Goal: Task Accomplishment & Management: Use online tool/utility

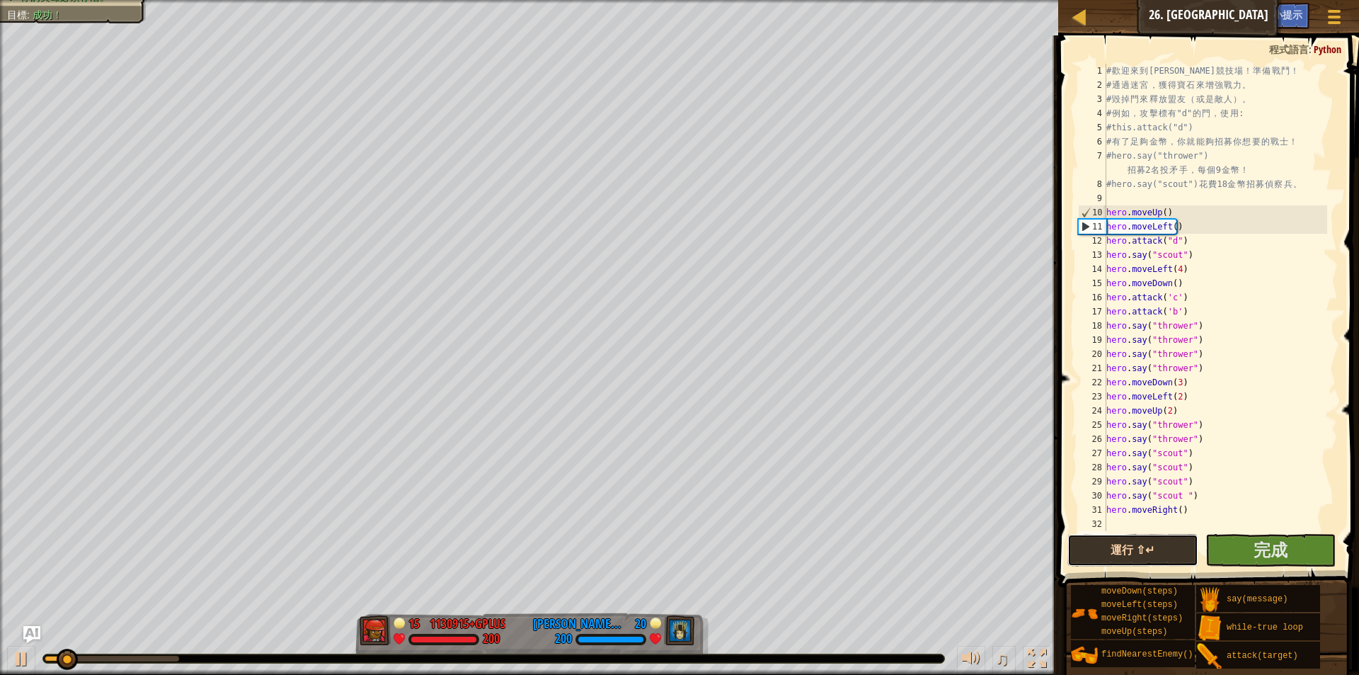
click at [1153, 550] on button "運行 ⇧↵" at bounding box center [1133, 550] width 130 height 33
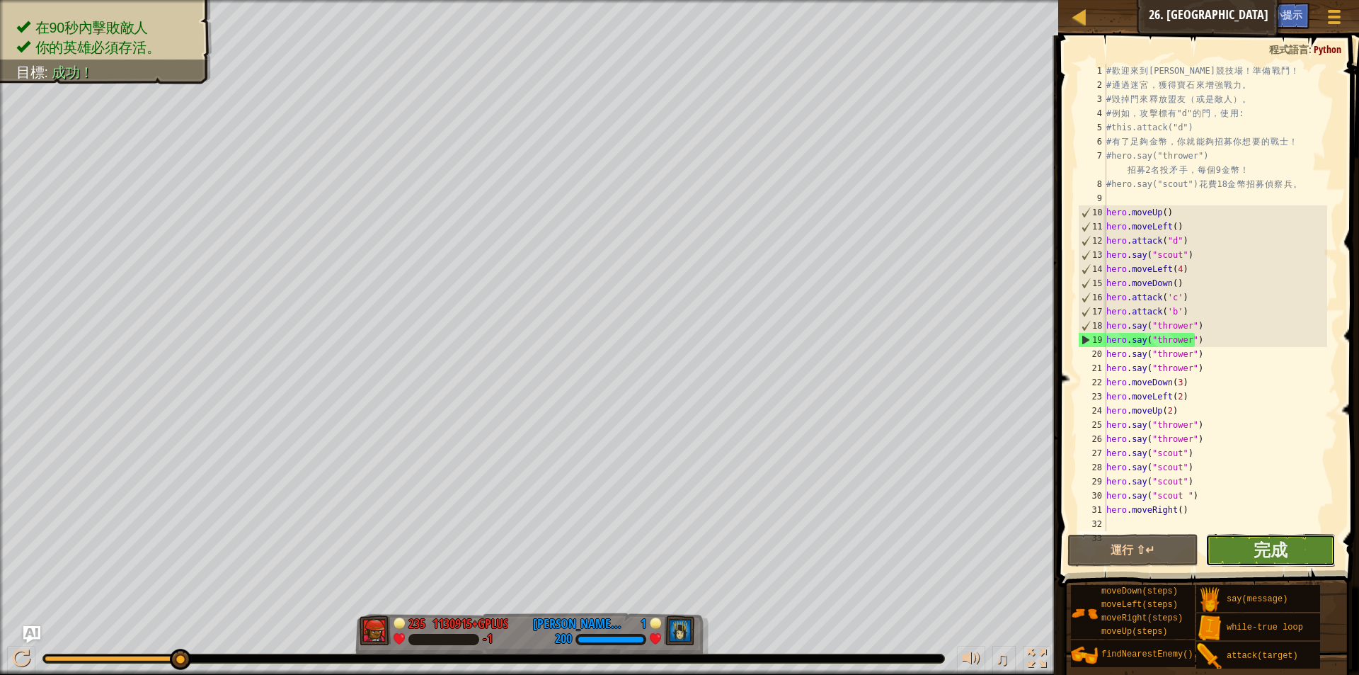
click at [1250, 561] on button "完成" at bounding box center [1271, 550] width 130 height 33
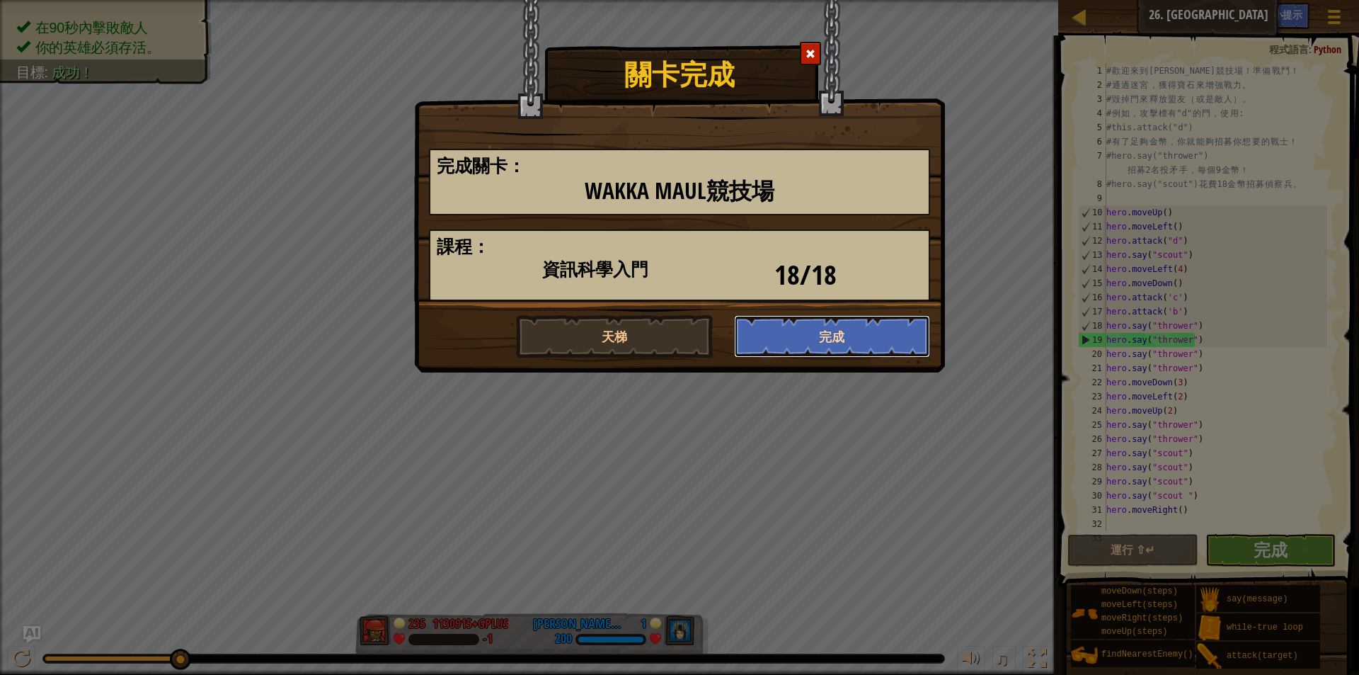
click at [769, 332] on button "完成" at bounding box center [832, 336] width 197 height 42
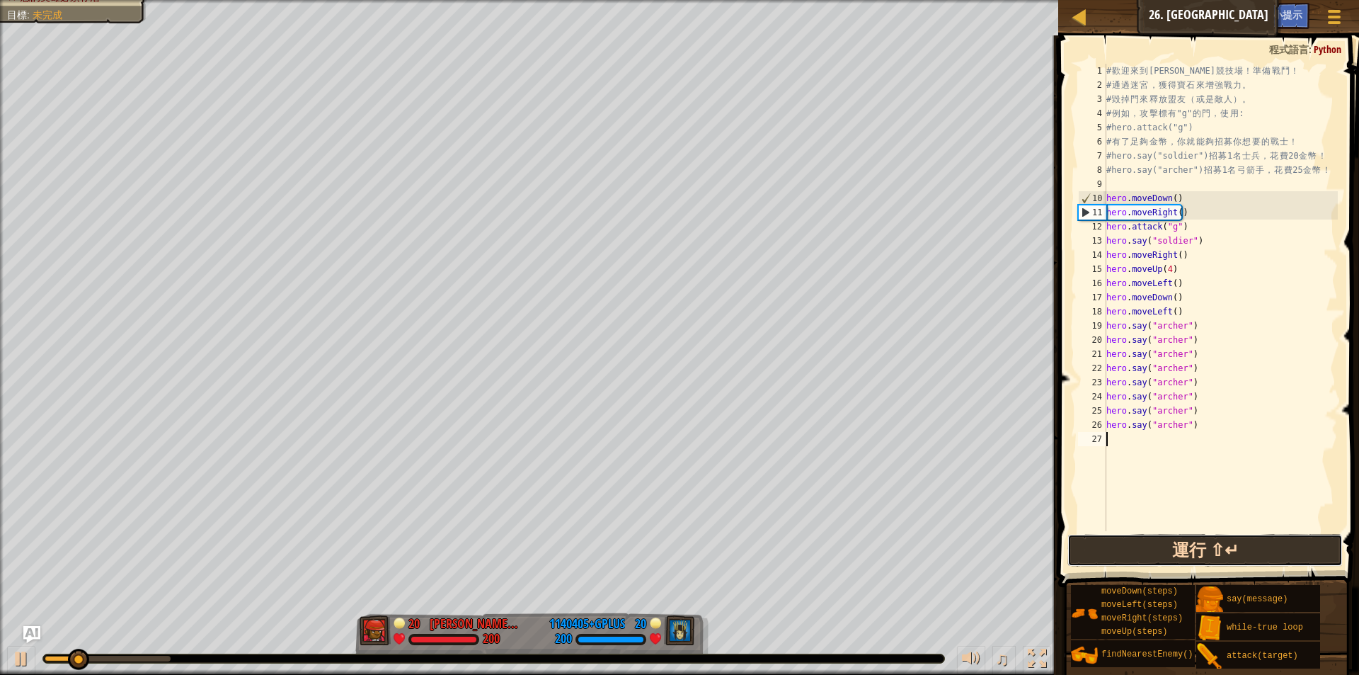
click at [1133, 551] on button "運行 ⇧↵" at bounding box center [1205, 550] width 275 height 33
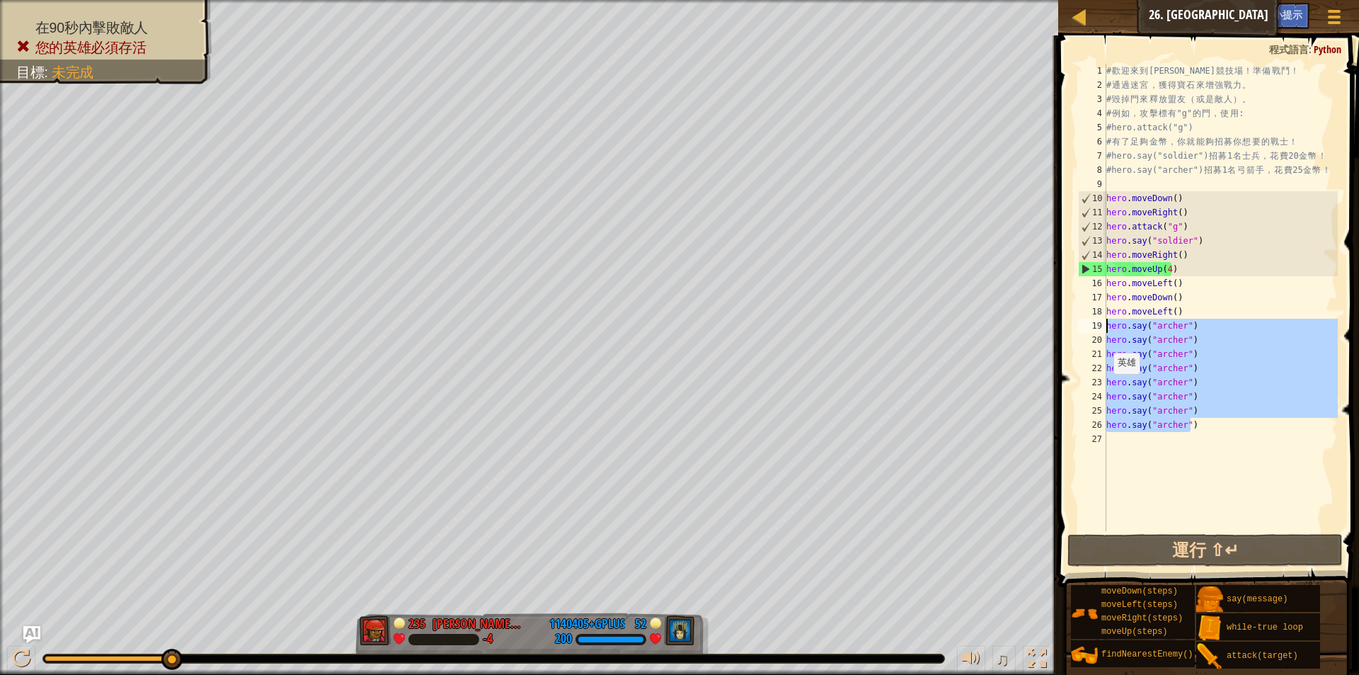
drag, startPoint x: 1189, startPoint y: 428, endPoint x: 1097, endPoint y: 324, distance: 139.5
click at [1097, 324] on div "1 2 3 4 5 6 7 8 9 10 11 12 13 14 15 16 17 18 19 20 21 22 23 24 25 26 27 # 歡 迎 來…" at bounding box center [1206, 297] width 263 height 467
type textarea "hero.say("archer") hero.say("archer")"
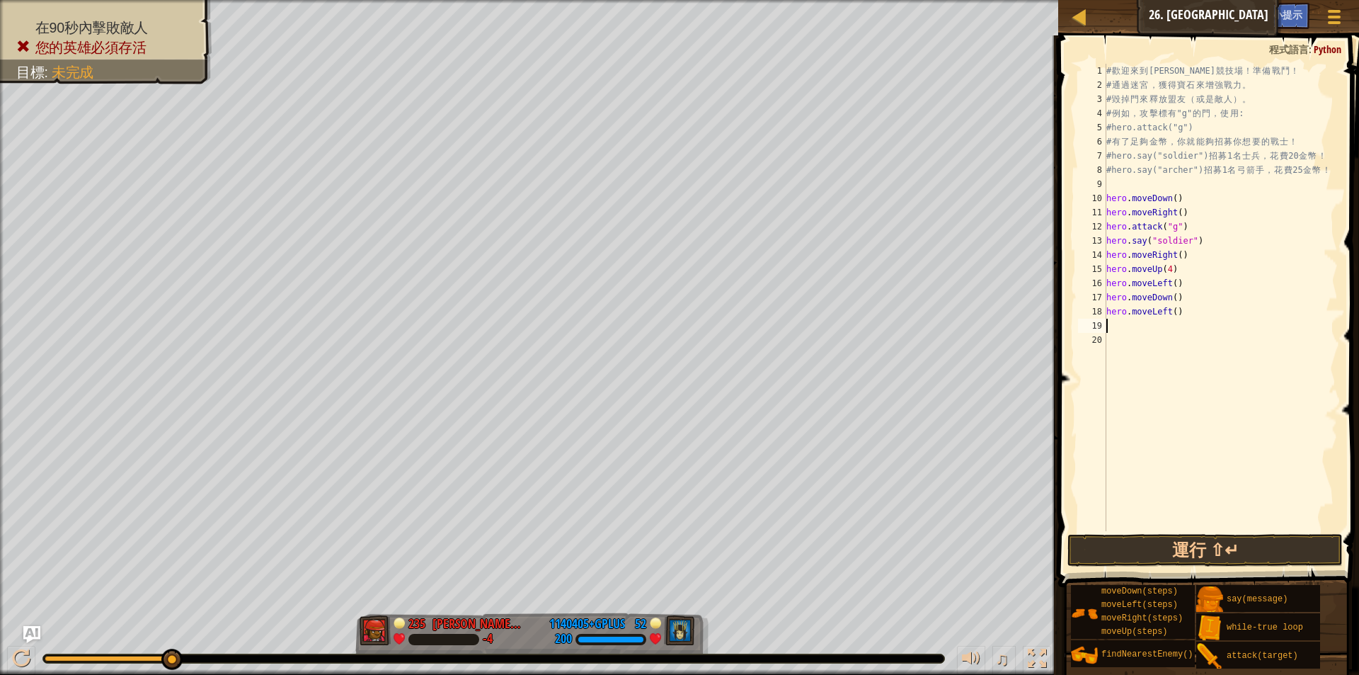
click at [1181, 257] on div "# 歡 迎 來 到 [GEOGRAPHIC_DATA] ！ 準 備 戰 鬥 ！ # 通 過 迷 宮 ， 獲 得 寶 石 來 增 強 戰 力 。 # 毀 掉 門…" at bounding box center [1221, 312] width 234 height 496
type textarea "hero.moveRight()"
paste textarea "hero.say("archer")"
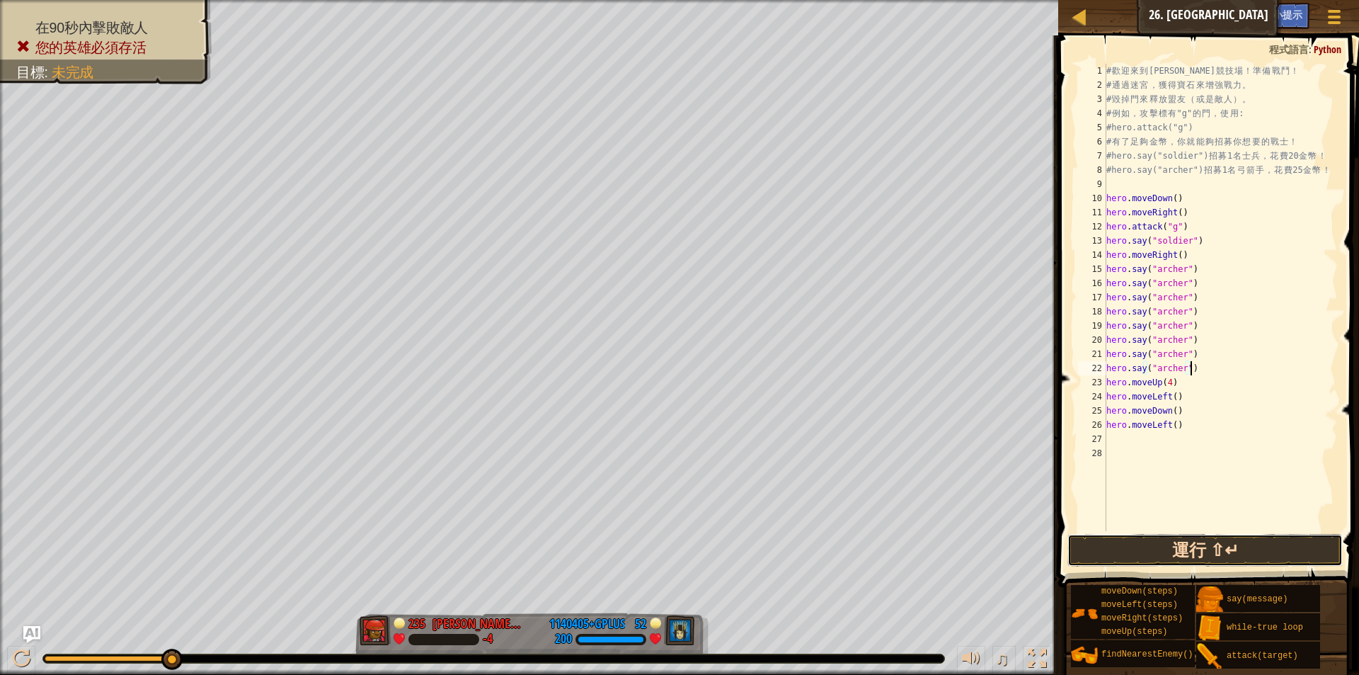
click at [1160, 550] on button "運行 ⇧↵" at bounding box center [1205, 550] width 275 height 33
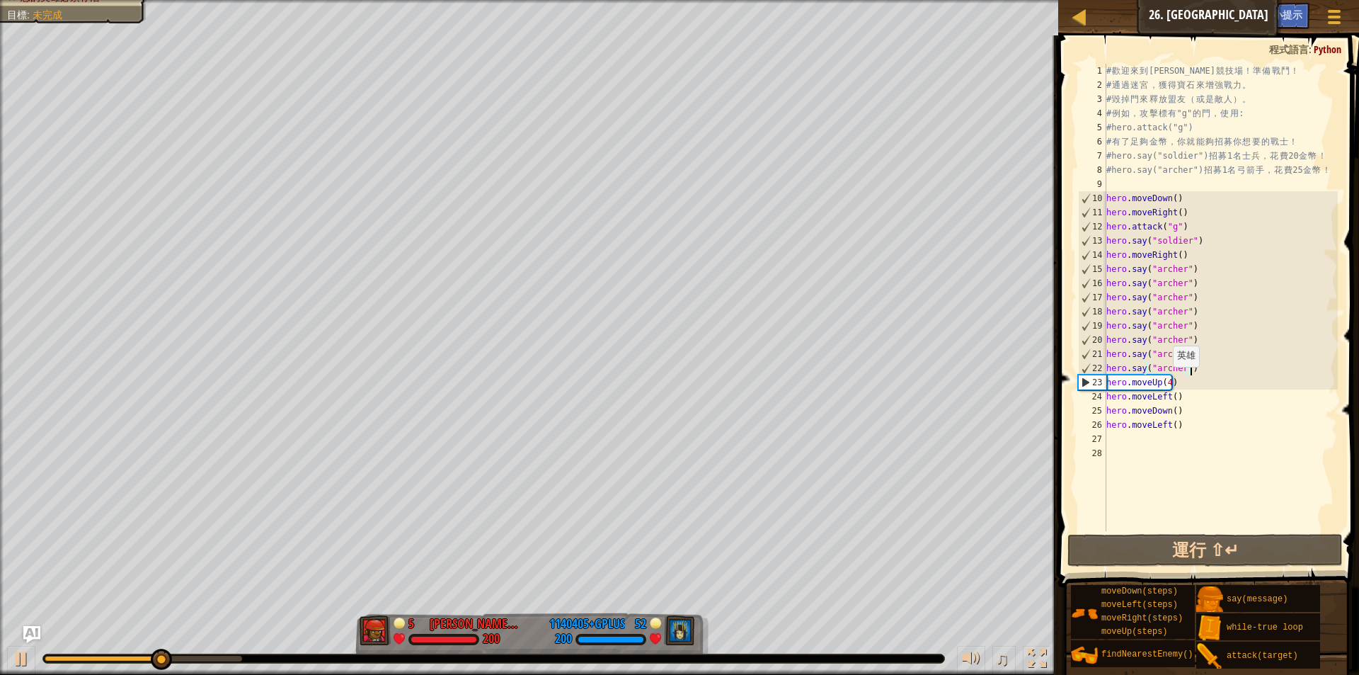
click at [1166, 381] on div "# 歡 迎 來 到 [GEOGRAPHIC_DATA] ！ 準 備 戰 鬥 ！ # 通 過 迷 宮 ， 獲 得 寶 石 來 增 強 戰 力 。 # 毀 掉 門…" at bounding box center [1221, 312] width 234 height 496
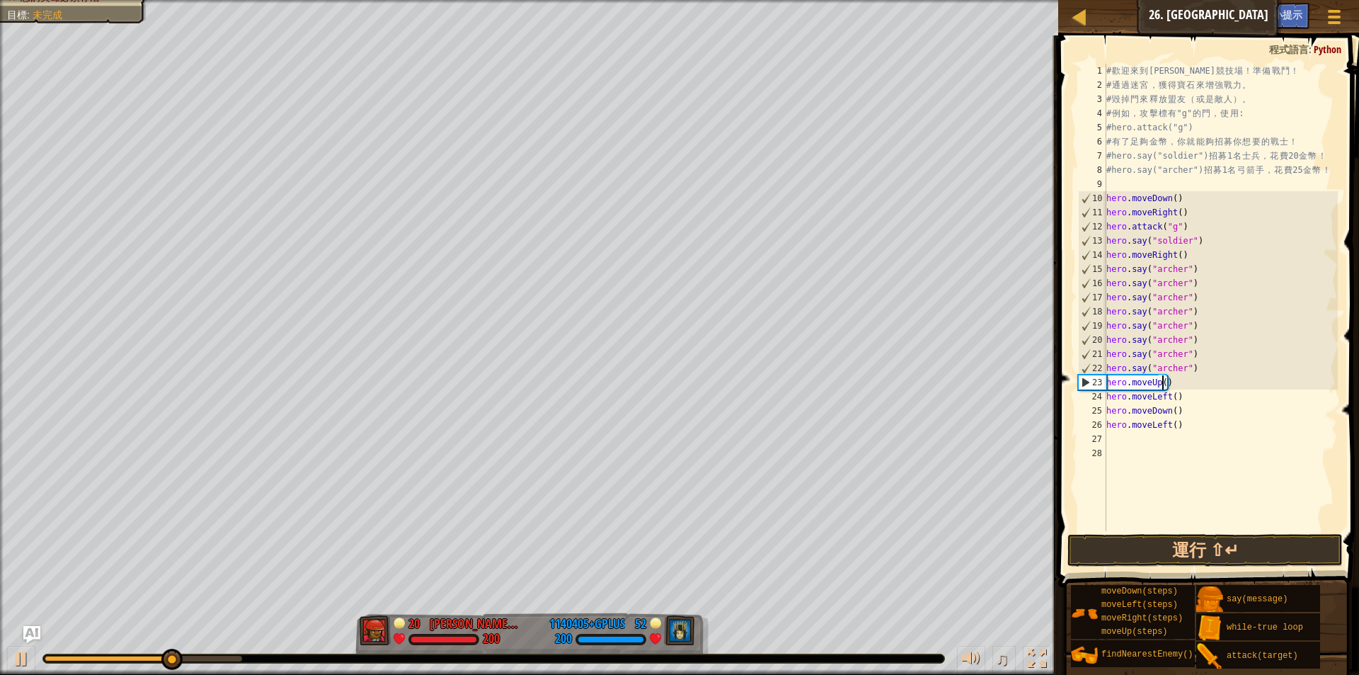
scroll to position [6, 5]
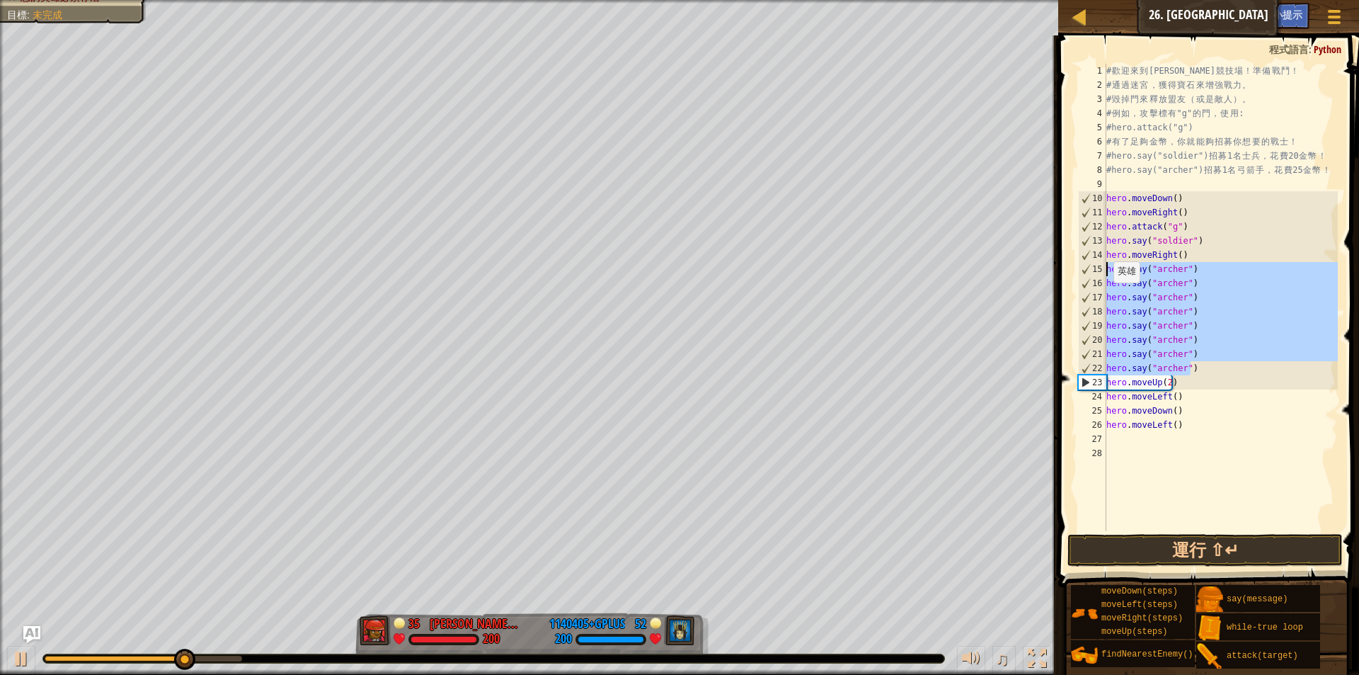
drag, startPoint x: 1195, startPoint y: 366, endPoint x: 1101, endPoint y: 270, distance: 134.7
click at [1101, 270] on div "hero.moveUp(2) 1 2 3 4 5 6 7 8 9 10 11 12 13 14 15 16 17 18 19 20 21 22 23 24 2…" at bounding box center [1206, 297] width 263 height 467
type textarea "hero.say("archer") hero.say("archer")"
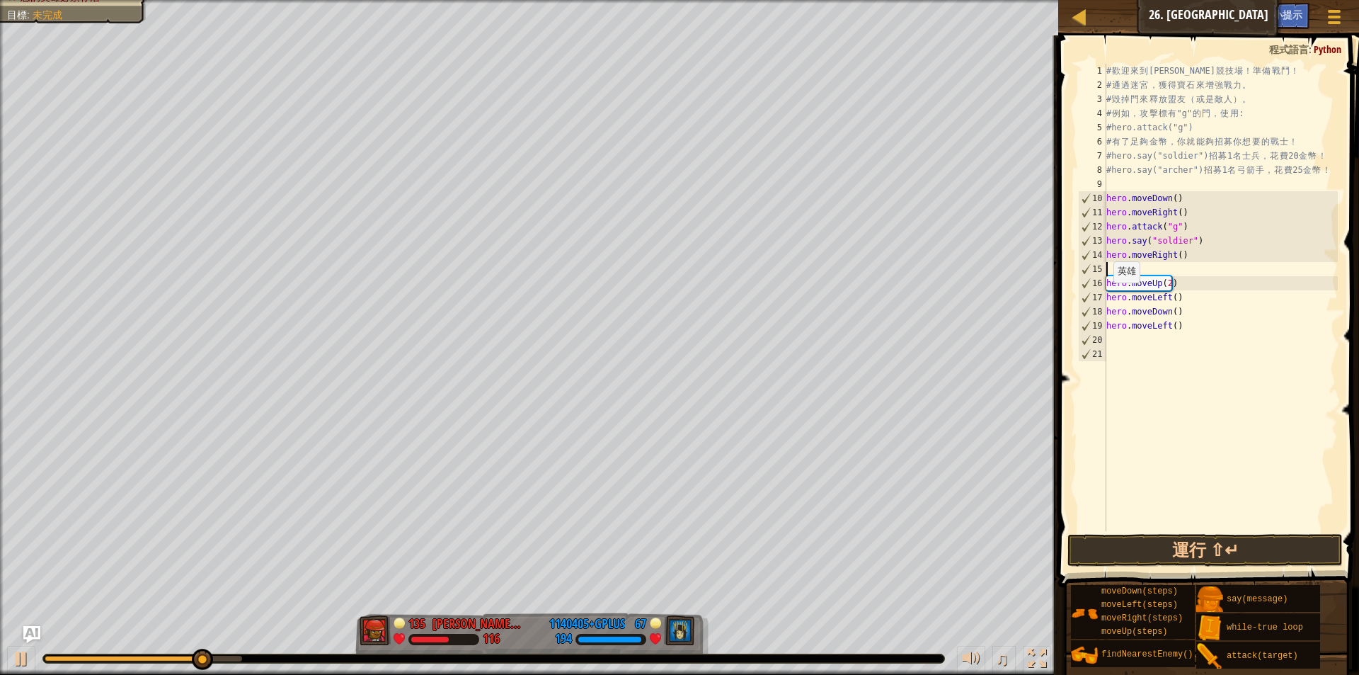
scroll to position [6, 0]
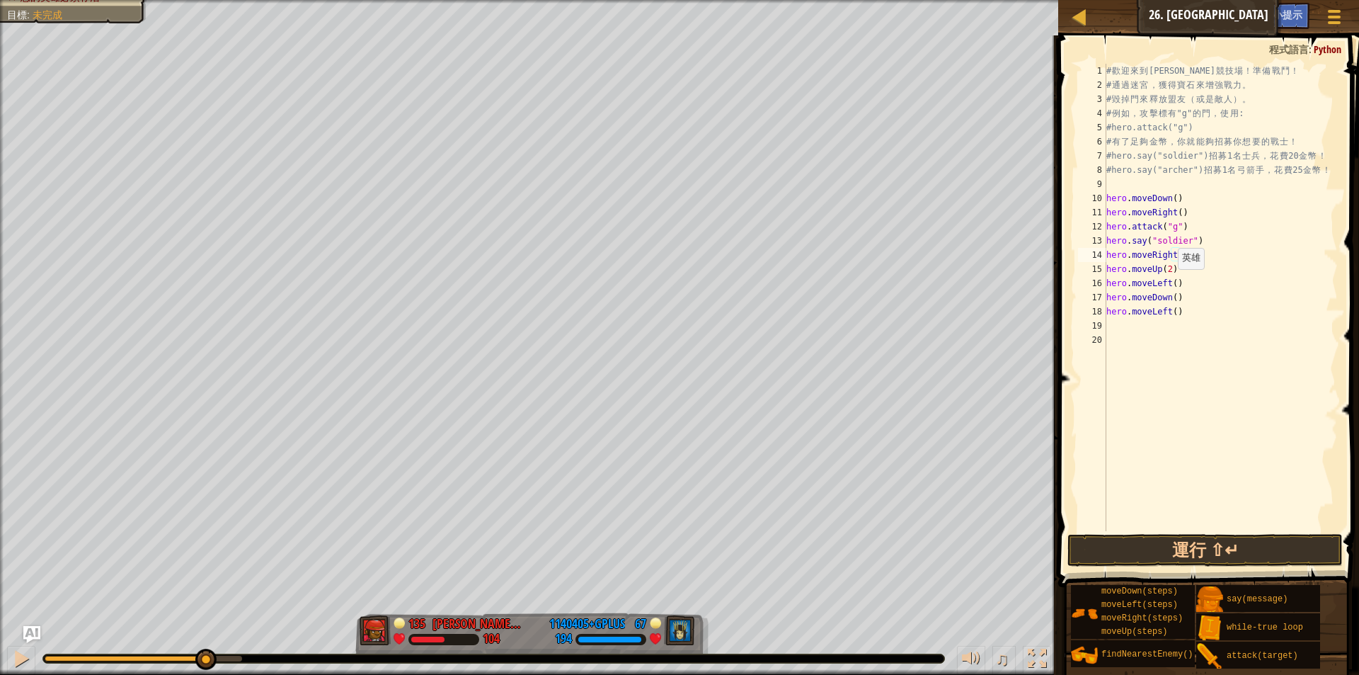
click at [1171, 283] on div "# 歡 迎 來 到 [GEOGRAPHIC_DATA] ！ 準 備 戰 鬥 ！ # 通 過 迷 宮 ， 獲 得 寶 石 來 增 強 戰 力 。 # 毀 掉 門…" at bounding box center [1221, 312] width 234 height 496
click at [1165, 300] on div "# 歡 迎 來 到 [GEOGRAPHIC_DATA] ！ 準 備 戰 鬥 ！ # 通 過 迷 宮 ， 獲 得 寶 石 來 增 強 戰 力 。 # 毀 掉 門…" at bounding box center [1221, 312] width 234 height 496
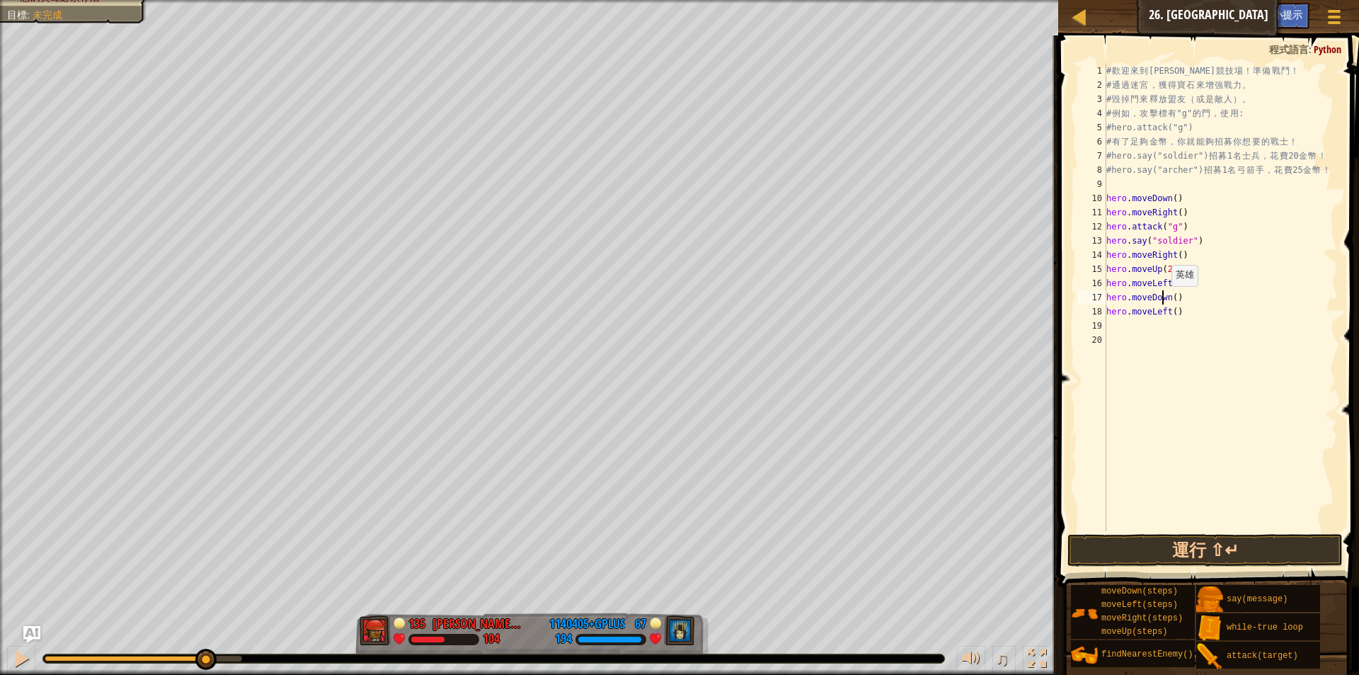
click at [1165, 300] on div "# 歡 迎 來 到 [GEOGRAPHIC_DATA] ！ 準 備 戰 鬥 ！ # 通 過 迷 宮 ， 獲 得 寶 石 來 增 強 戰 力 。 # 毀 掉 門…" at bounding box center [1221, 312] width 234 height 496
click at [1165, 300] on div "# 歡 迎 來 到 [GEOGRAPHIC_DATA] ！ 準 備 戰 鬥 ！ # 通 過 迷 宮 ， 獲 得 寶 石 來 增 強 戰 力 。 # 毀 掉 門…" at bounding box center [1221, 297] width 234 height 467
click at [1165, 300] on div "# 歡 迎 來 到 [GEOGRAPHIC_DATA] ！ 準 備 戰 鬥 ！ # 通 過 迷 宮 ， 獲 得 寶 石 來 增 強 戰 力 。 # 毀 掉 門…" at bounding box center [1221, 312] width 234 height 496
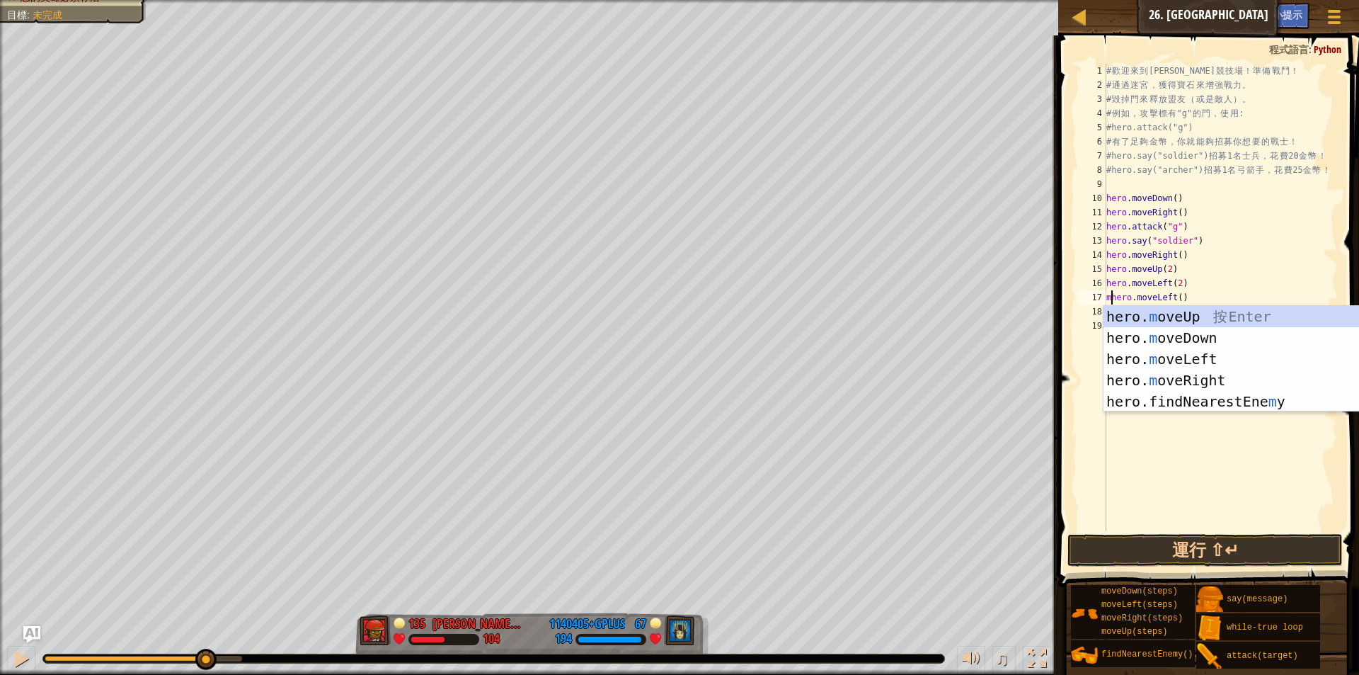
scroll to position [6, 1]
click at [1189, 318] on div "hero. m oveUp 按 Enter hero. m oveDown 按 Enter hero. m oveLeft 按 Enter hero. m o…" at bounding box center [1238, 380] width 268 height 149
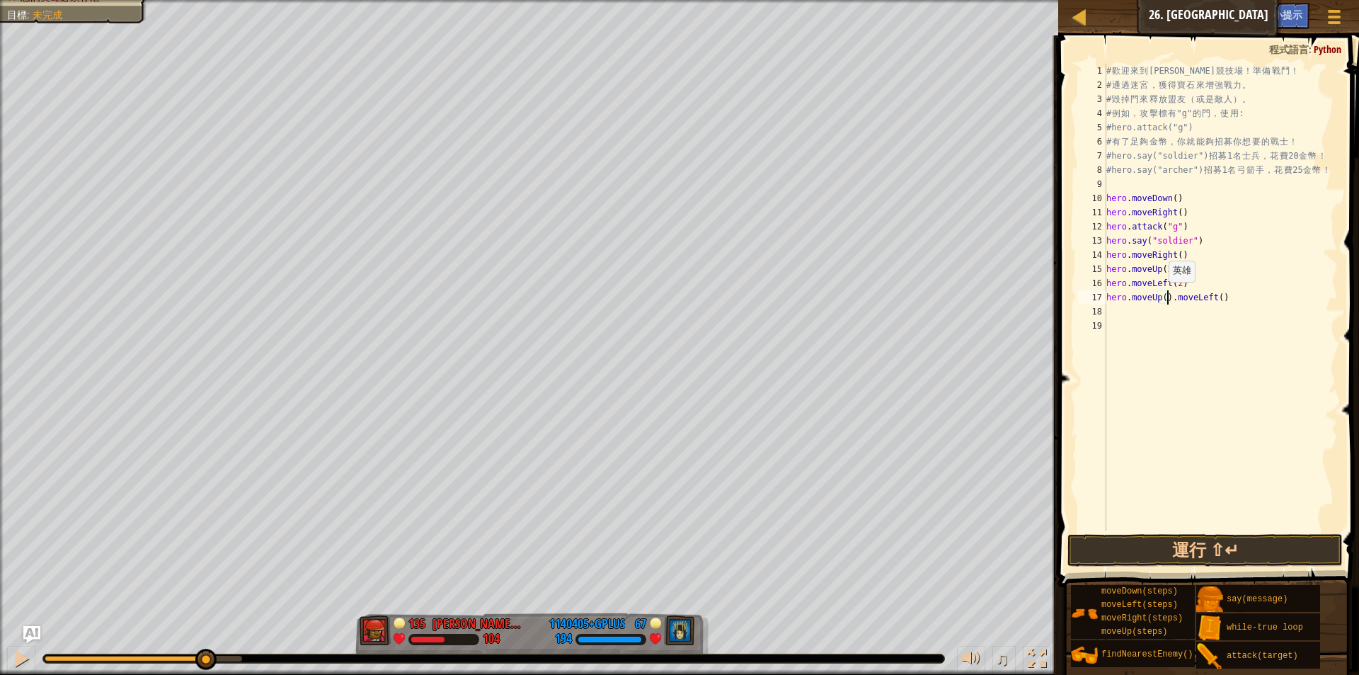
click at [1162, 296] on div "# 歡 迎 來 到 [GEOGRAPHIC_DATA] ！ 準 備 戰 鬥 ！ # 通 過 迷 宮 ， 獲 得 寶 石 來 增 強 戰 力 。 # 毀 掉 門…" at bounding box center [1221, 312] width 234 height 496
click at [1179, 296] on div "# 歡 迎 來 到 [GEOGRAPHIC_DATA] ！ 準 備 戰 鬥 ！ # 通 過 迷 宮 ， 獲 得 寶 石 來 增 強 戰 力 。 # 毀 掉 門…" at bounding box center [1221, 312] width 234 height 496
click at [1178, 299] on div "# 歡 迎 來 到 [GEOGRAPHIC_DATA] ！ 準 備 戰 鬥 ！ # 通 過 迷 宮 ， 獲 得 寶 石 來 增 強 戰 力 。 # 毀 掉 門…" at bounding box center [1221, 312] width 234 height 496
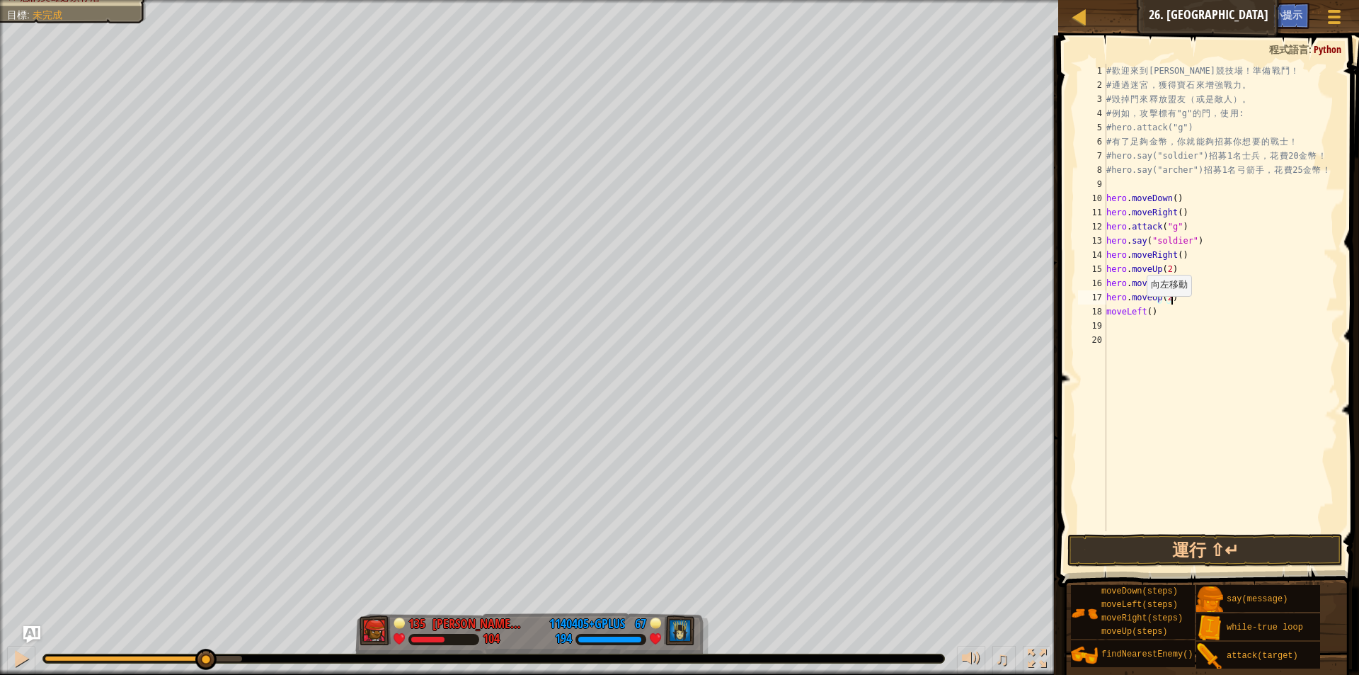
click at [1139, 310] on div "# 歡 迎 來 到 [GEOGRAPHIC_DATA] ！ 準 備 戰 鬥 ！ # 通 過 迷 宮 ， 獲 得 寶 石 來 增 強 戰 力 。 # 毀 掉 門…" at bounding box center [1221, 312] width 234 height 496
type textarea "m"
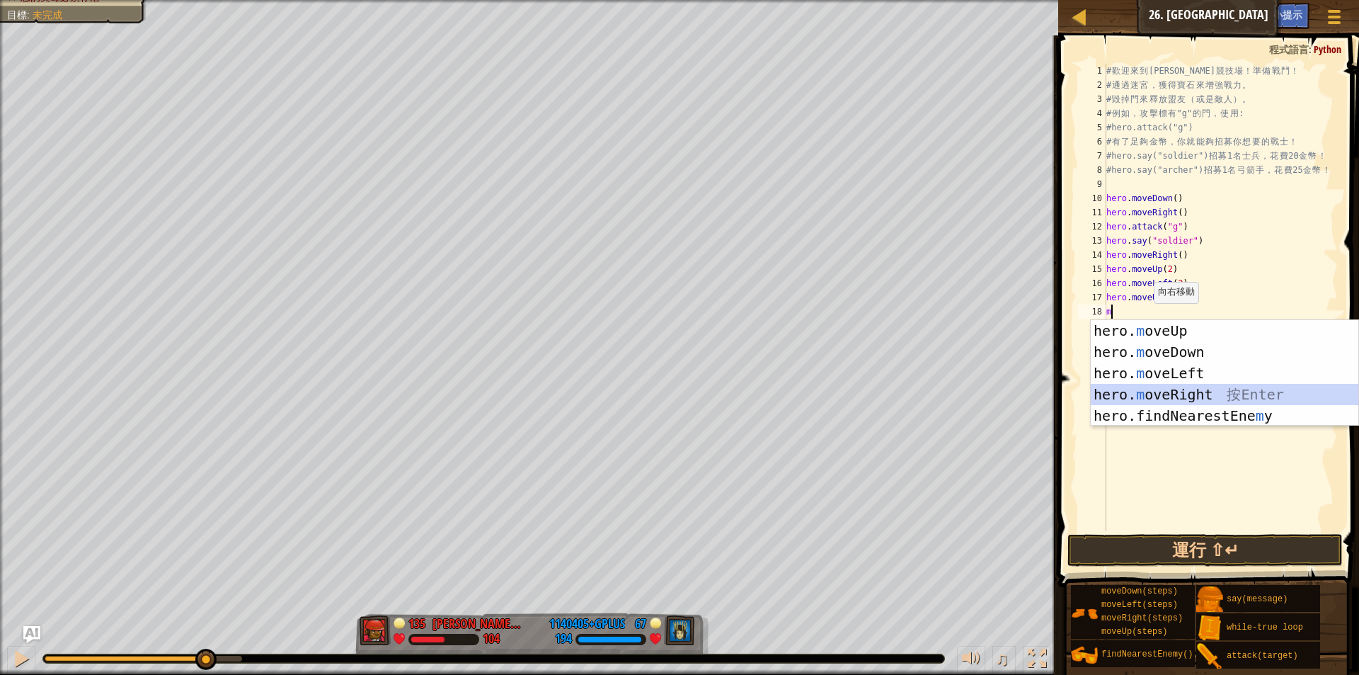
click at [1194, 388] on div "hero. m oveUp 按 Enter hero. m oveDown 按 Enter hero. m oveLeft 按 Enter hero. m o…" at bounding box center [1225, 394] width 268 height 149
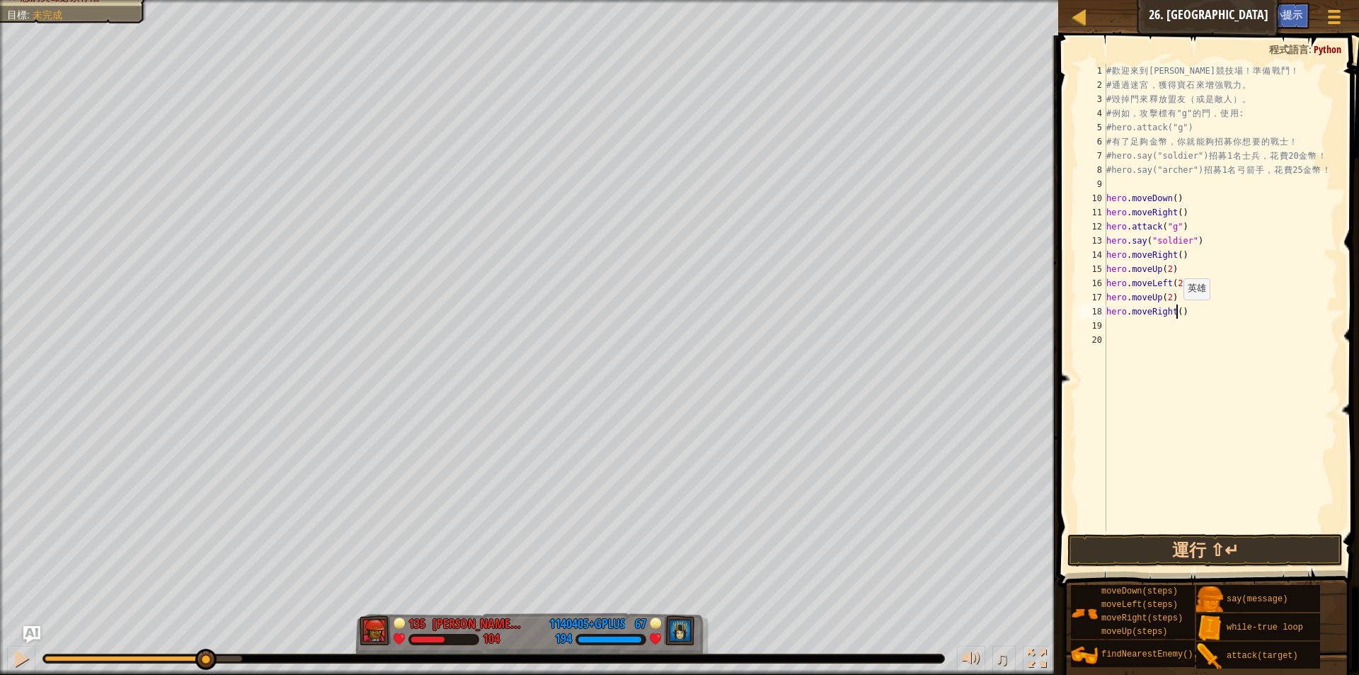
click at [1177, 314] on div "# 歡 迎 來 到 [GEOGRAPHIC_DATA] ！ 準 備 戰 鬥 ！ # 通 過 迷 宮 ， 獲 得 寶 石 來 增 強 戰 力 。 # 毀 掉 門…" at bounding box center [1221, 312] width 234 height 496
type textarea "hero.moveRight(2)"
click at [1116, 323] on div "# 歡 迎 來 到 [GEOGRAPHIC_DATA] ！ 準 備 戰 鬥 ！ # 通 過 迷 宮 ， 獲 得 寶 石 來 增 強 戰 力 。 # 毀 掉 門…" at bounding box center [1221, 312] width 234 height 496
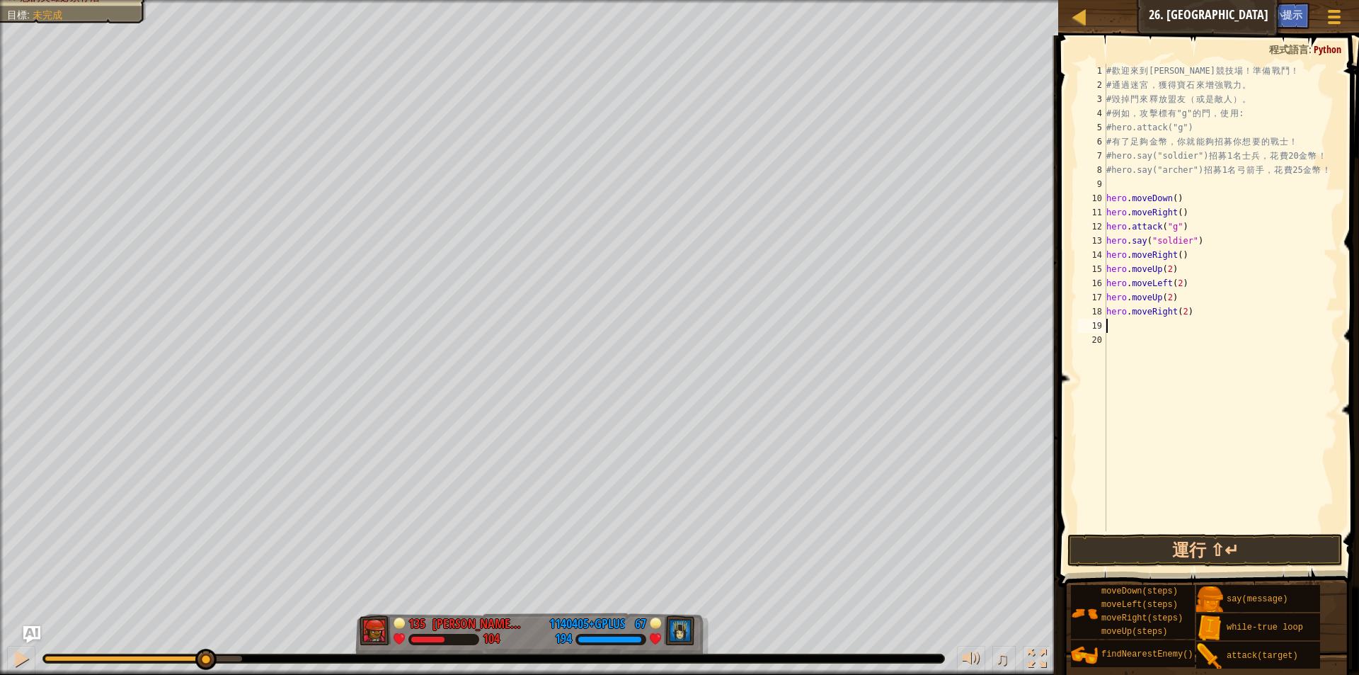
paste textarea "hero.say("archer")"
click at [1143, 537] on button "運行 ⇧↵" at bounding box center [1205, 550] width 275 height 33
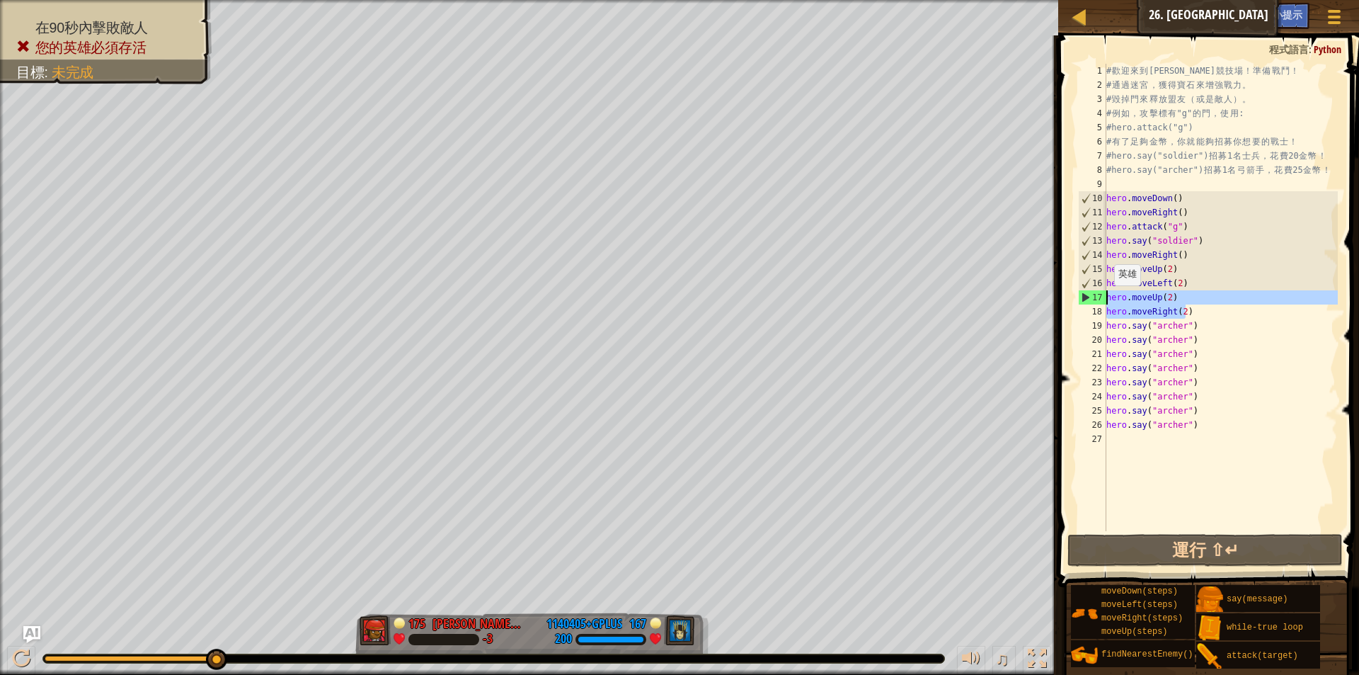
drag, startPoint x: 1189, startPoint y: 311, endPoint x: 1107, endPoint y: 299, distance: 82.2
click at [1107, 299] on div "# 歡 迎 來 到 [GEOGRAPHIC_DATA] ！ 準 備 戰 鬥 ！ # 通 過 迷 宮 ， 獲 得 寶 石 來 增 強 戰 力 。 # 毀 掉 門…" at bounding box center [1221, 312] width 234 height 496
type textarea "hero.moveUp(2) hero.moveRight(2)"
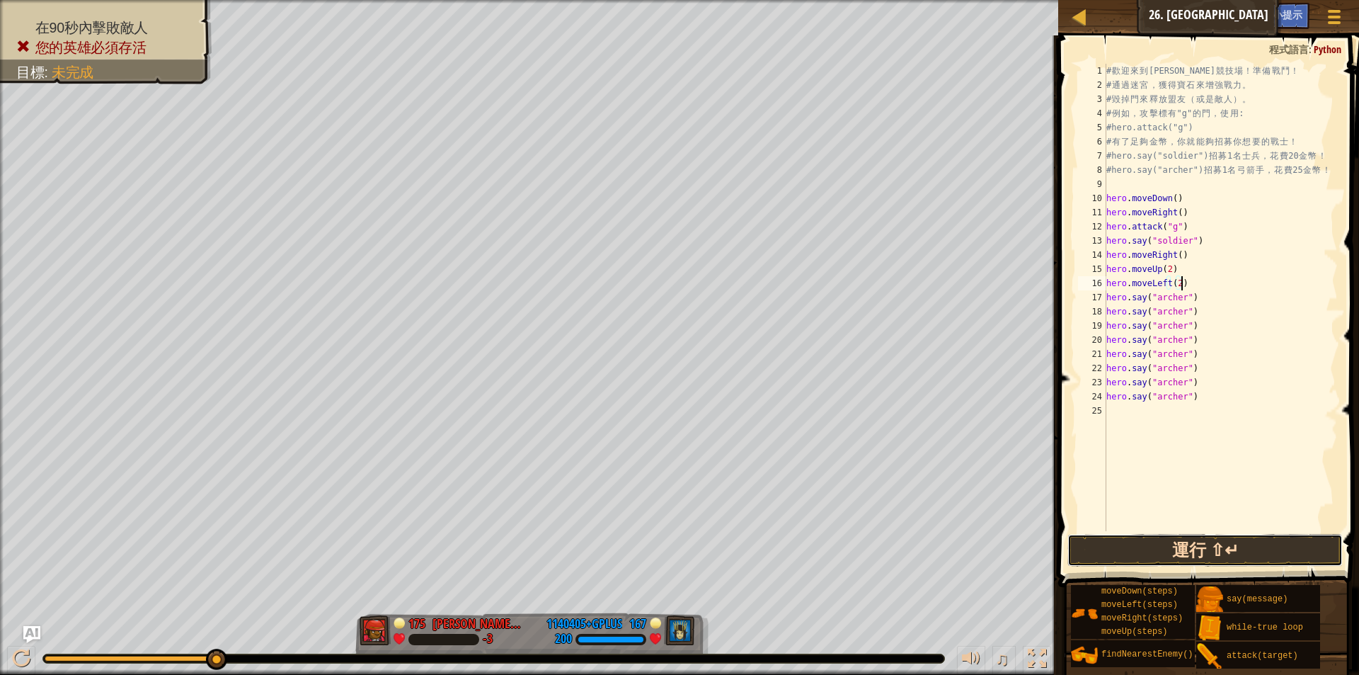
click at [1164, 553] on button "運行 ⇧↵" at bounding box center [1205, 550] width 275 height 33
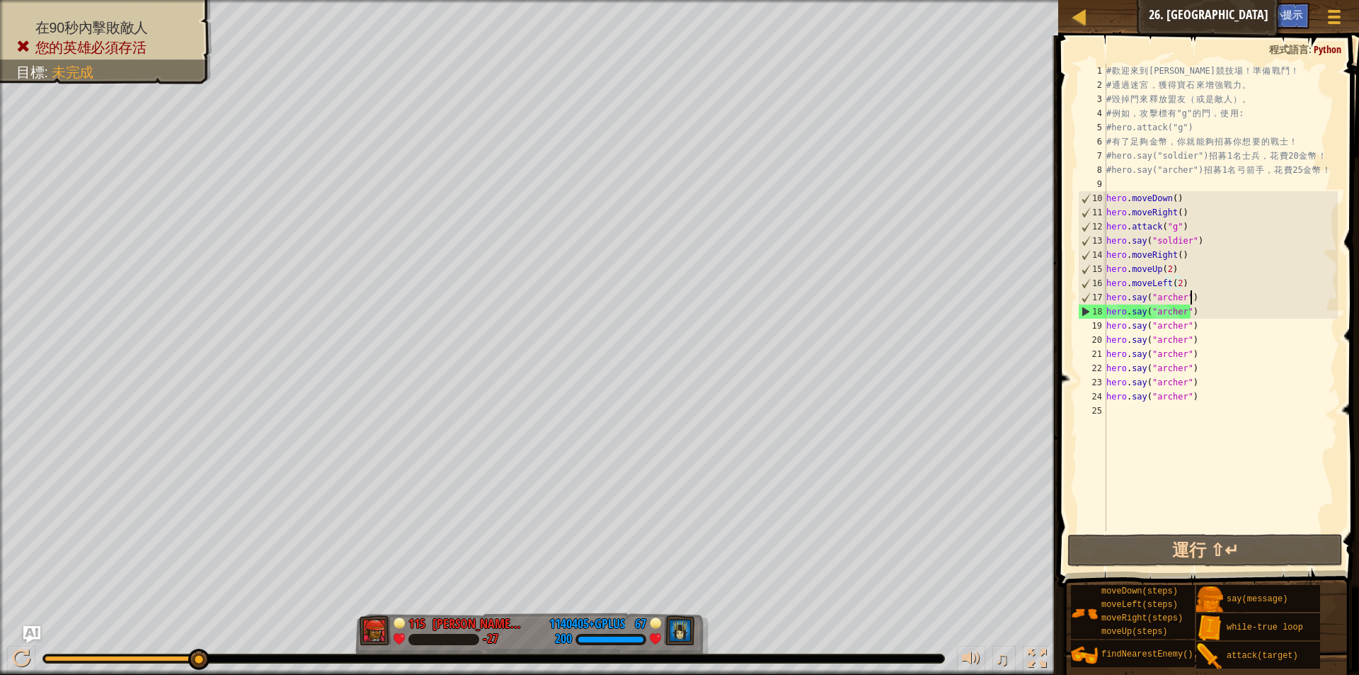
click at [1194, 297] on div "# 歡 迎 來 到 [GEOGRAPHIC_DATA] ！ 準 備 戰 鬥 ！ # 通 過 迷 宮 ， 獲 得 寶 石 來 增 強 戰 力 。 # 毀 掉 門…" at bounding box center [1221, 312] width 234 height 496
type textarea "hero.say("archer")"
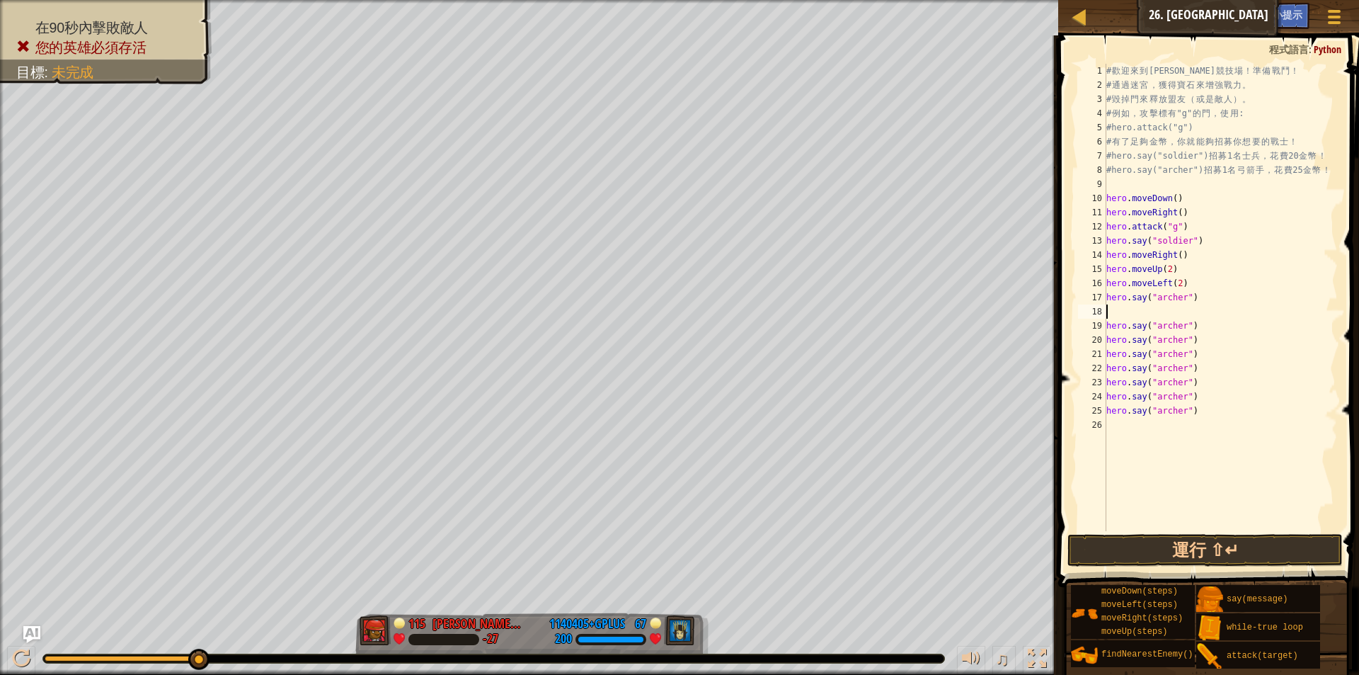
type textarea "m"
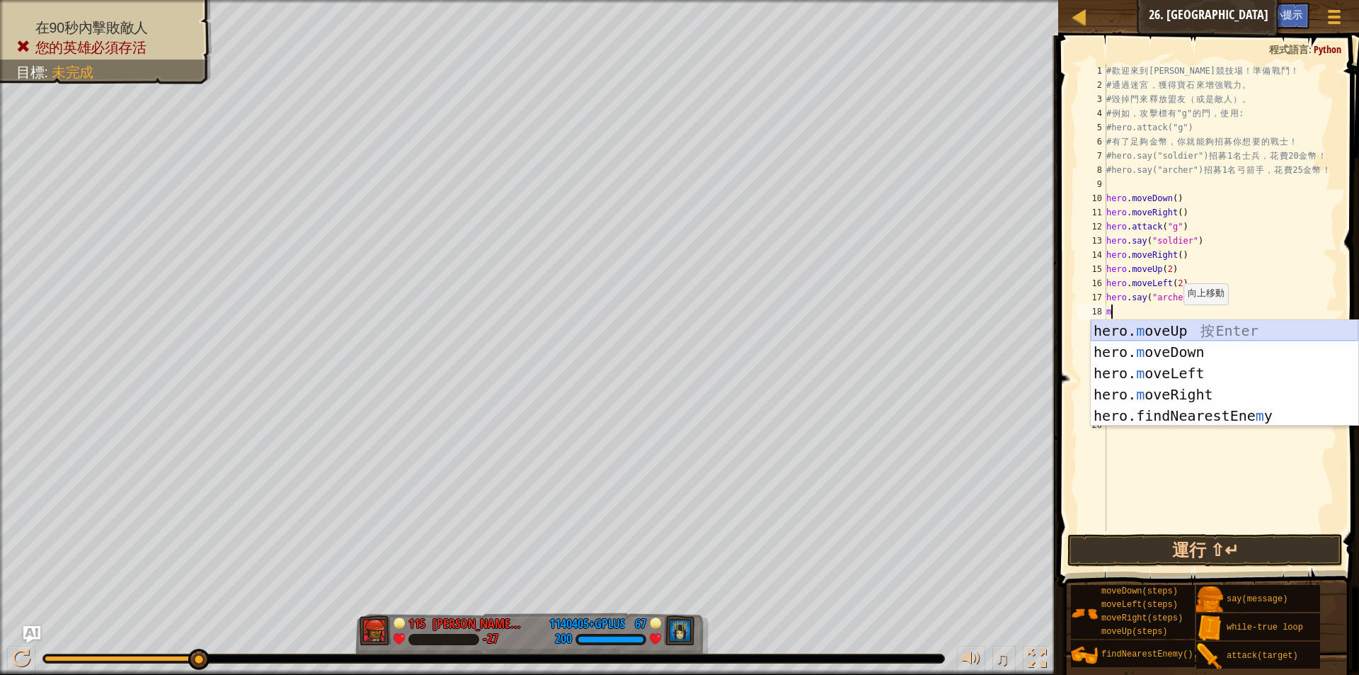
click at [1158, 333] on div "hero. m oveUp 按 Enter hero. m oveDown 按 Enter hero. m oveLeft 按 Enter hero. m o…" at bounding box center [1225, 394] width 268 height 149
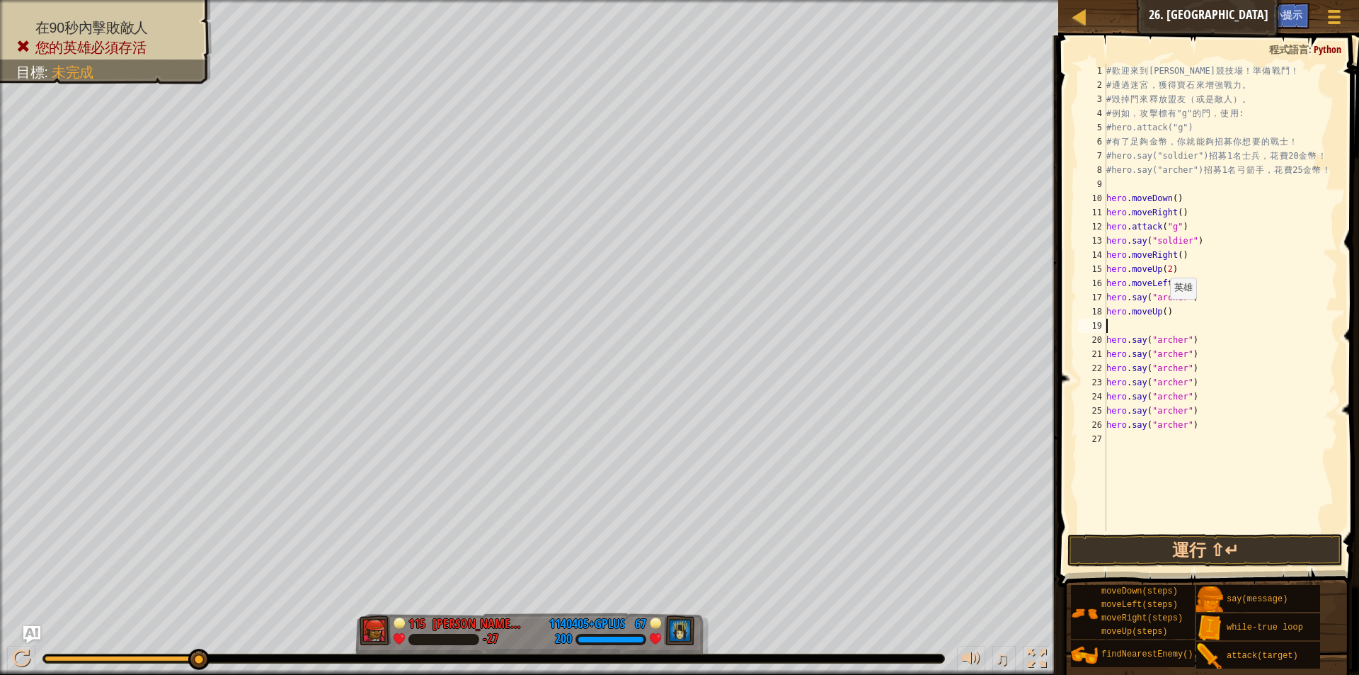
click at [1163, 313] on div "# 歡 迎 來 到 [GEOGRAPHIC_DATA] ！ 準 備 戰 鬥 ！ # 通 過 迷 宮 ， 獲 得 寶 石 來 增 強 戰 力 。 # 毀 掉 門…" at bounding box center [1221, 312] width 234 height 496
type textarea "hero.moveUp()"
click at [1114, 327] on div "# 歡 迎 來 到 [GEOGRAPHIC_DATA] ！ 準 備 戰 鬥 ！ # 通 過 迷 宮 ， 獲 得 寶 石 來 增 強 戰 力 。 # 毀 掉 門…" at bounding box center [1221, 312] width 234 height 496
click at [1192, 325] on div "# 歡 迎 來 到 [GEOGRAPHIC_DATA] ！ 準 備 戰 鬥 ！ # 通 過 迷 宮 ， 獲 得 寶 石 來 增 強 戰 力 。 # 毀 掉 門…" at bounding box center [1221, 312] width 234 height 496
type textarea "hero.say("archer")"
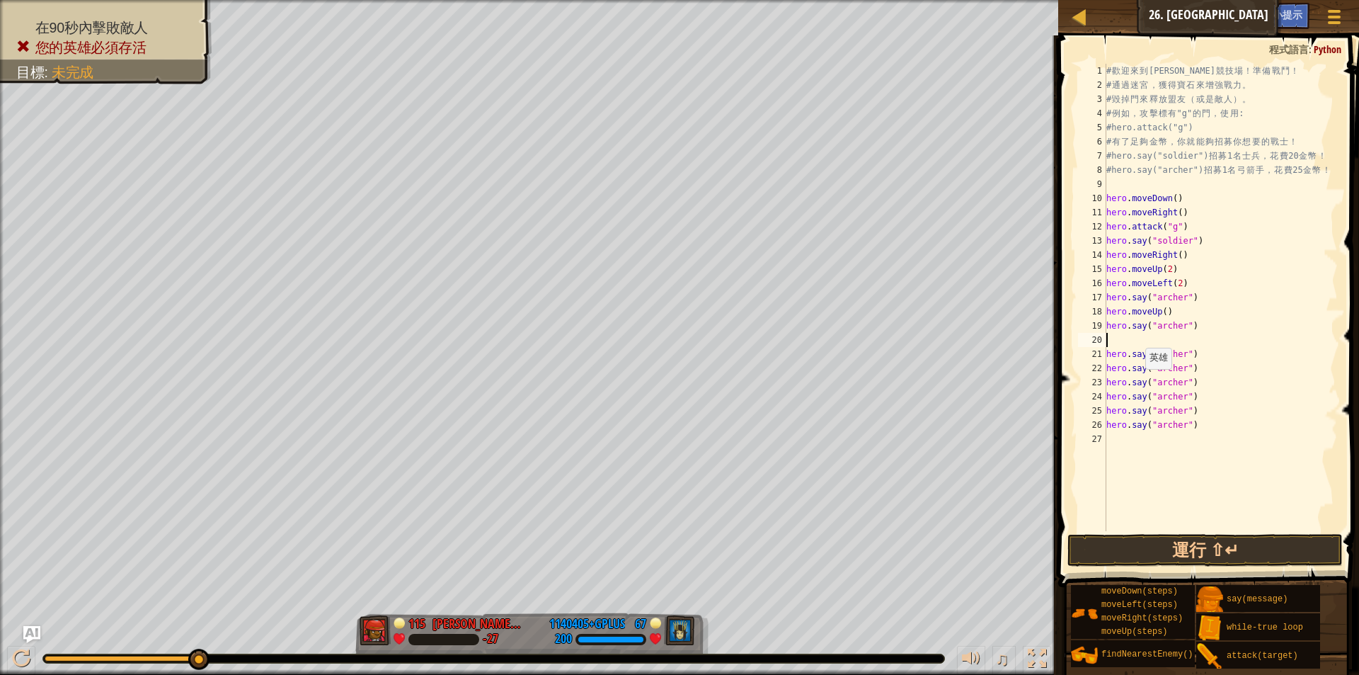
type textarea "m"
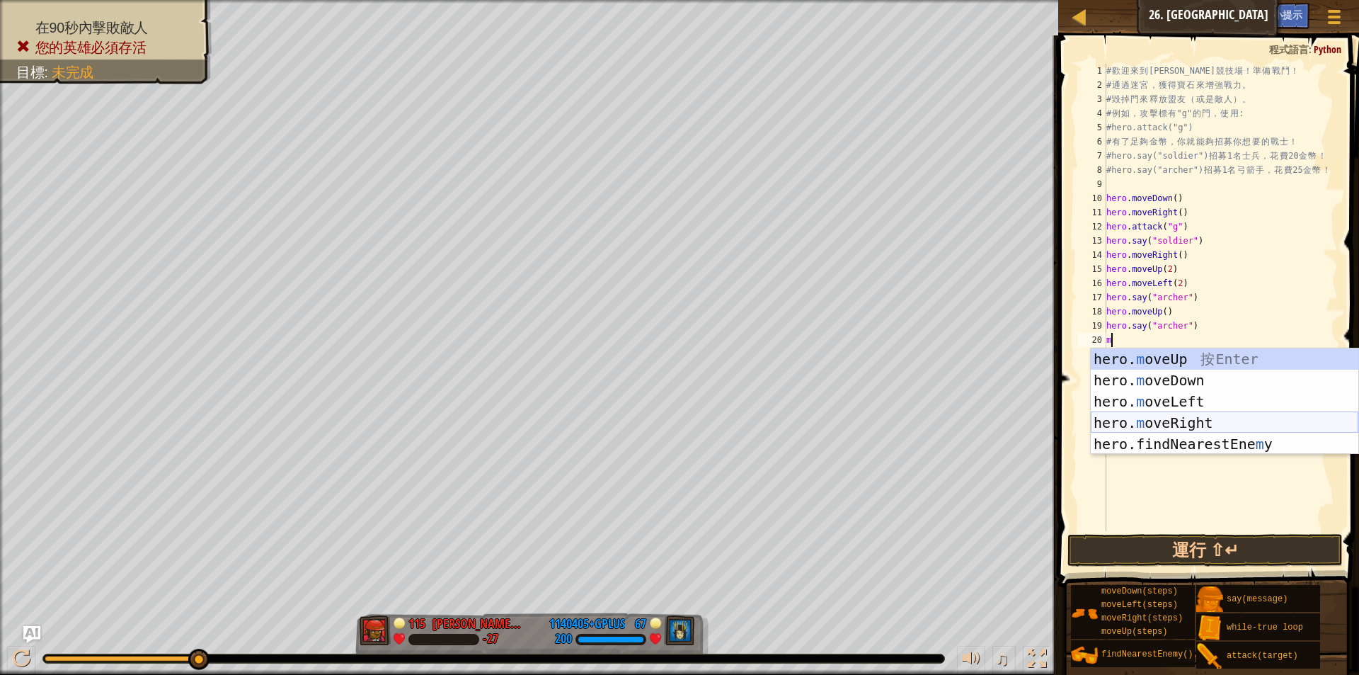
click at [1178, 421] on div "hero. m oveUp 按 Enter hero. m oveDown 按 Enter hero. m oveLeft 按 Enter hero. m o…" at bounding box center [1225, 422] width 268 height 149
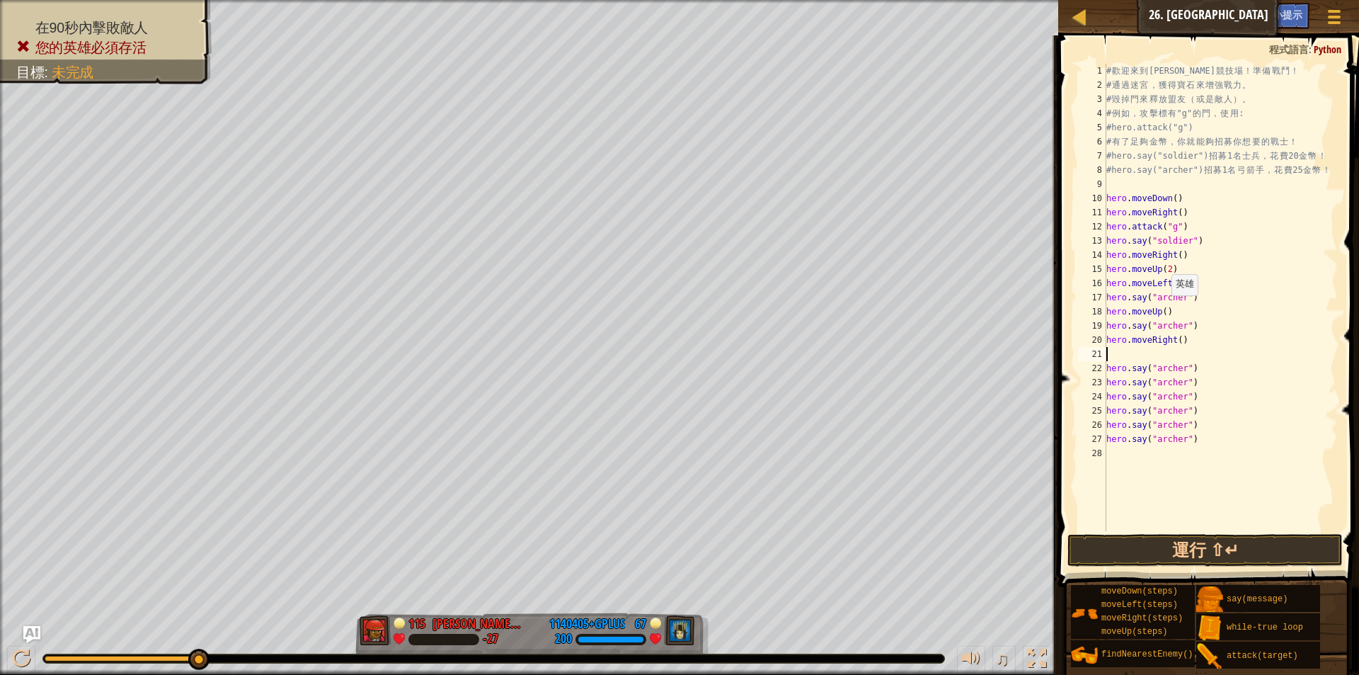
click at [1165, 309] on div "# 歡 迎 來 到 [GEOGRAPHIC_DATA] ！ 準 備 戰 鬥 ！ # 通 過 迷 宮 ， 獲 得 寶 石 來 增 強 戰 力 。 # 毀 掉 門…" at bounding box center [1221, 312] width 234 height 496
click at [1162, 309] on div "# 歡 迎 來 到 [GEOGRAPHIC_DATA] ！ 準 備 戰 鬥 ！ # 通 過 迷 宮 ， 獲 得 寶 石 來 增 強 戰 力 。 # 毀 掉 門…" at bounding box center [1221, 312] width 234 height 496
click at [1174, 335] on div "# 歡 迎 來 到 [GEOGRAPHIC_DATA] ！ 準 備 戰 鬥 ！ # 通 過 迷 宮 ， 獲 得 寶 石 來 增 強 戰 力 。 # 毀 掉 門…" at bounding box center [1221, 312] width 234 height 496
click at [1176, 336] on div "# 歡 迎 來 到 [GEOGRAPHIC_DATA] ！ 準 備 戰 鬥 ！ # 通 過 迷 宮 ， 獲 得 寶 石 來 增 強 戰 力 。 # 毀 掉 門…" at bounding box center [1221, 312] width 234 height 496
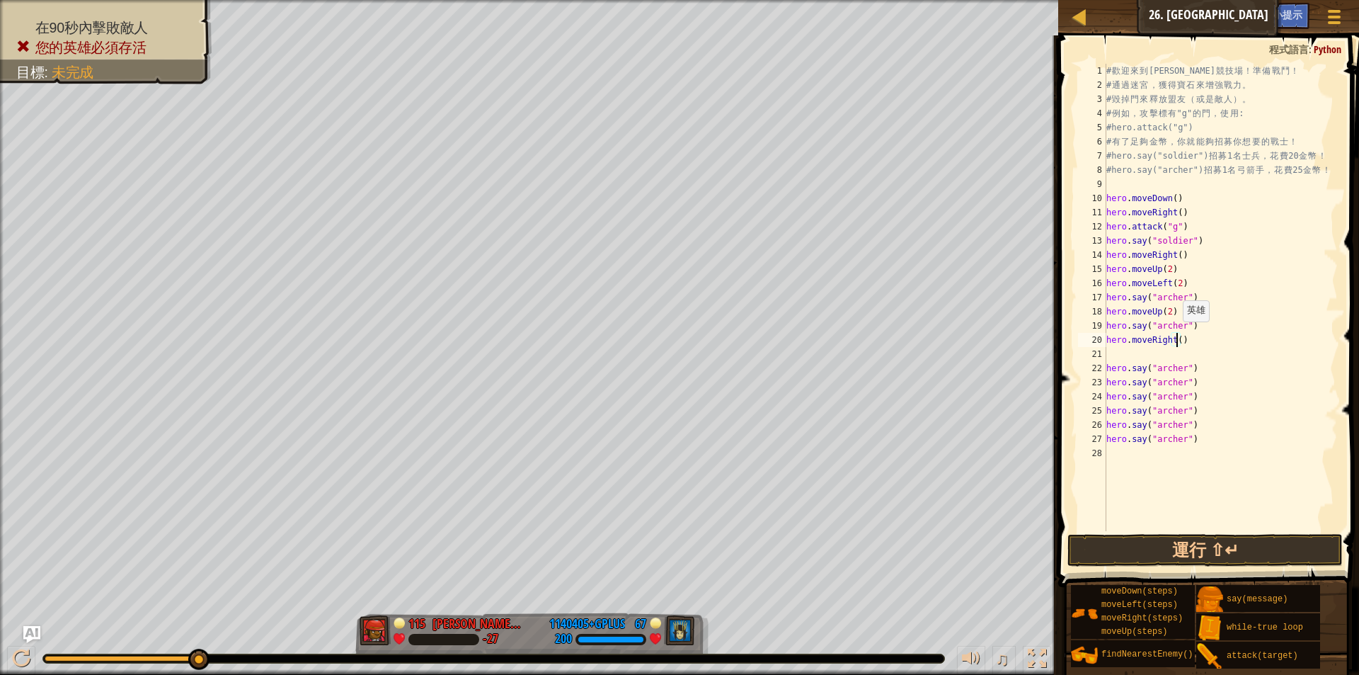
type textarea "hero.moveRight(2)"
click at [1114, 353] on div "# 歡 迎 來 到 [GEOGRAPHIC_DATA] ！ 準 備 戰 鬥 ！ # 通 過 迷 宮 ， 獲 得 寶 石 來 增 強 戰 力 。 # 毀 掉 門…" at bounding box center [1221, 312] width 234 height 496
click at [1189, 382] on div "# 歡 迎 來 到 [GEOGRAPHIC_DATA] ！ 準 備 戰 鬥 ！ # 通 過 迷 宮 ， 獲 得 寶 石 來 增 強 戰 力 。 # 毀 掉 門…" at bounding box center [1221, 312] width 234 height 496
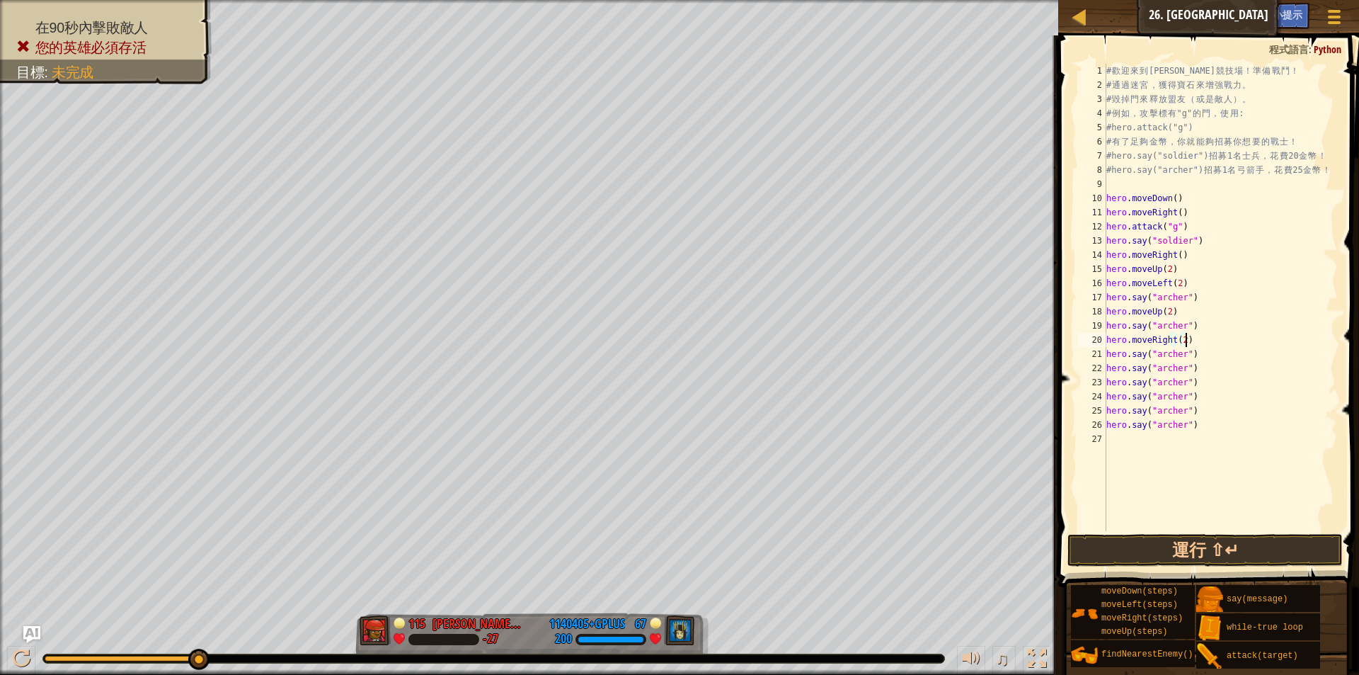
type textarea "hero.say("archer")"
type textarea "m"
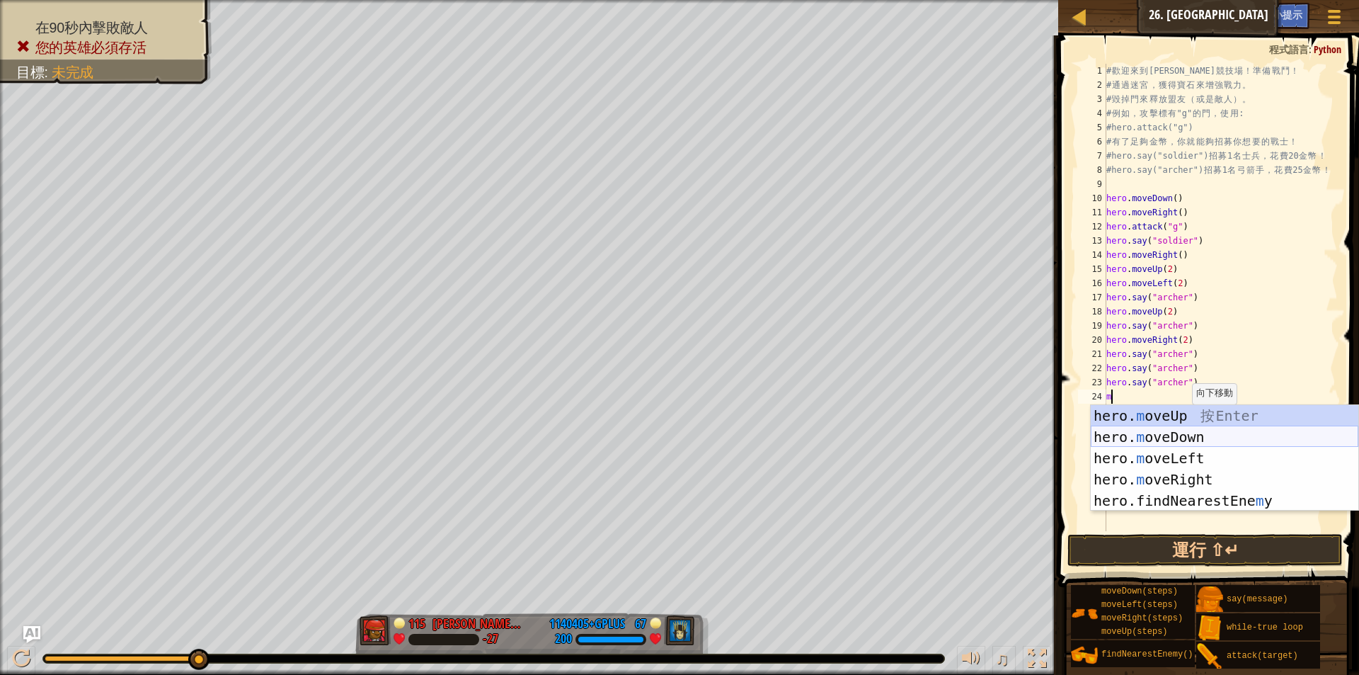
click at [1184, 433] on div "hero. m oveUp 按 Enter hero. m oveDown 按 Enter hero. m oveLeft 按 Enter hero. m o…" at bounding box center [1225, 479] width 268 height 149
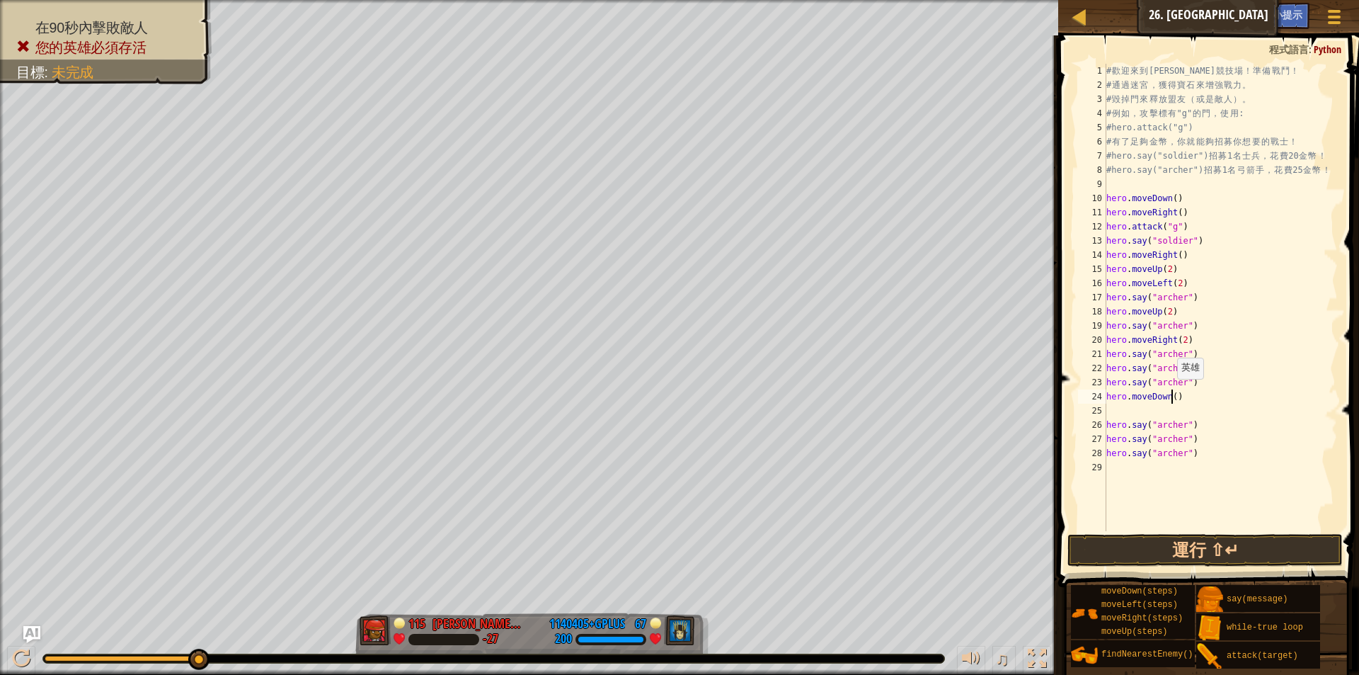
click at [1170, 393] on div "# 歡 迎 來 到 [GEOGRAPHIC_DATA] ！ 準 備 戰 鬥 ！ # 通 過 迷 宮 ， 獲 得 寶 石 來 增 強 戰 力 。 # 毀 掉 門…" at bounding box center [1221, 312] width 234 height 496
type textarea "hero.moveDown(2)"
click at [1120, 409] on div "# 歡 迎 來 到 [GEOGRAPHIC_DATA] ！ 準 備 戰 鬥 ！ # 通 過 迷 宮 ， 獲 得 寶 石 來 增 強 戰 力 。 # 毀 掉 門…" at bounding box center [1221, 312] width 234 height 496
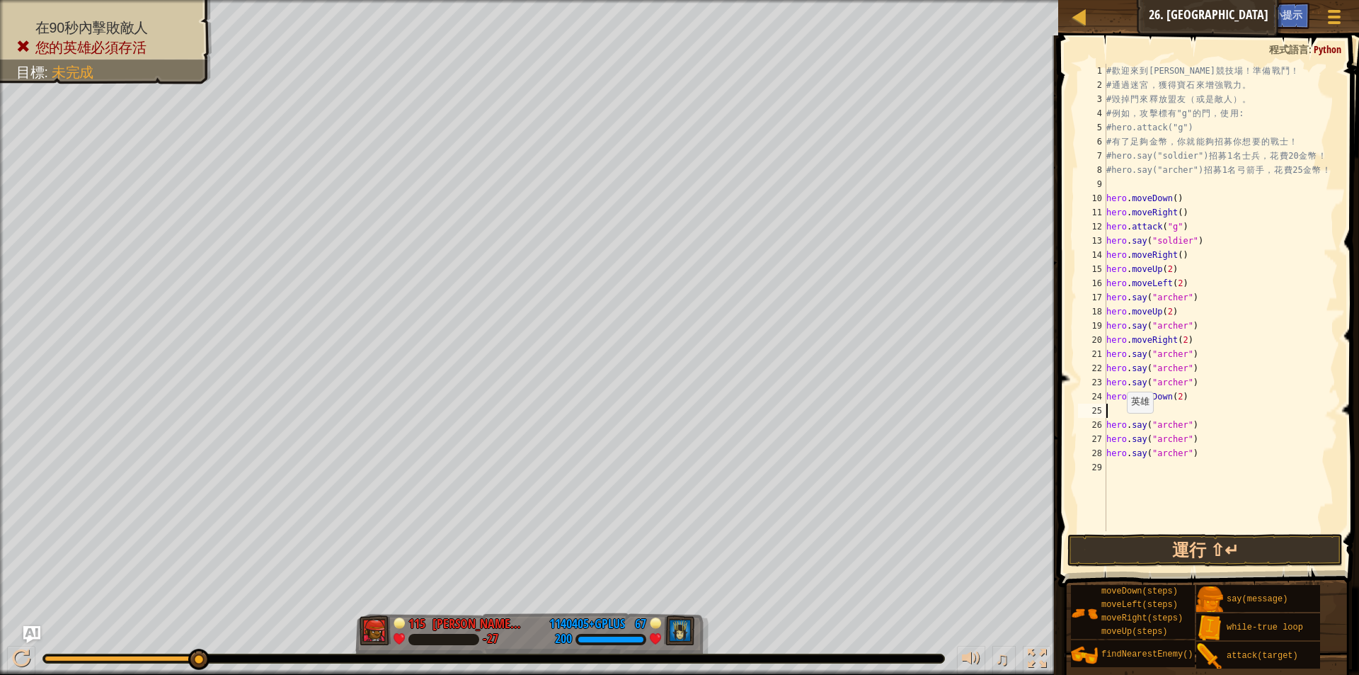
paste textarea "hero.say("archer")"
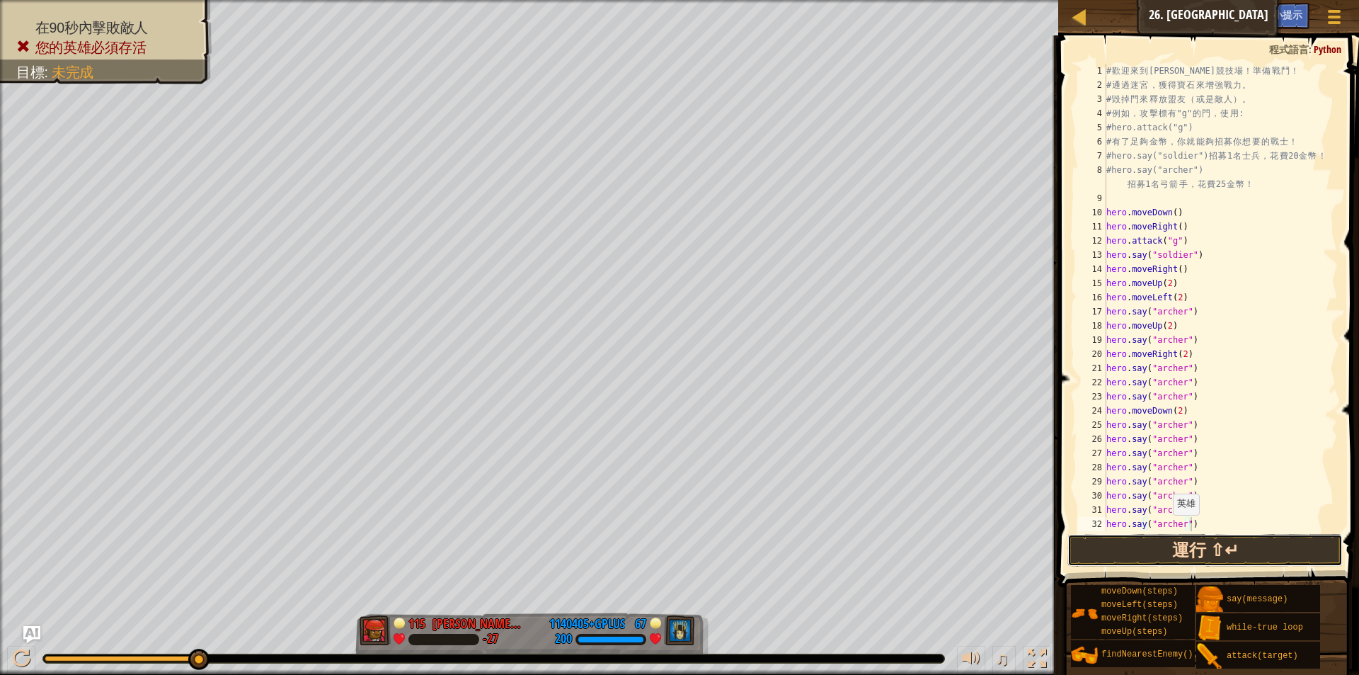
click at [1152, 548] on button "運行 ⇧↵" at bounding box center [1205, 550] width 275 height 33
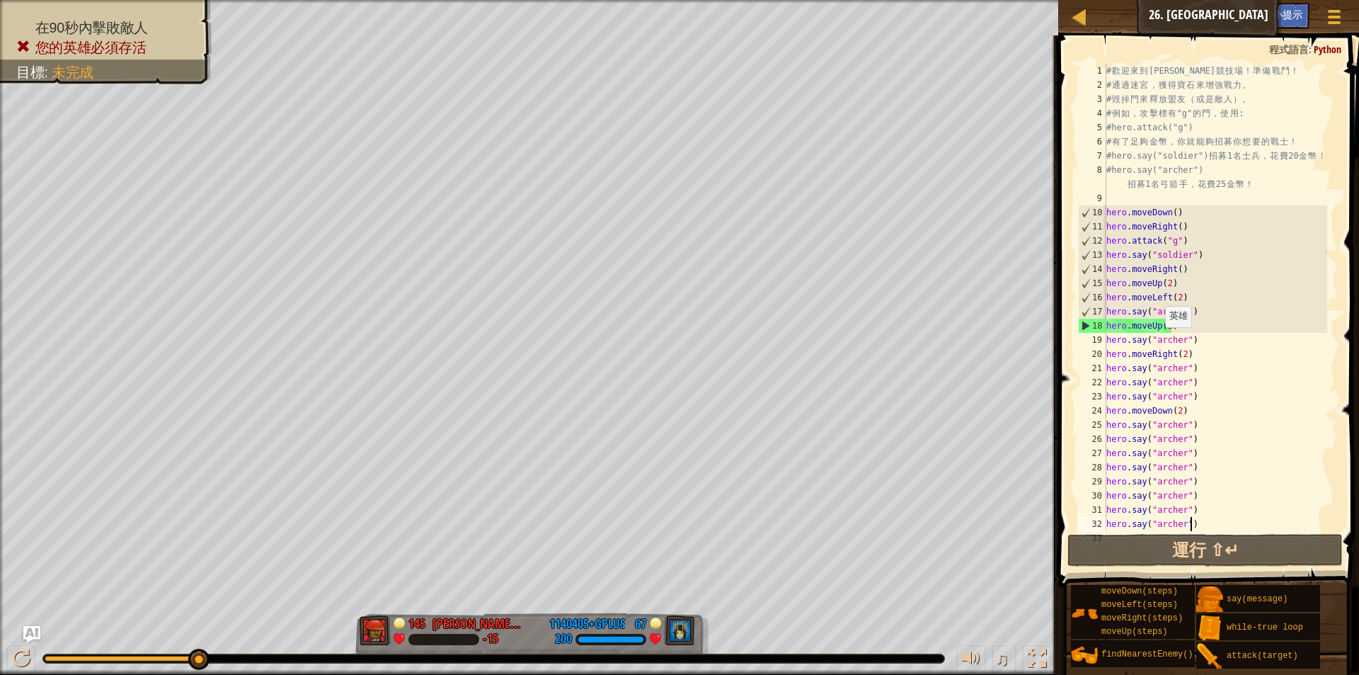
click at [1158, 341] on div "# 歡 迎 來 到 [GEOGRAPHIC_DATA] ！ 準 備 戰 鬥 ！ # 通 過 迷 宮 ， 獲 得 寶 石 來 增 強 戰 力 。 # 毀 掉 門…" at bounding box center [1216, 312] width 224 height 496
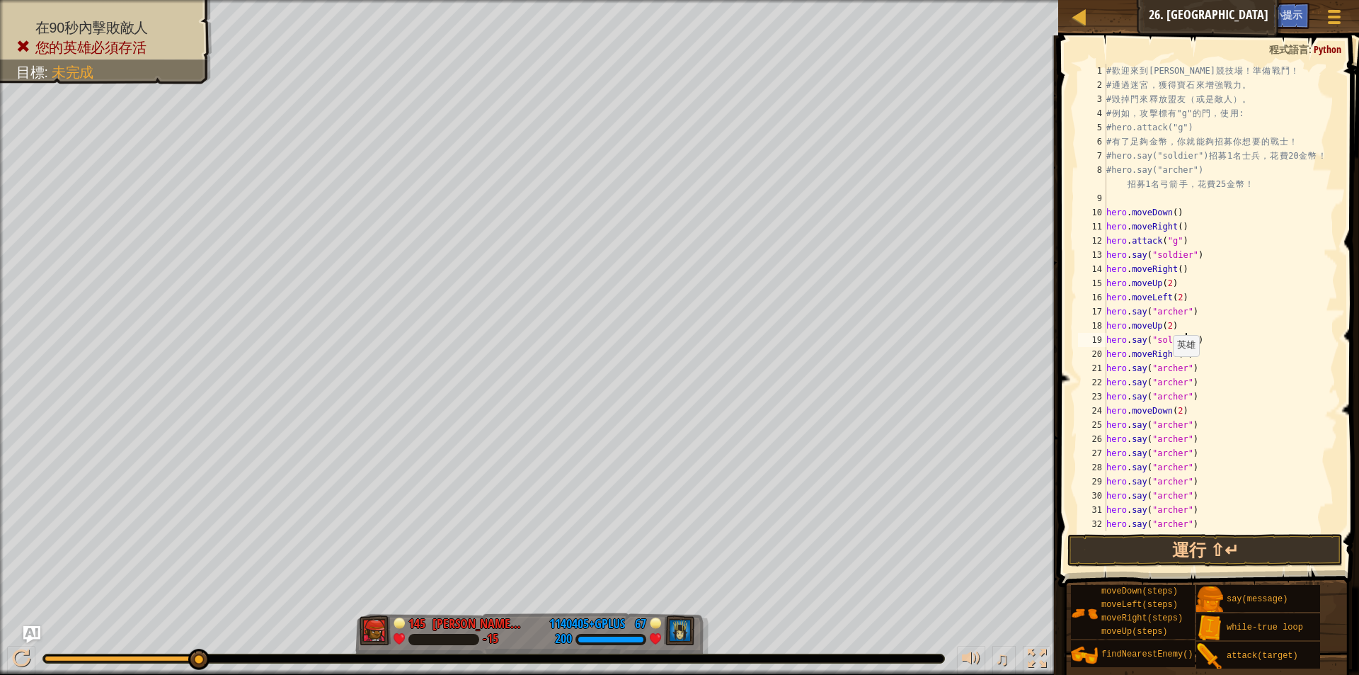
click at [1165, 370] on div "# 歡 迎 來 到 [GEOGRAPHIC_DATA] ！ 準 備 戰 鬥 ！ # 通 過 迷 宮 ， 獲 得 寶 石 來 增 強 戰 力 。 # 毀 掉 門…" at bounding box center [1216, 312] width 224 height 496
click at [1174, 383] on div ""s oldier" 按 Enter" at bounding box center [1225, 409] width 268 height 64
click at [1165, 379] on div "# 歡 迎 來 到 [GEOGRAPHIC_DATA] ！ 準 備 戰 鬥 ！ # 通 過 迷 宮 ， 獲 得 寶 石 來 增 強 戰 力 。 # 毀 掉 門…" at bounding box center [1216, 312] width 224 height 496
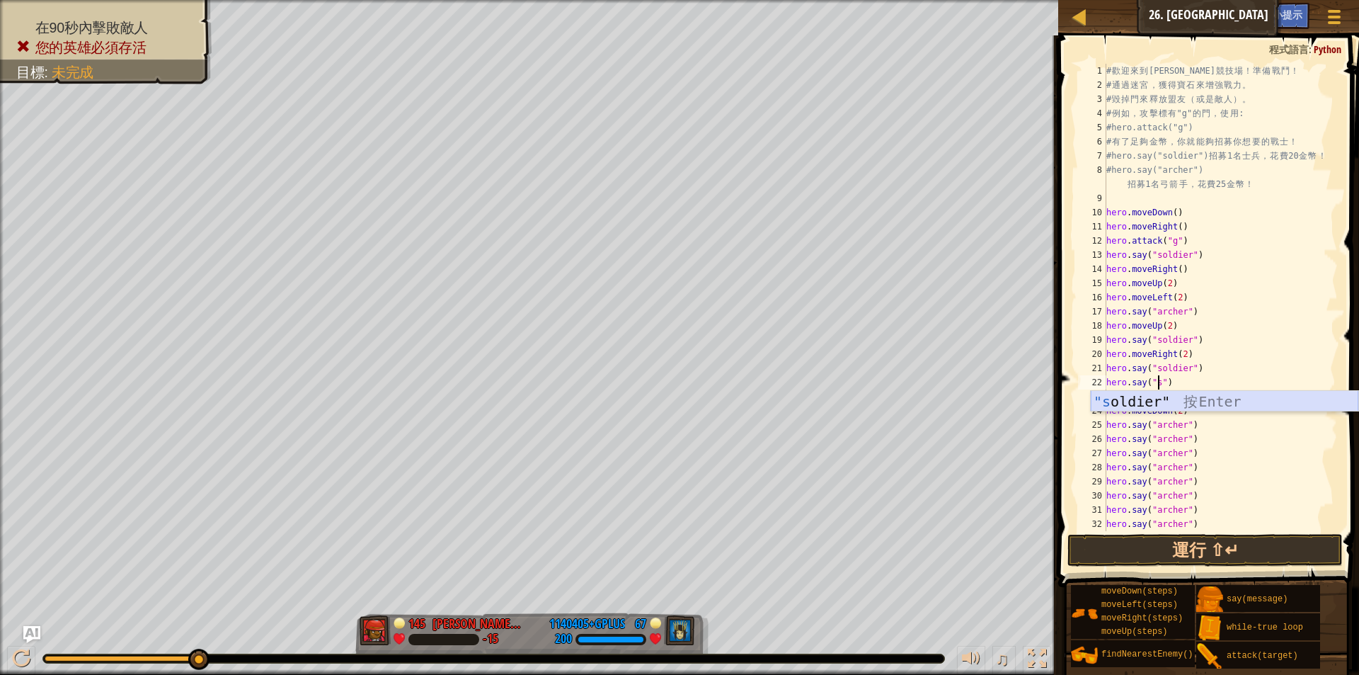
click at [1169, 399] on div ""s oldier" 按 Enter" at bounding box center [1225, 423] width 268 height 64
click at [1155, 397] on div "# 歡 迎 來 到 [GEOGRAPHIC_DATA] ！ 準 備 戰 鬥 ！ # 通 過 迷 宮 ， 獲 得 寶 石 來 增 強 戰 力 。 # 毀 掉 門…" at bounding box center [1216, 312] width 224 height 496
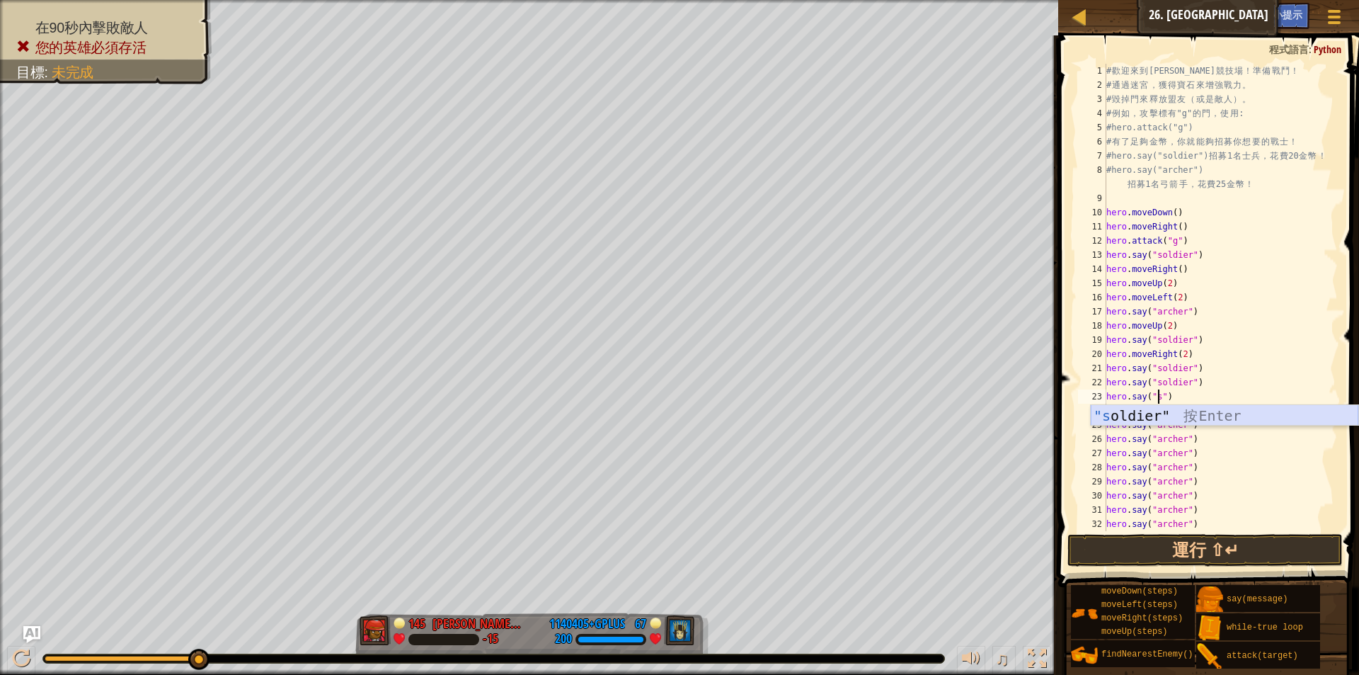
click at [1162, 413] on div ""s oldier" 按 Enter" at bounding box center [1225, 437] width 268 height 64
click at [1146, 545] on button "運行 ⇧↵" at bounding box center [1205, 550] width 275 height 33
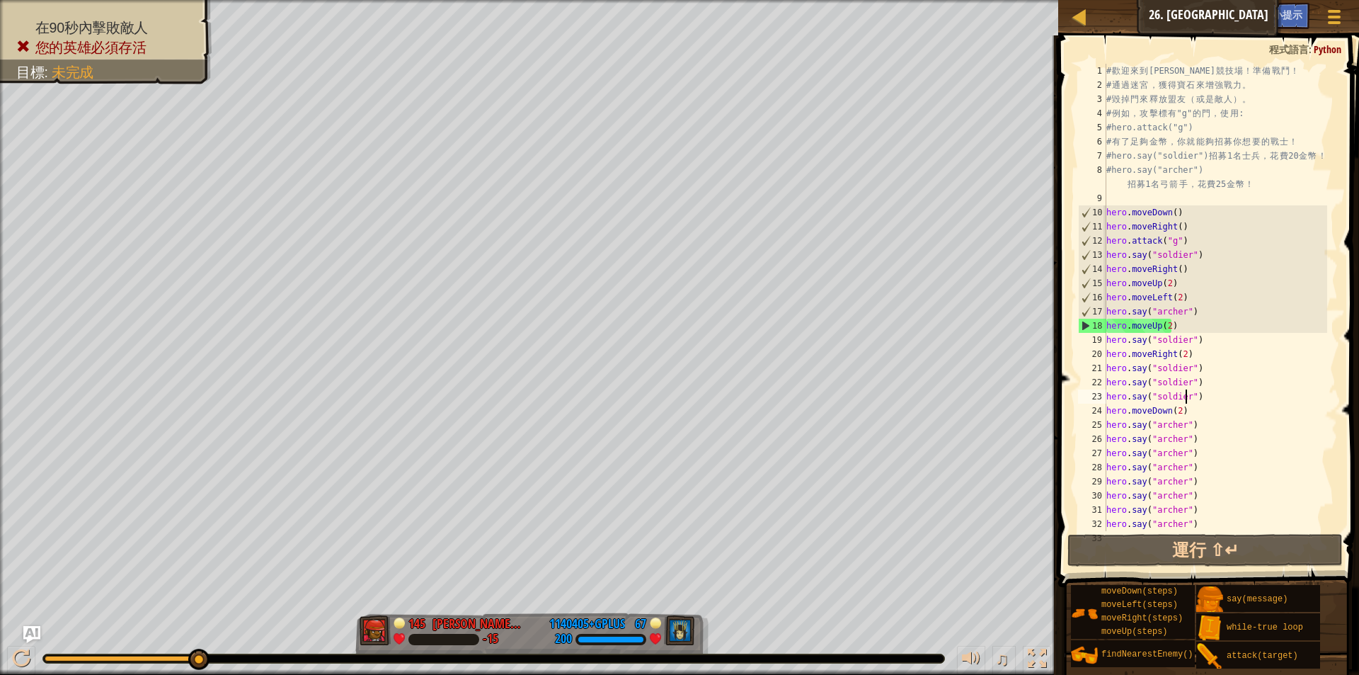
click at [1180, 325] on div "# 歡 迎 來 到 [GEOGRAPHIC_DATA] ！ 準 備 戰 鬥 ！ # 通 過 迷 宮 ， 獲 得 寶 石 來 增 強 戰 力 。 # 毀 掉 門…" at bounding box center [1216, 312] width 224 height 496
type textarea "hero.moveUp(2)"
drag, startPoint x: 1179, startPoint y: 325, endPoint x: 1107, endPoint y: 325, distance: 71.5
click at [1107, 325] on div "# 歡 迎 來 到 [GEOGRAPHIC_DATA] ！ 準 備 戰 鬥 ！ # 通 過 迷 宮 ， 獲 得 寶 石 來 增 強 戰 力 。 # 毀 掉 門…" at bounding box center [1216, 312] width 224 height 496
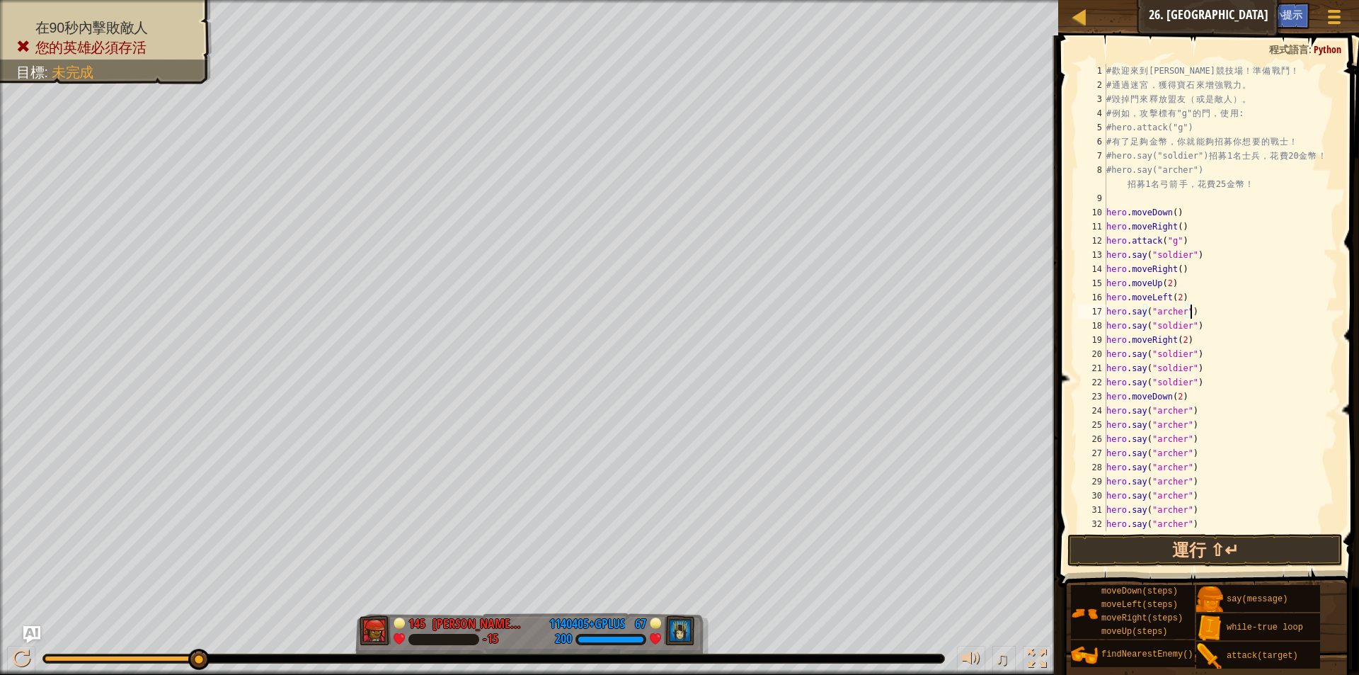
click at [1195, 326] on div "# 歡 迎 來 到 [GEOGRAPHIC_DATA] ！ 準 備 戰 鬥 ！ # 通 過 迷 宮 ， 獲 得 寶 石 來 增 強 戰 力 。 # 毀 掉 門…" at bounding box center [1216, 312] width 224 height 496
click at [1189, 315] on div "# 歡 迎 來 到 [GEOGRAPHIC_DATA] ！ 準 備 戰 鬥 ！ # 通 過 迷 宮 ， 獲 得 寶 石 來 增 強 戰 力 。 # 毀 掉 門…" at bounding box center [1216, 312] width 224 height 496
click at [1199, 324] on div "# 歡 迎 來 到 [GEOGRAPHIC_DATA] ！ 準 備 戰 鬥 ！ # 通 過 迷 宮 ， 獲 得 寶 石 來 增 強 戰 力 。 # 毀 掉 門…" at bounding box center [1216, 312] width 224 height 496
click at [1154, 341] on div "# 歡 迎 來 到 [GEOGRAPHIC_DATA] ！ 準 備 戰 鬥 ！ # 通 過 迷 宮 ， 獲 得 寶 石 來 增 強 戰 力 。 # 毀 掉 門…" at bounding box center [1216, 312] width 224 height 496
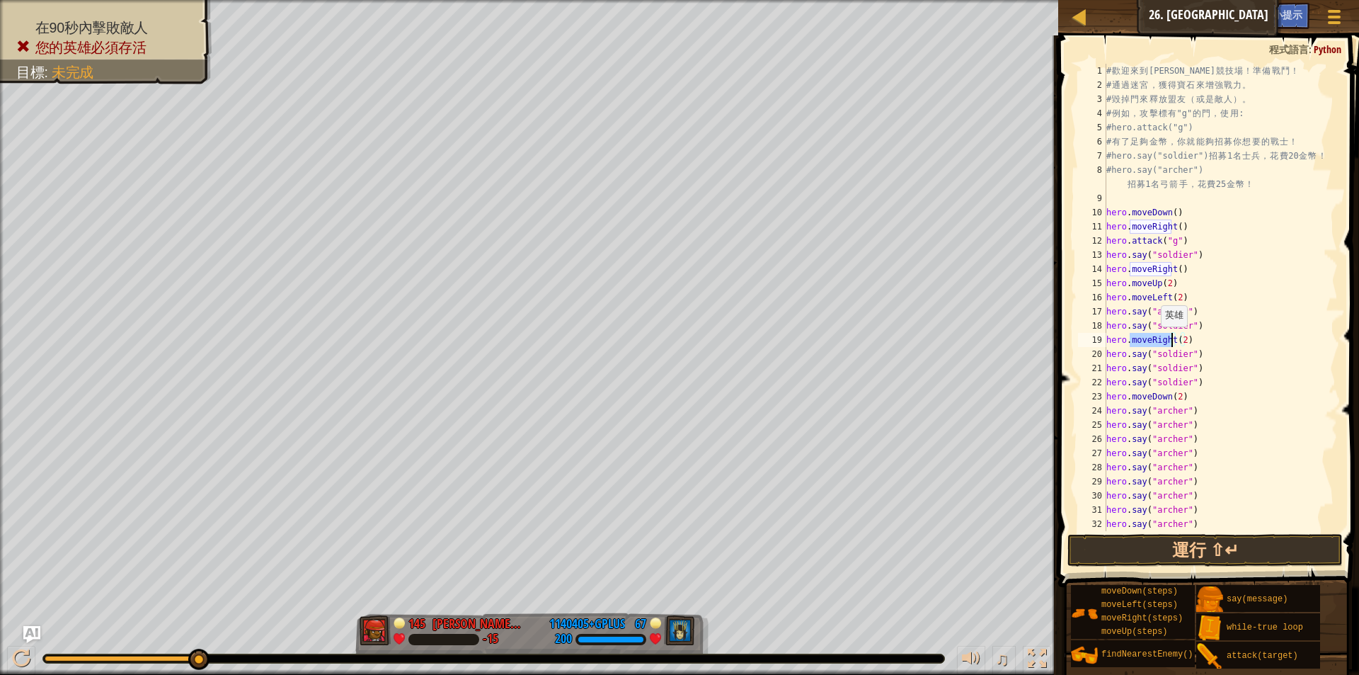
click at [1154, 341] on div "# 歡 迎 來 到 [GEOGRAPHIC_DATA] ！ 準 備 戰 鬥 ！ # 通 過 迷 宮 ， 獲 得 寶 石 來 增 強 戰 力 。 # 毀 掉 門…" at bounding box center [1216, 312] width 224 height 496
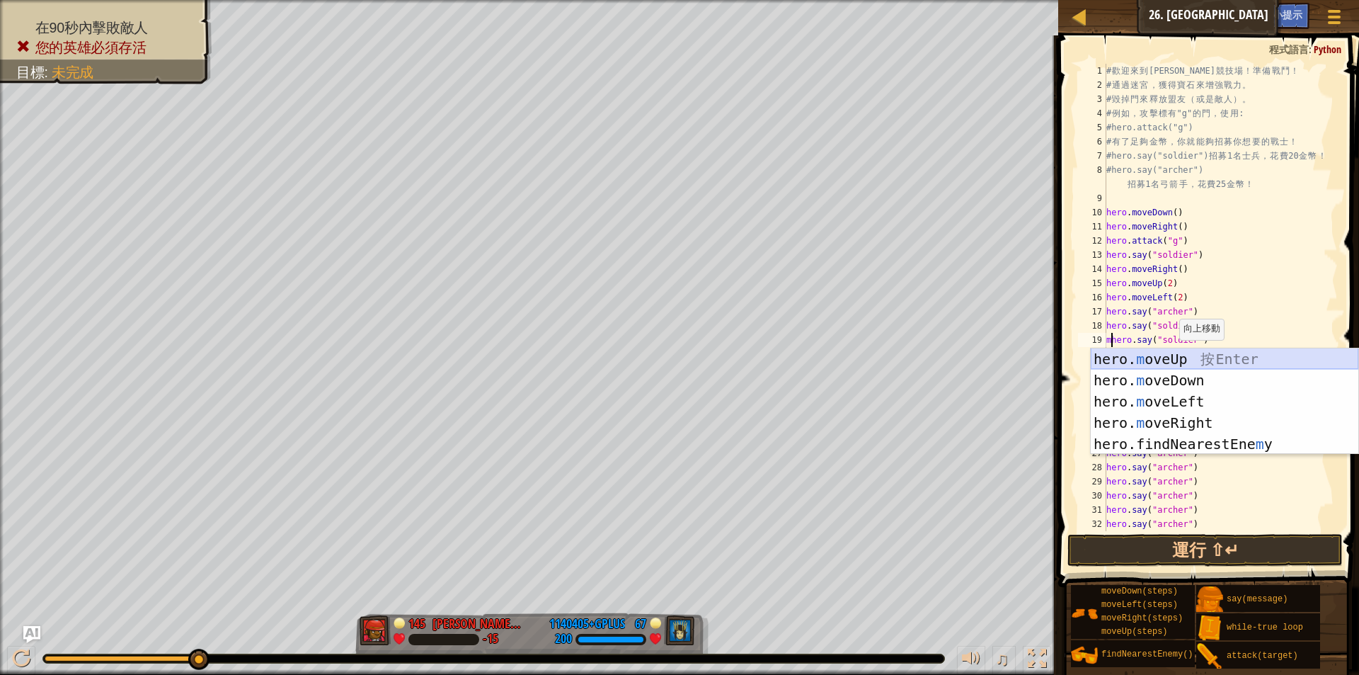
scroll to position [6, 1]
click at [1180, 354] on div "hero. m oveUp 按 Enter hero. m oveDown 按 Enter hero. m oveLeft 按 Enter hero. m o…" at bounding box center [1225, 422] width 268 height 149
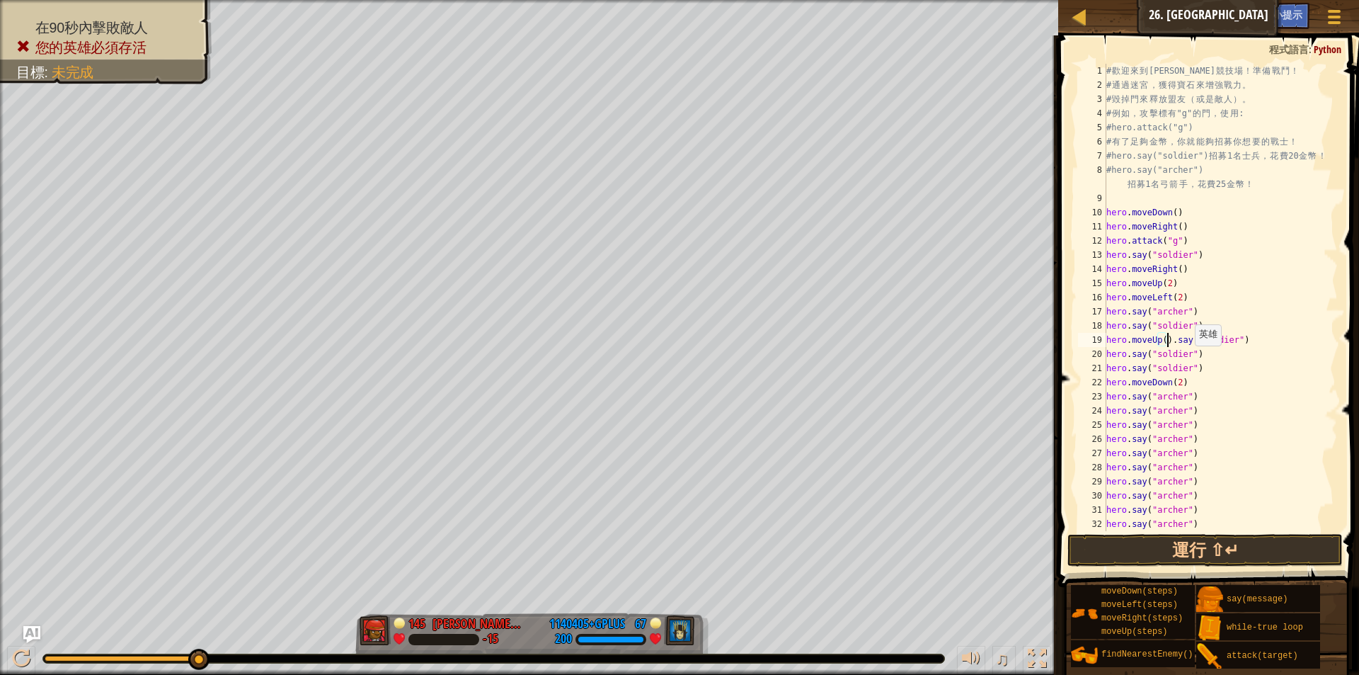
scroll to position [6, 5]
click at [1109, 357] on div "# 歡 迎 來 到 [GEOGRAPHIC_DATA] ！ 準 備 戰 鬥 ！ # 通 過 迷 宮 ， 獲 得 寶 石 來 增 強 戰 力 。 # 毀 掉 門…" at bounding box center [1216, 312] width 224 height 496
click at [1198, 367] on div "# 歡 迎 來 到 [GEOGRAPHIC_DATA] ！ 準 備 戰 鬥 ！ # 通 過 迷 宮 ， 獲 得 寶 石 來 增 強 戰 力 。 # 毀 掉 門…" at bounding box center [1216, 312] width 224 height 496
type textarea "hero.say("soldier")"
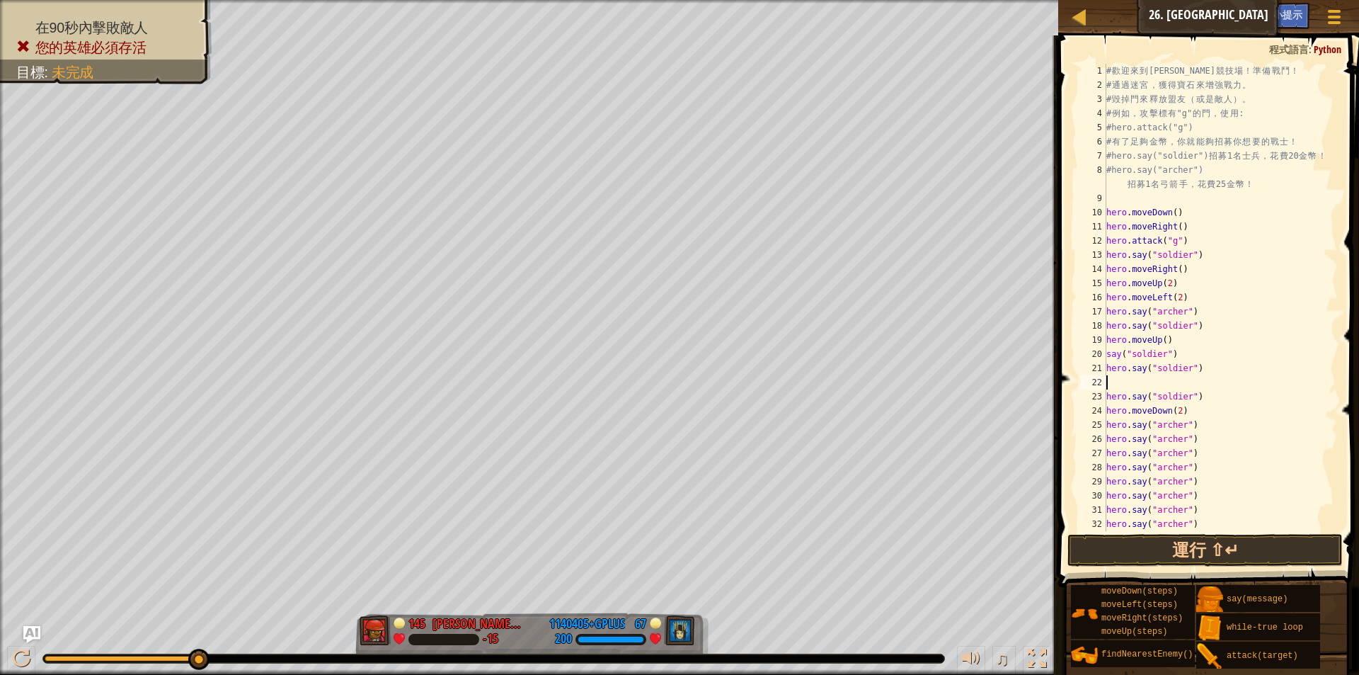
type textarea "m"
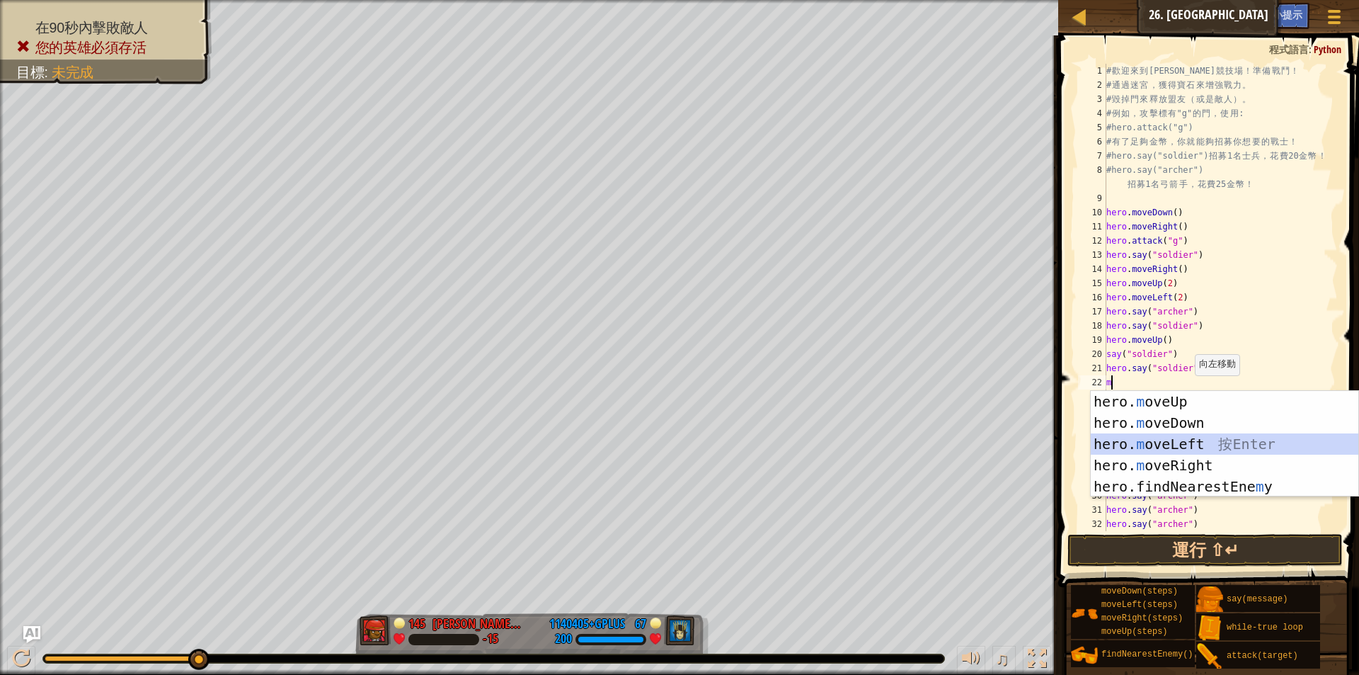
click at [1137, 438] on div "hero. m oveUp 按 Enter hero. m oveDown 按 Enter hero. m oveLeft 按 Enter hero. m o…" at bounding box center [1225, 465] width 268 height 149
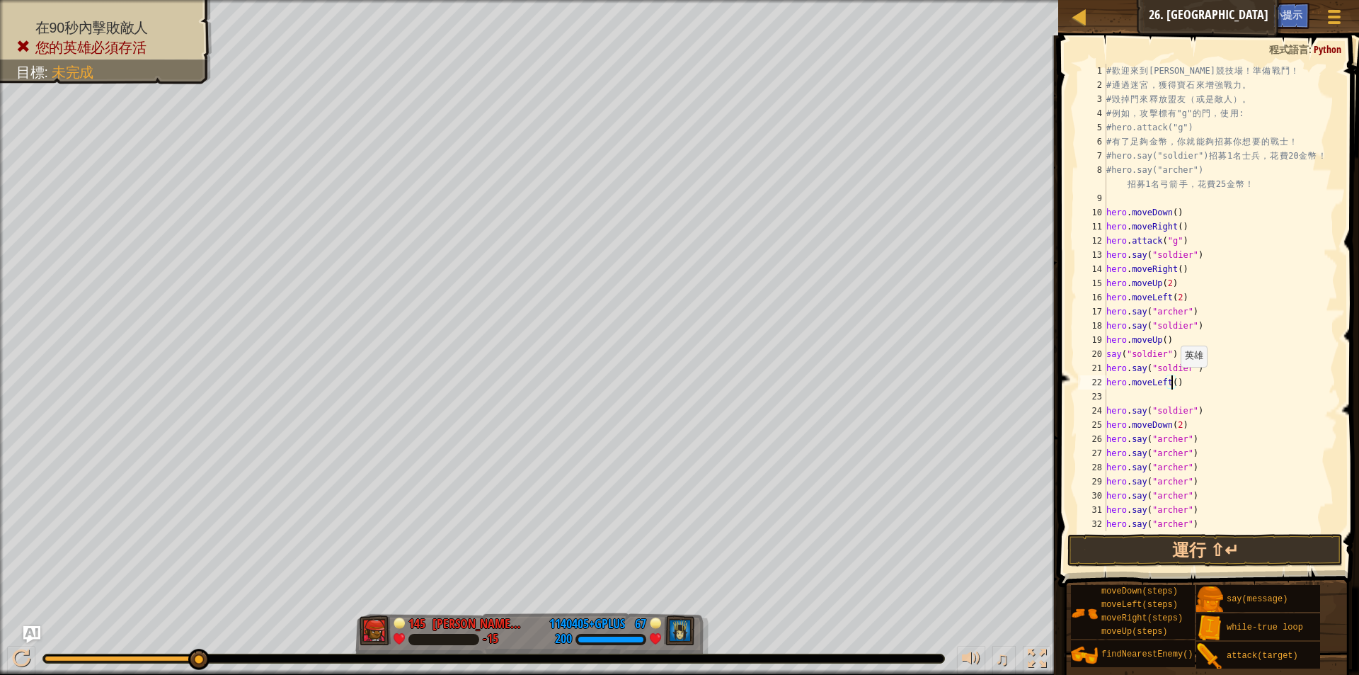
click at [1174, 381] on div "# 歡 迎 來 到 [GEOGRAPHIC_DATA] ！ 準 備 戰 鬥 ！ # 通 過 迷 宮 ， 獲 得 寶 石 來 增 強 戰 力 。 # 毀 掉 門…" at bounding box center [1216, 312] width 224 height 496
click at [1146, 556] on button "運行 ⇧↵" at bounding box center [1205, 550] width 275 height 33
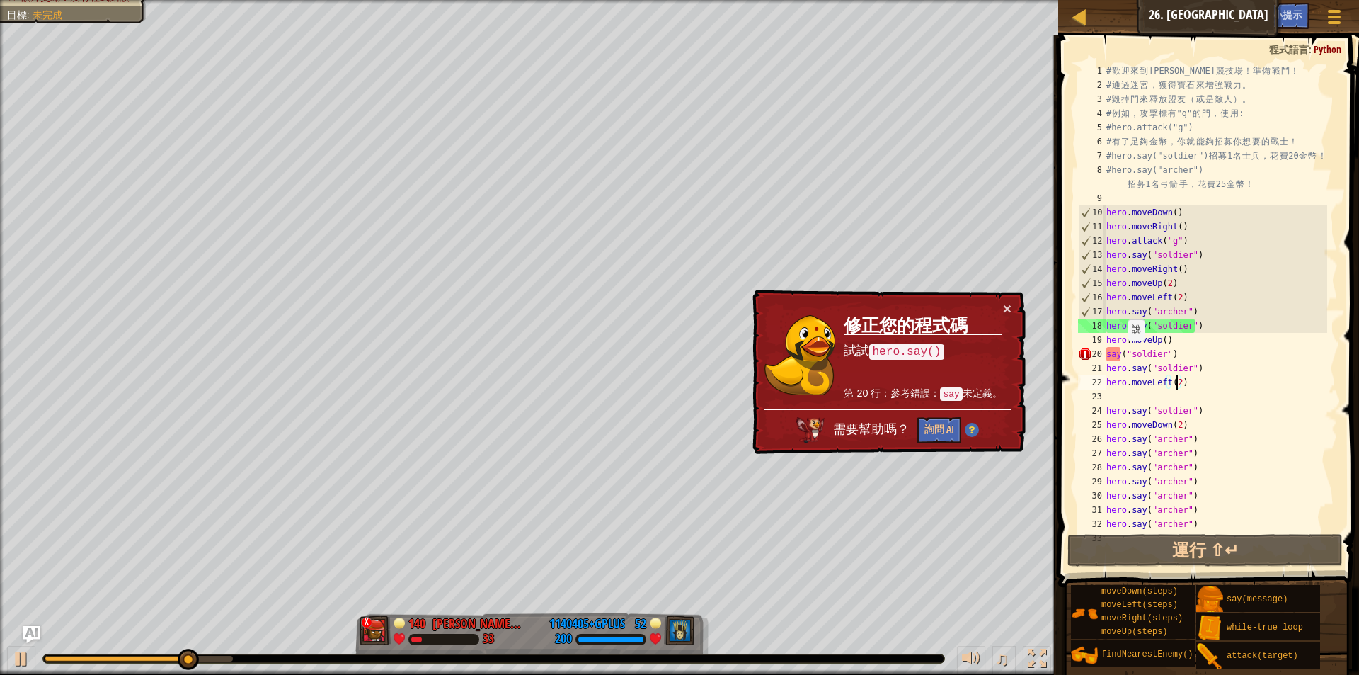
click at [1121, 355] on div "# 歡 迎 來 到 [GEOGRAPHIC_DATA] ！ 準 備 戰 鬥 ！ # 通 過 迷 宮 ， 獲 得 寶 石 來 增 強 戰 力 。 # 毀 掉 門…" at bounding box center [1216, 312] width 224 height 496
click at [1104, 353] on div "20" at bounding box center [1092, 354] width 28 height 14
click at [1106, 353] on div "20" at bounding box center [1092, 354] width 28 height 14
click at [1110, 353] on div "# 歡 迎 來 到 [GEOGRAPHIC_DATA] ！ 準 備 戰 鬥 ！ # 通 過 迷 宮 ， 獲 得 寶 石 來 增 強 戰 力 。 # 毀 掉 門…" at bounding box center [1216, 312] width 224 height 496
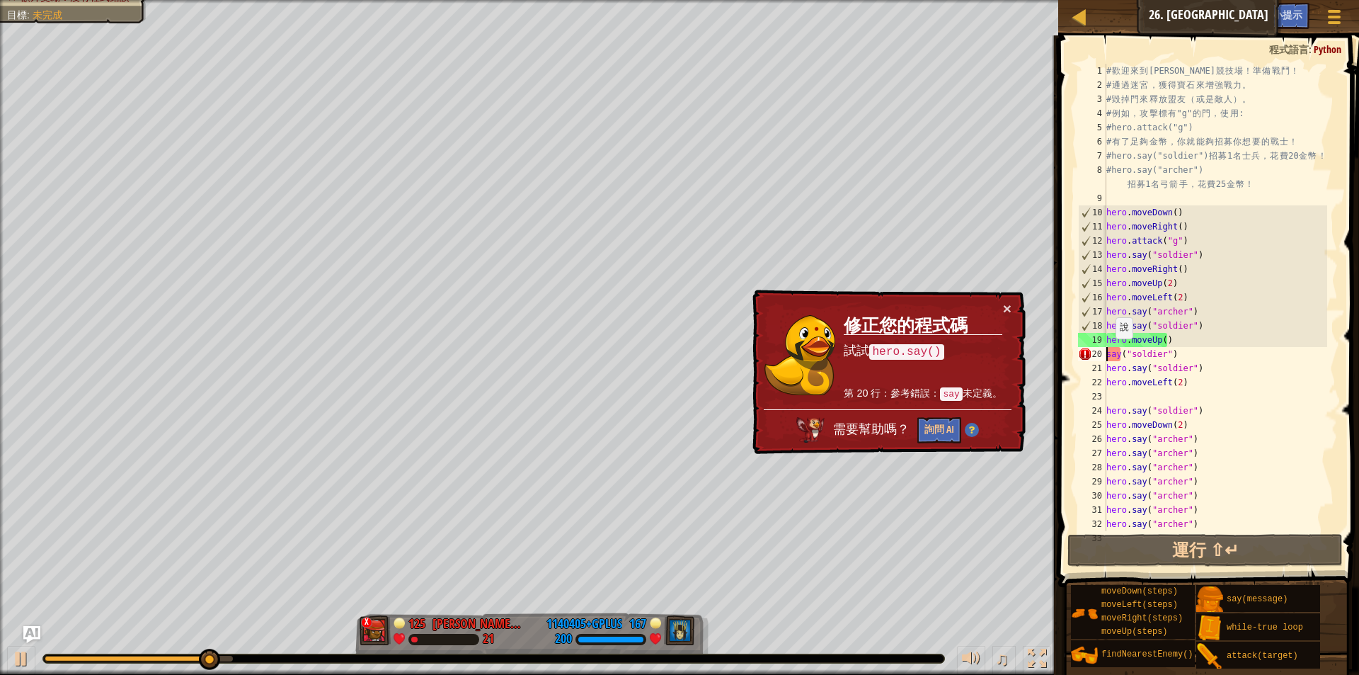
click at [1109, 353] on div "# 歡 迎 來 到 [GEOGRAPHIC_DATA] ！ 準 備 戰 鬥 ！ # 通 過 迷 宮 ， 獲 得 寶 石 來 增 強 戰 力 。 # 毀 掉 門…" at bounding box center [1216, 312] width 224 height 496
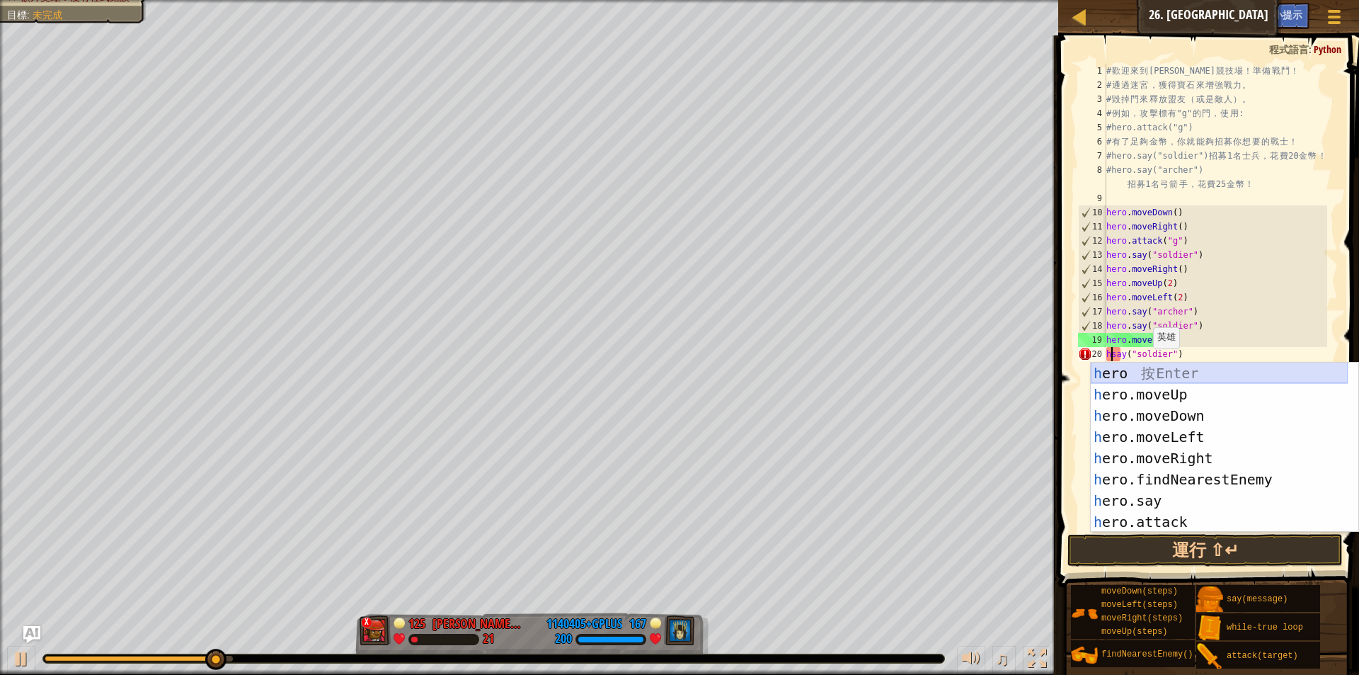
scroll to position [6, 1]
click at [1143, 367] on div "h ero 按 Enter h ero.moveUp 按 Enter h ero.moveDown 按 Enter h ero.moveLeft 按 Ente…" at bounding box center [1219, 468] width 257 height 212
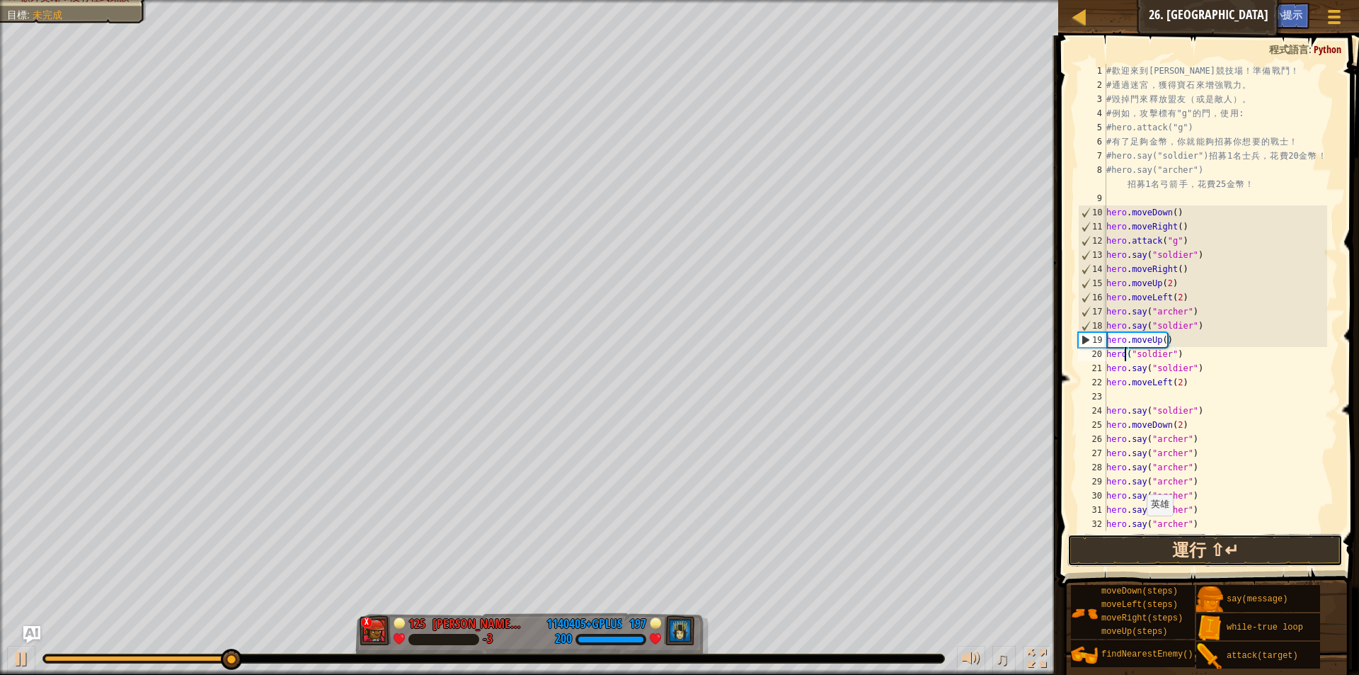
click at [1142, 549] on button "運行 ⇧↵" at bounding box center [1205, 550] width 275 height 33
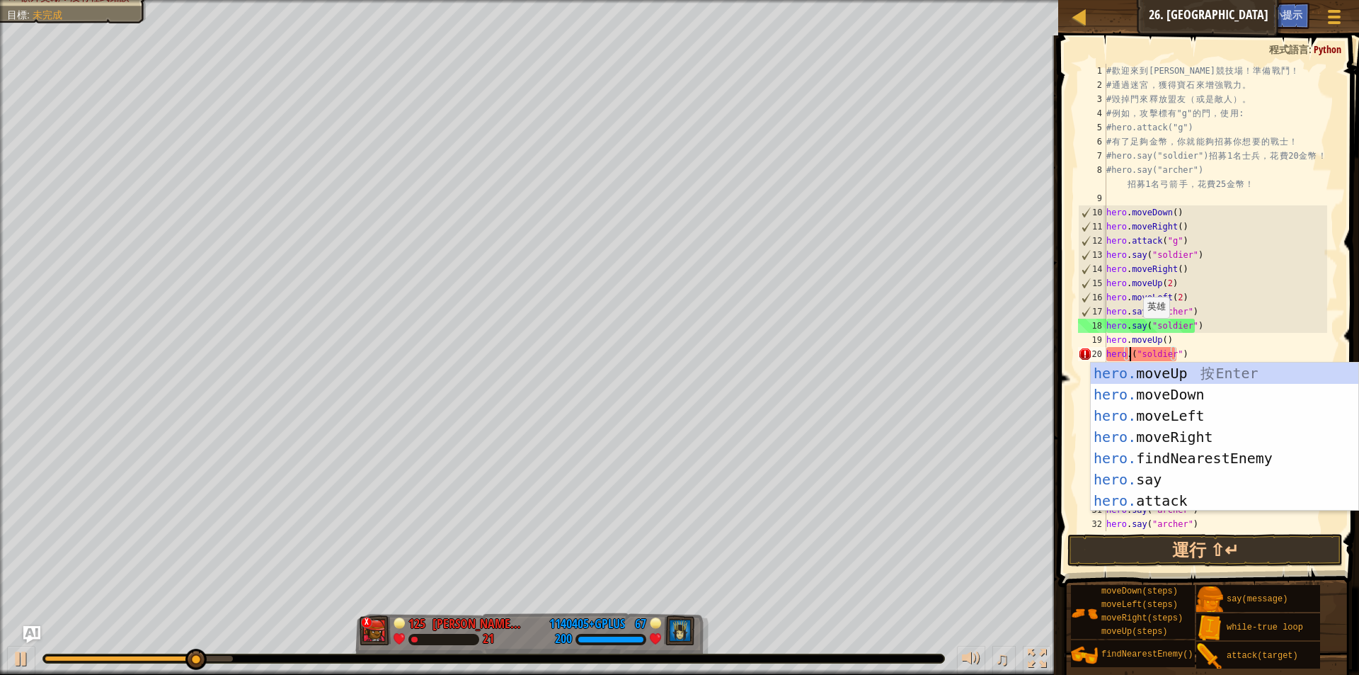
scroll to position [6, 2]
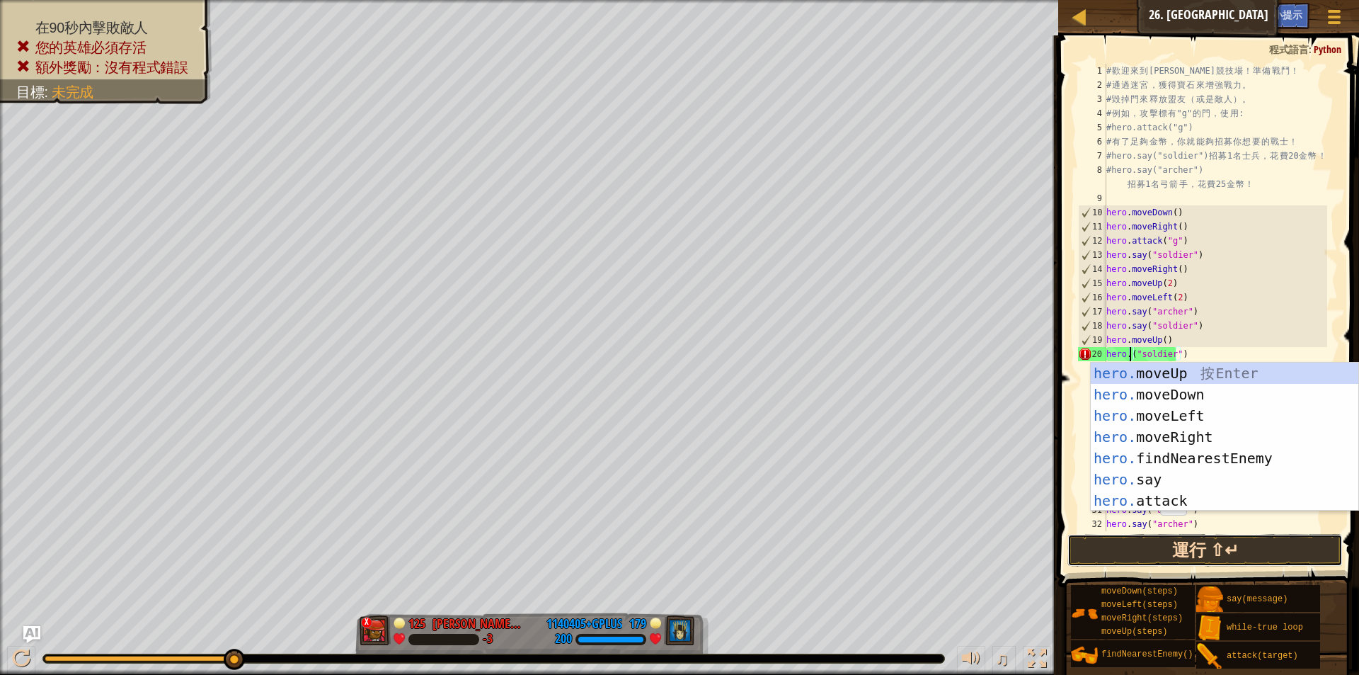
click at [1147, 553] on button "運行 ⇧↵" at bounding box center [1205, 550] width 275 height 33
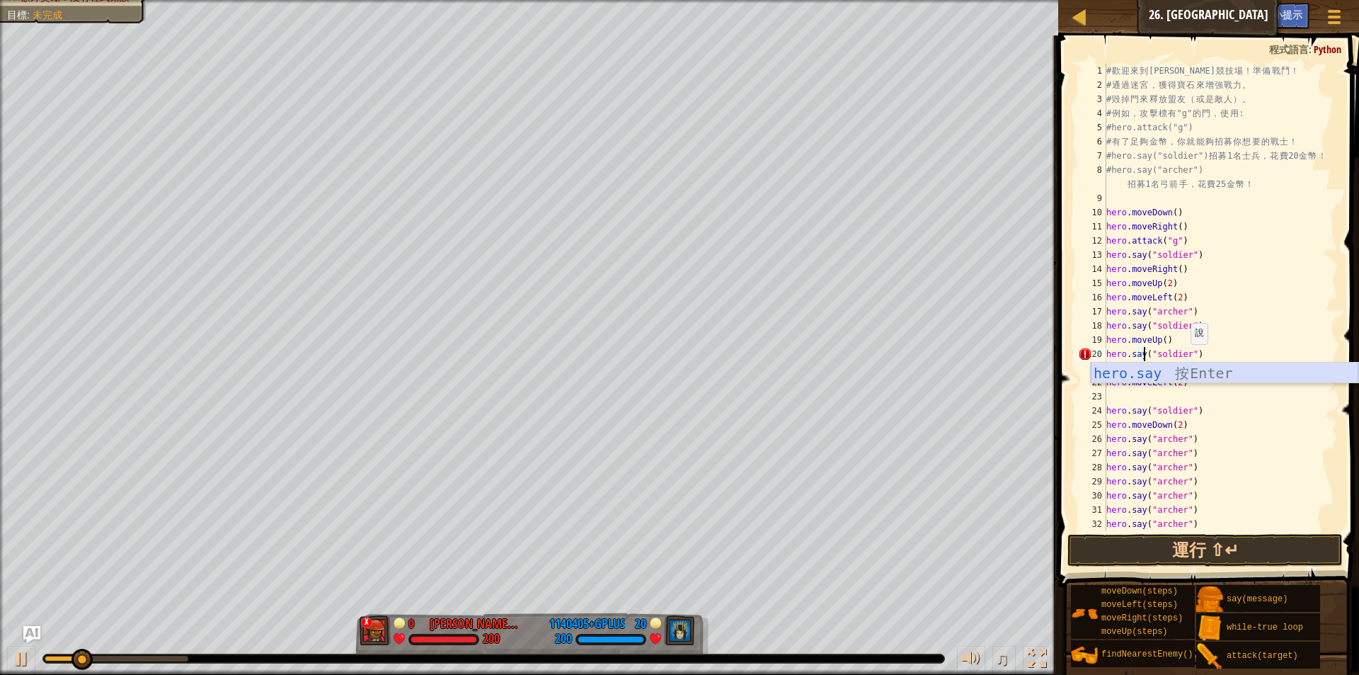
scroll to position [6, 4]
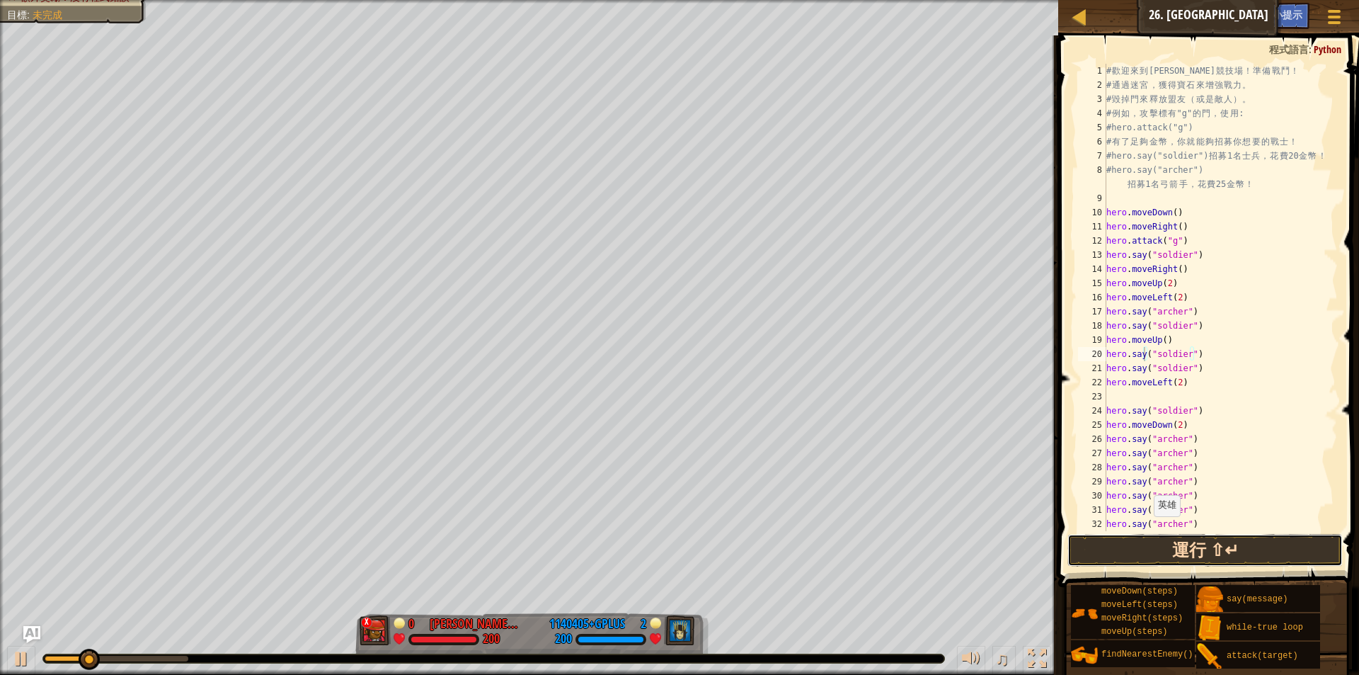
click at [1148, 551] on button "運行 ⇧↵" at bounding box center [1205, 550] width 275 height 33
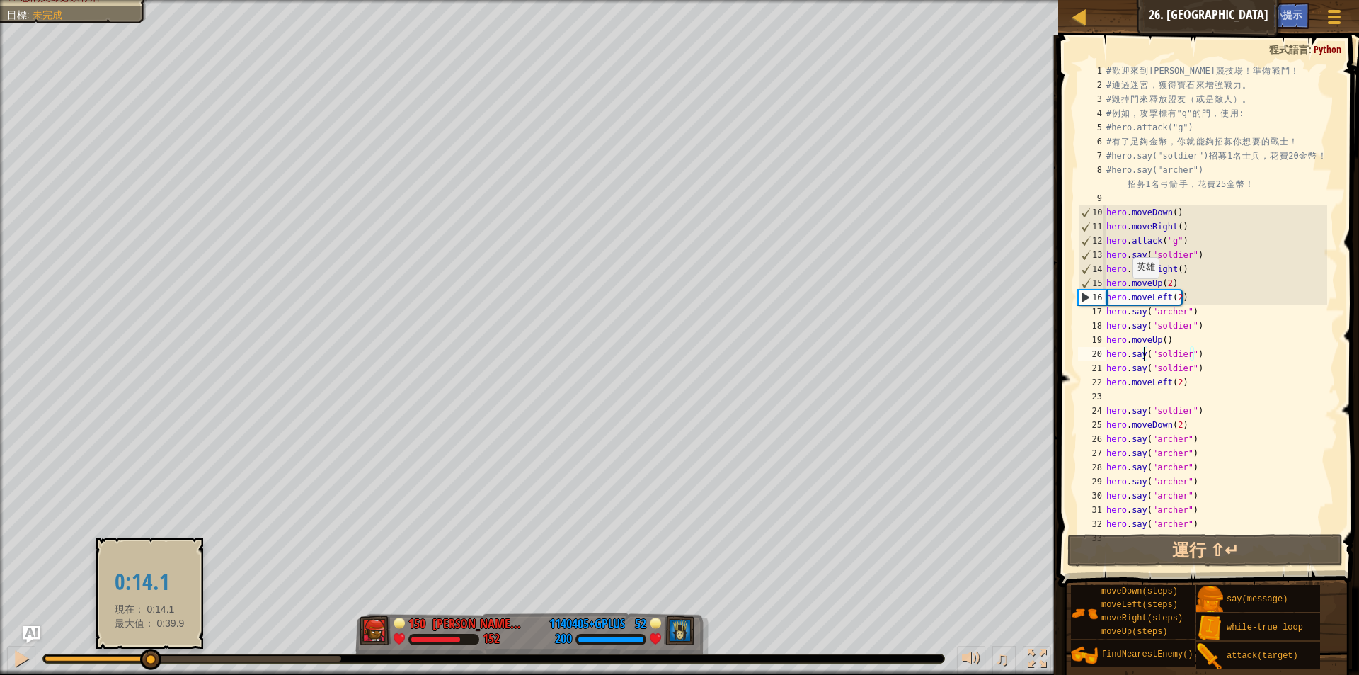
drag, startPoint x: 90, startPoint y: 659, endPoint x: 149, endPoint y: 663, distance: 59.6
click at [149, 663] on div at bounding box center [150, 658] width 21 height 21
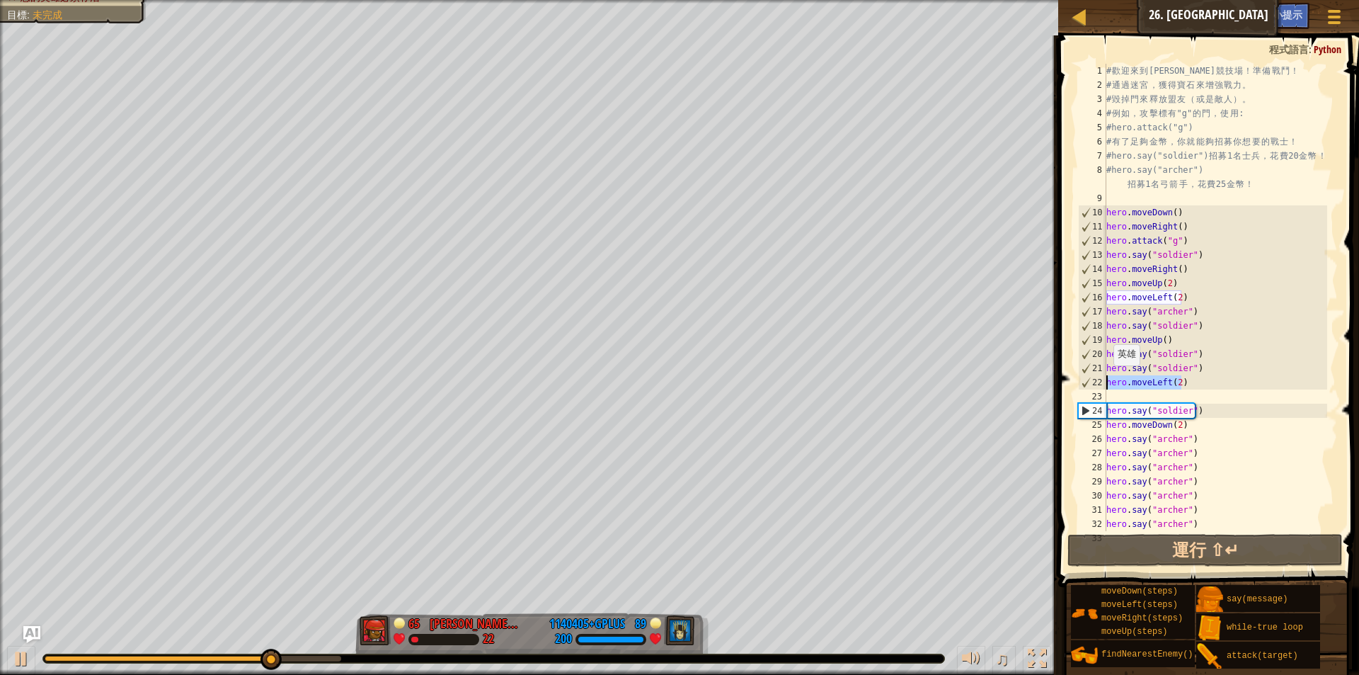
drag, startPoint x: 1182, startPoint y: 382, endPoint x: 1106, endPoint y: 379, distance: 76.5
click at [1106, 379] on div "hero.say("soldier") 1 2 3 4 5 6 7 8 9 10 11 12 13 14 15 16 17 18 19 20 21 22 23…" at bounding box center [1206, 297] width 263 height 467
type textarea "hero.moveLeft(2)"
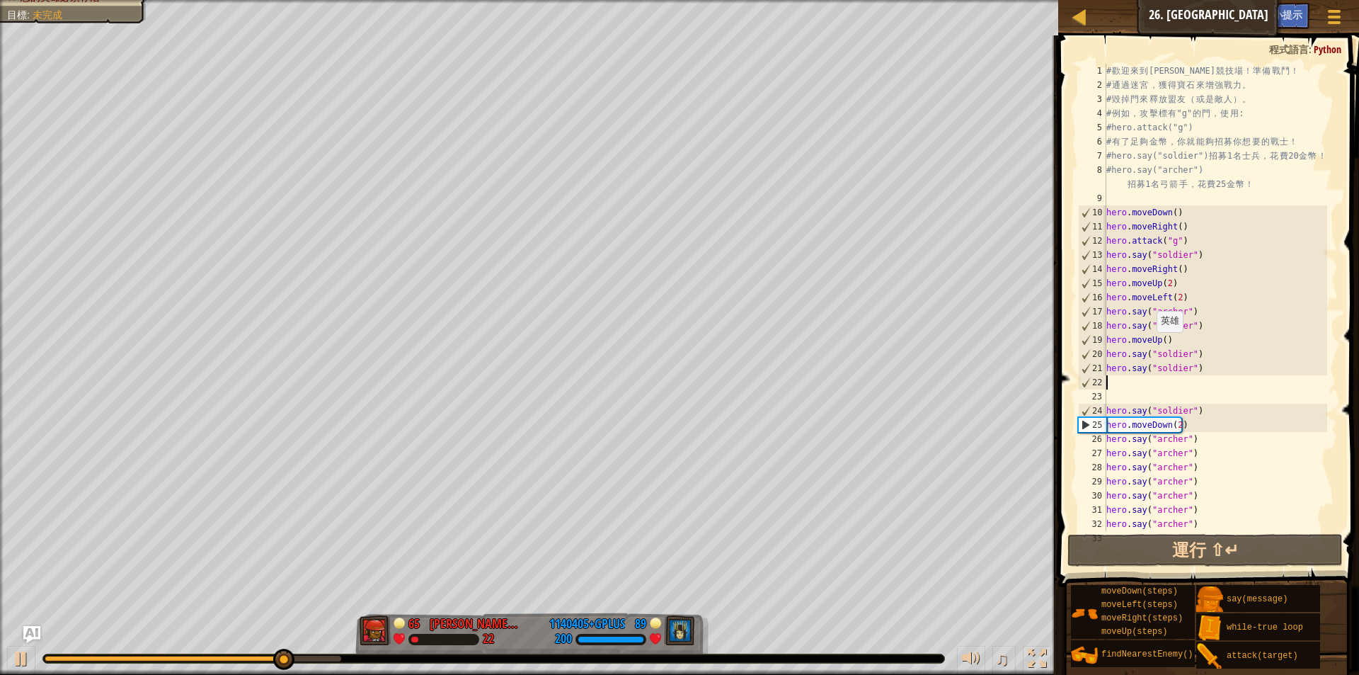
scroll to position [6, 0]
click at [1162, 342] on div "# 歡 迎 來 到 [GEOGRAPHIC_DATA] ！ 準 備 戰 鬥 ！ # 通 過 迷 宮 ， 獲 得 寶 石 來 增 強 戰 力 。 # 毀 掉 門…" at bounding box center [1216, 312] width 224 height 496
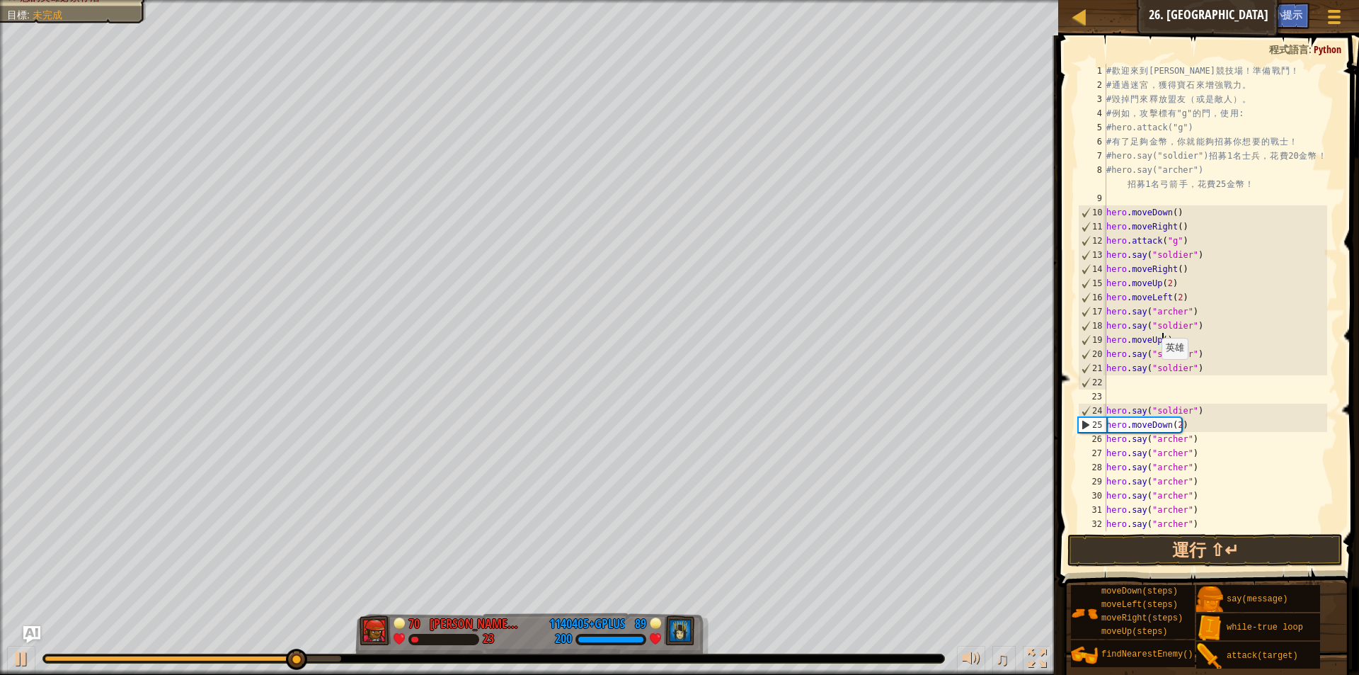
type textarea "hero.moveUp(2)"
click at [1114, 386] on div "# 歡 迎 來 到 [GEOGRAPHIC_DATA] ！ 準 備 戰 鬥 ！ # 通 過 迷 宮 ， 獲 得 寶 石 來 增 強 戰 力 。 # 毀 掉 門…" at bounding box center [1216, 312] width 224 height 496
click at [1145, 546] on button "運行 ⇧↵" at bounding box center [1205, 550] width 275 height 33
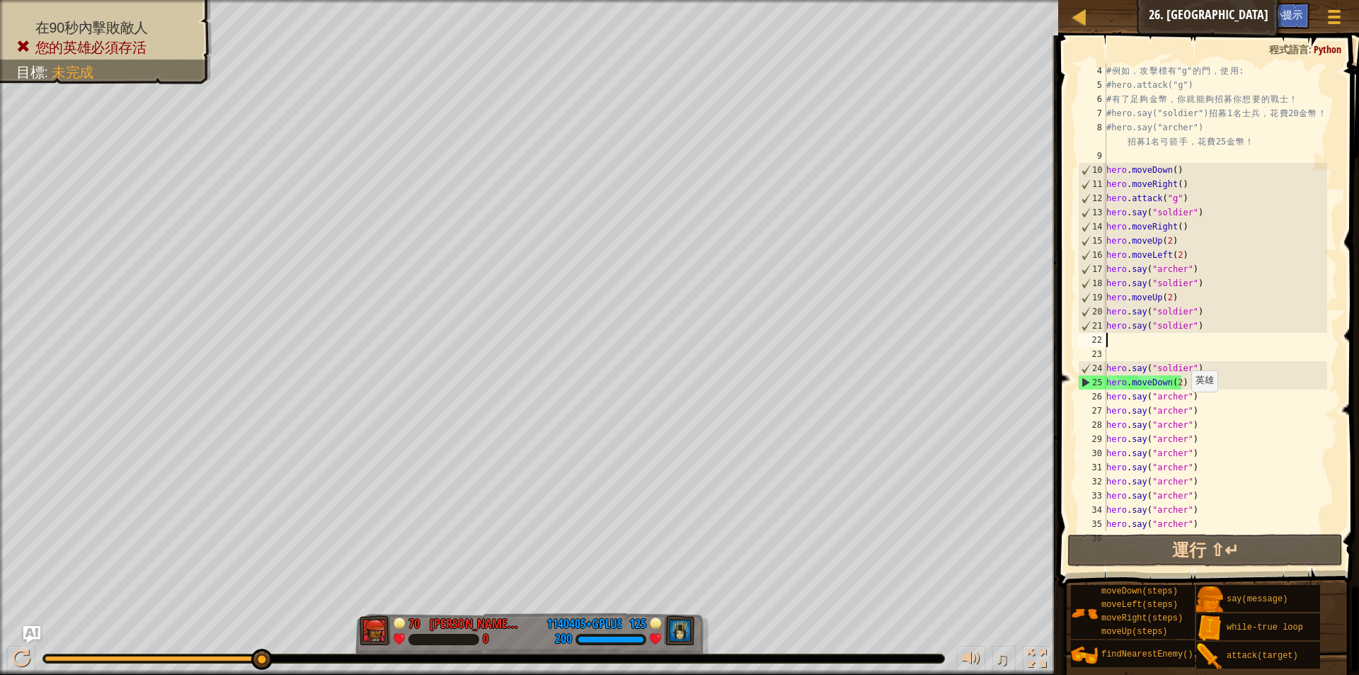
scroll to position [71, 0]
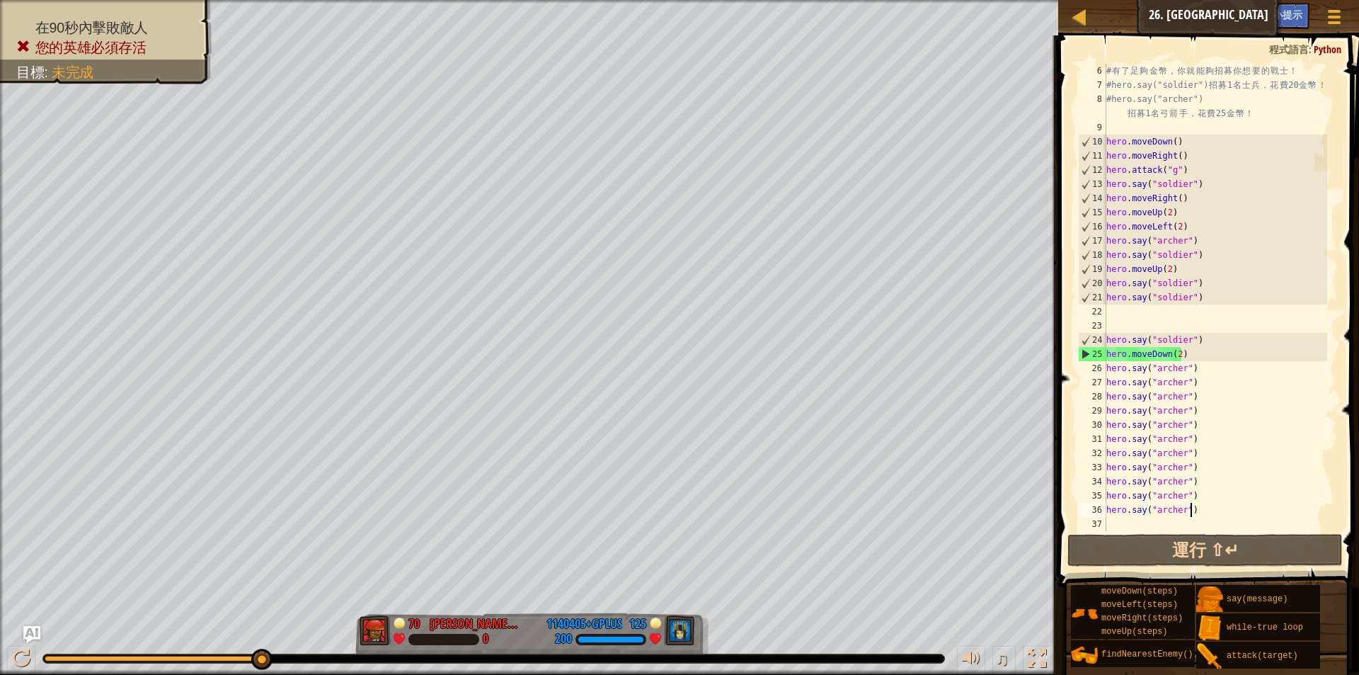
click at [1196, 508] on div "# 有 了 足 夠 金 幣 ， 你 就 能 夠 招 募 你 想 要 的 戰 士 ！ #hero.say("soldier") 招 募 1 名 士 兵 ， 花 …" at bounding box center [1216, 312] width 224 height 496
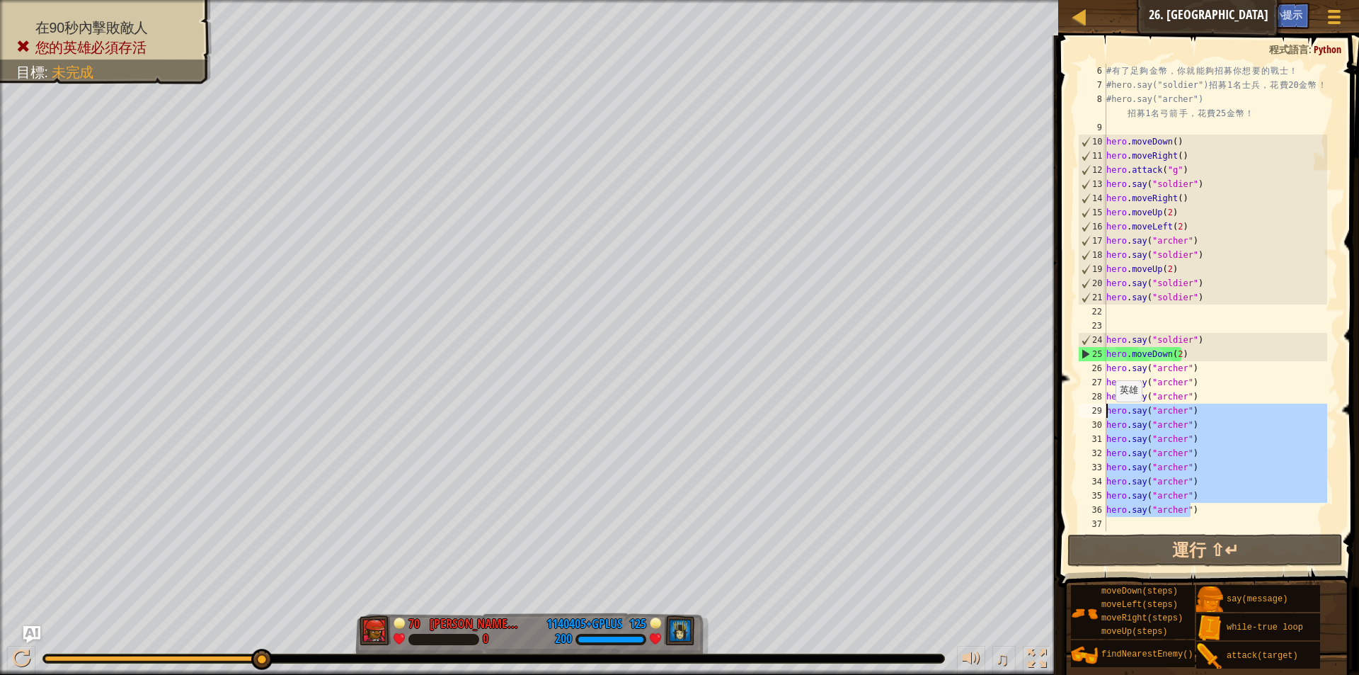
drag, startPoint x: 1194, startPoint y: 508, endPoint x: 1107, endPoint y: 413, distance: 128.3
click at [1107, 413] on div "# 有 了 足 夠 金 幣 ， 你 就 能 夠 招 募 你 想 要 的 戰 士 ！ #hero.say("soldier") 招 募 1 名 士 兵 ， 花 …" at bounding box center [1216, 312] width 224 height 496
type textarea "m"
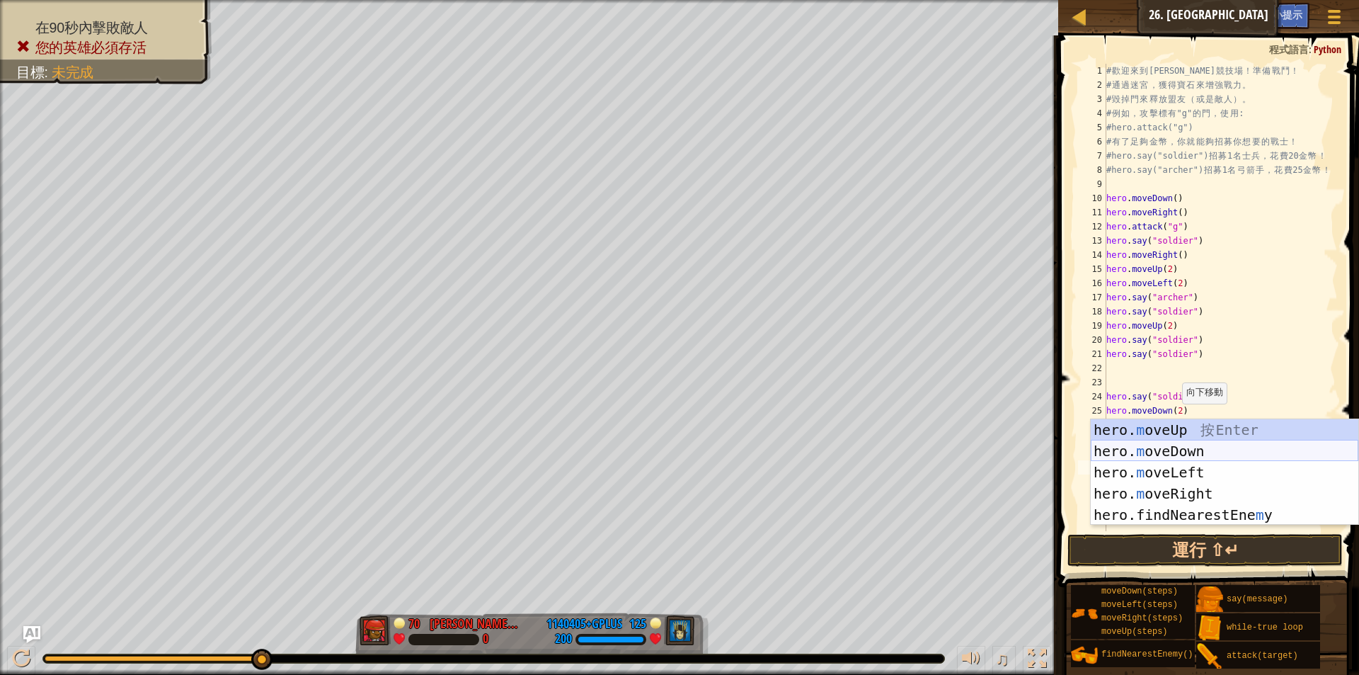
click at [1172, 449] on div "hero. m oveUp 按 Enter hero. m oveDown 按 Enter hero. m oveLeft 按 Enter hero. m o…" at bounding box center [1225, 493] width 268 height 149
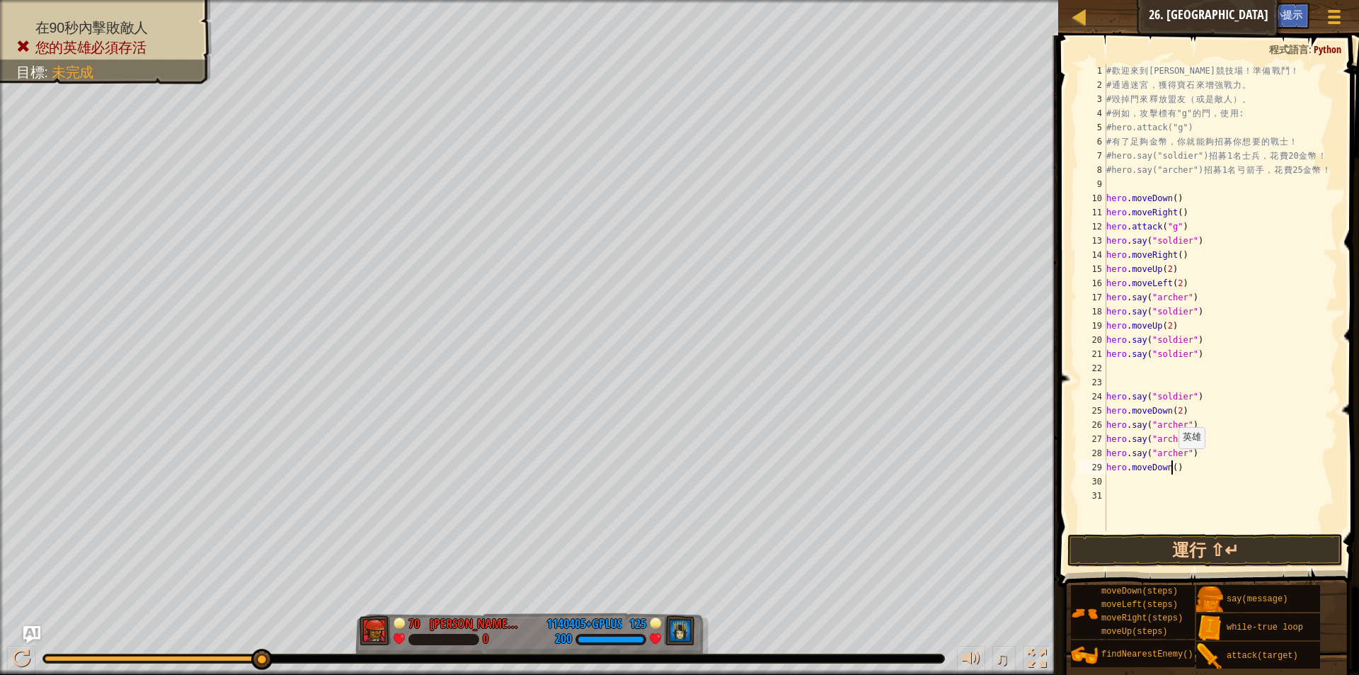
click at [1172, 462] on div "# 歡 迎 來 到 [GEOGRAPHIC_DATA] ！ 準 備 戰 鬥 ！ # 通 過 迷 宮 ， 獲 得 寶 石 來 增 強 戰 力 。 # 毀 掉 門…" at bounding box center [1221, 312] width 234 height 496
click at [1131, 542] on button "運行 ⇧↵" at bounding box center [1205, 550] width 275 height 33
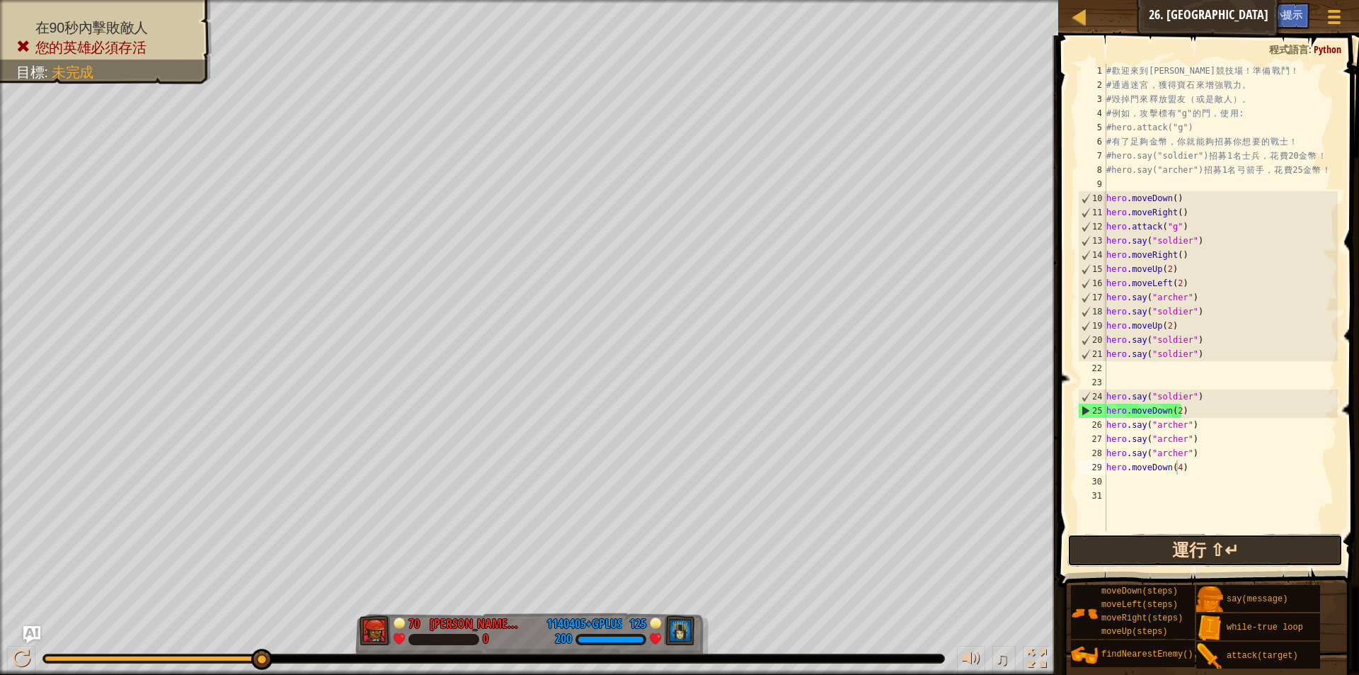
click at [1127, 551] on button "運行 ⇧↵" at bounding box center [1205, 550] width 275 height 33
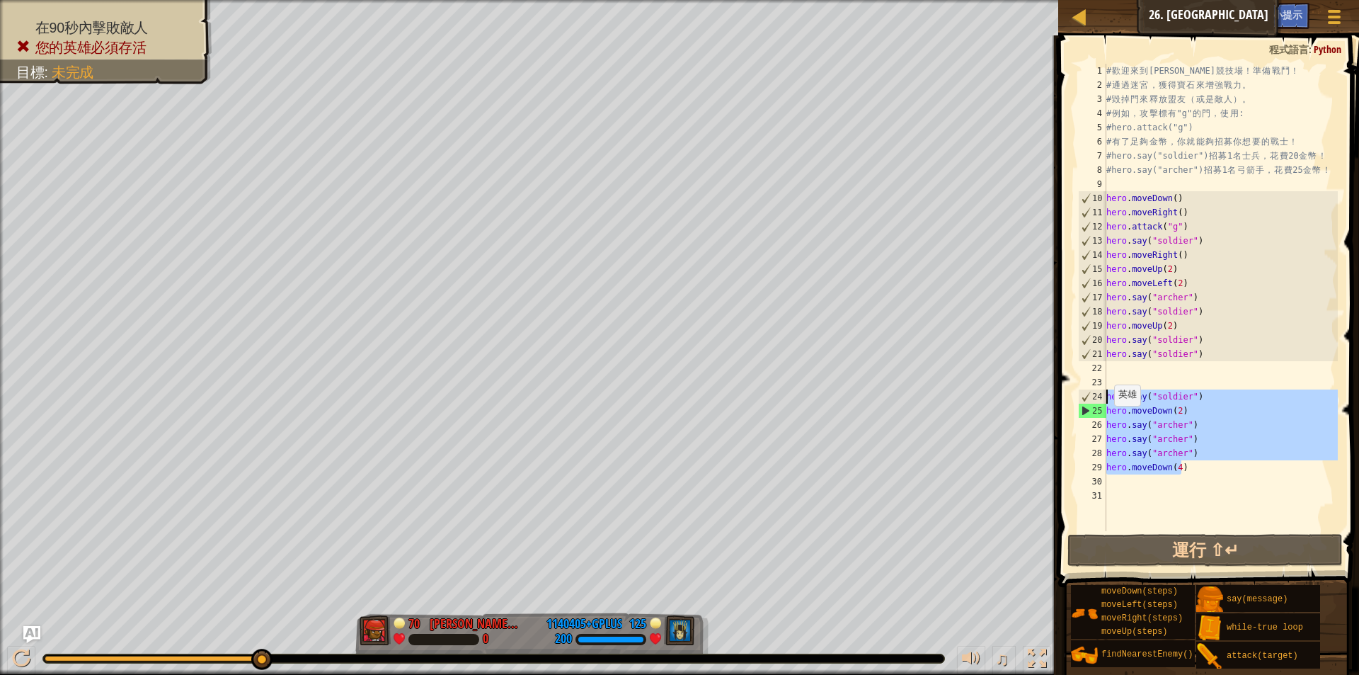
drag, startPoint x: 1180, startPoint y: 464, endPoint x: 1092, endPoint y: 391, distance: 114.7
click at [1092, 391] on div "hero.moveDown(4) 1 2 3 4 5 6 7 8 9 10 11 12 13 14 15 16 17 18 19 20 21 22 23 24…" at bounding box center [1206, 297] width 263 height 467
type textarea "hero.say("soldier") hero.moveDown(2)"
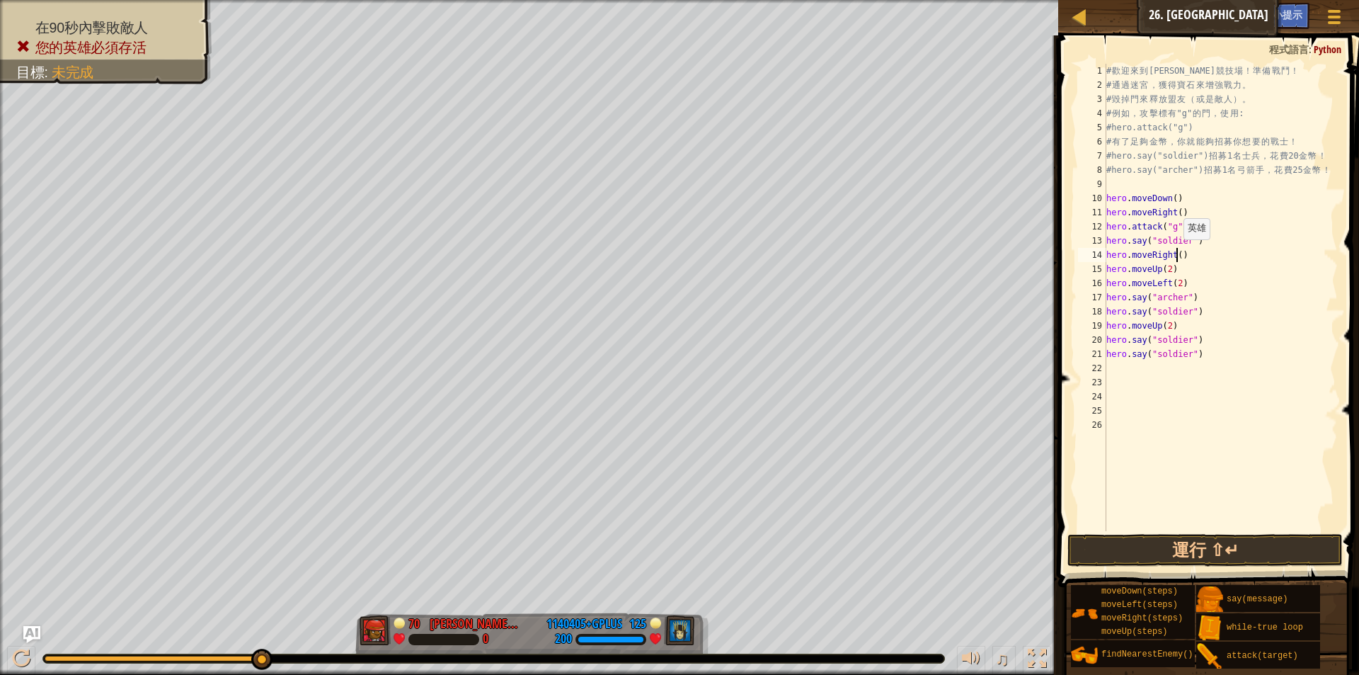
click at [1177, 253] on div "# 歡 迎 來 到 [GEOGRAPHIC_DATA] ！ 準 備 戰 鬥 ！ # 通 過 迷 宮 ， 獲 得 寶 石 來 增 強 戰 力 。 # 毀 掉 門…" at bounding box center [1221, 312] width 234 height 496
click at [1192, 250] on div "# 歡 迎 來 到 [GEOGRAPHIC_DATA] ！ 準 備 戰 鬥 ！ # 通 過 迷 宮 ， 獲 得 寶 石 來 增 強 戰 力 。 # 毀 掉 門…" at bounding box center [1221, 312] width 234 height 496
click at [1167, 267] on div "# 歡 迎 來 到 [GEOGRAPHIC_DATA] ！ 準 備 戰 鬥 ！ # 通 過 迷 宮 ， 獲 得 寶 石 來 增 強 戰 力 。 # 毀 掉 門…" at bounding box center [1221, 312] width 234 height 496
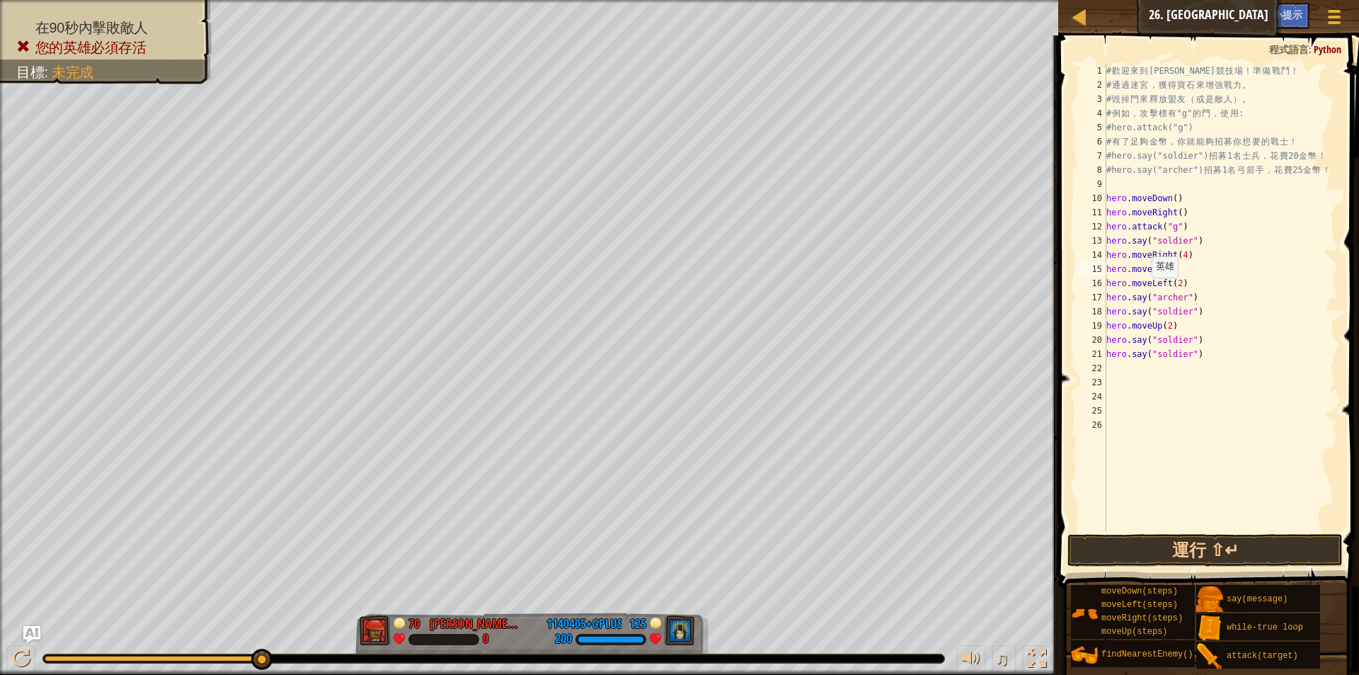
type textarea "hero.moveUp()"
click at [1172, 263] on div "# 歡 迎 來 到 [GEOGRAPHIC_DATA] ！ 準 備 戰 鬥 ！ # 通 過 迷 宮 ， 獲 得 寶 石 來 增 強 戰 力 。 # 毀 掉 門…" at bounding box center [1221, 312] width 234 height 496
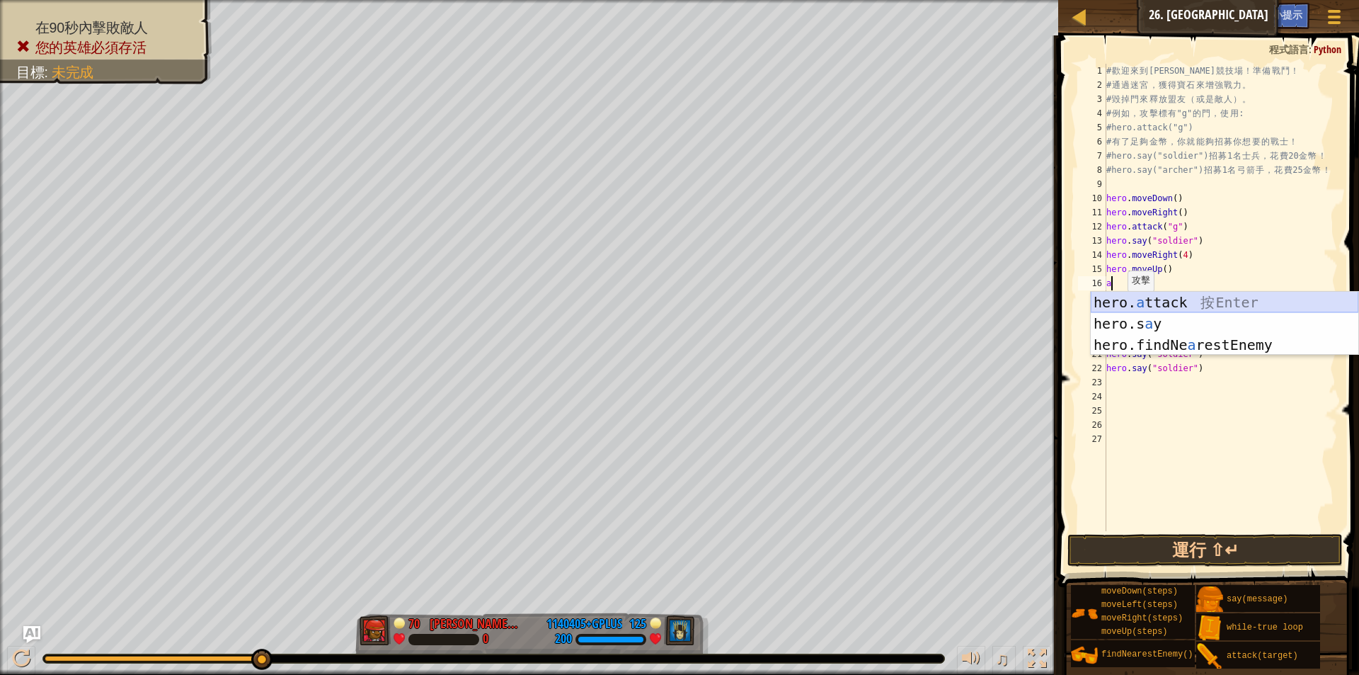
click at [1137, 302] on div "hero. a ttack 按 Enter hero.s a y 按 Enter hero.findNe a restEnemy 按 Enter" at bounding box center [1225, 345] width 268 height 106
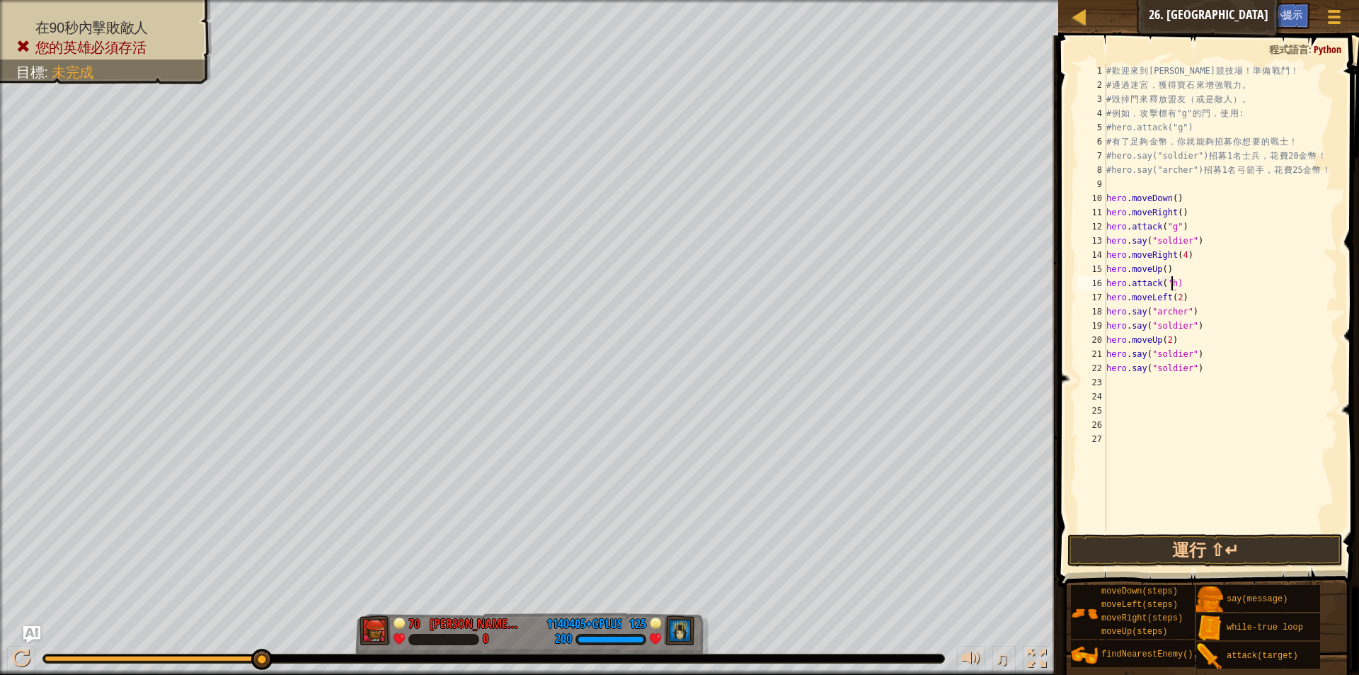
type textarea "hero.attack('h')"
click at [1184, 283] on div "# 歡 迎 來 到 [GEOGRAPHIC_DATA] ！ 準 備 戰 鬥 ！ # 通 過 迷 宮 ， 獲 得 寶 石 來 增 強 戰 力 。 # 毀 掉 門…" at bounding box center [1221, 312] width 234 height 496
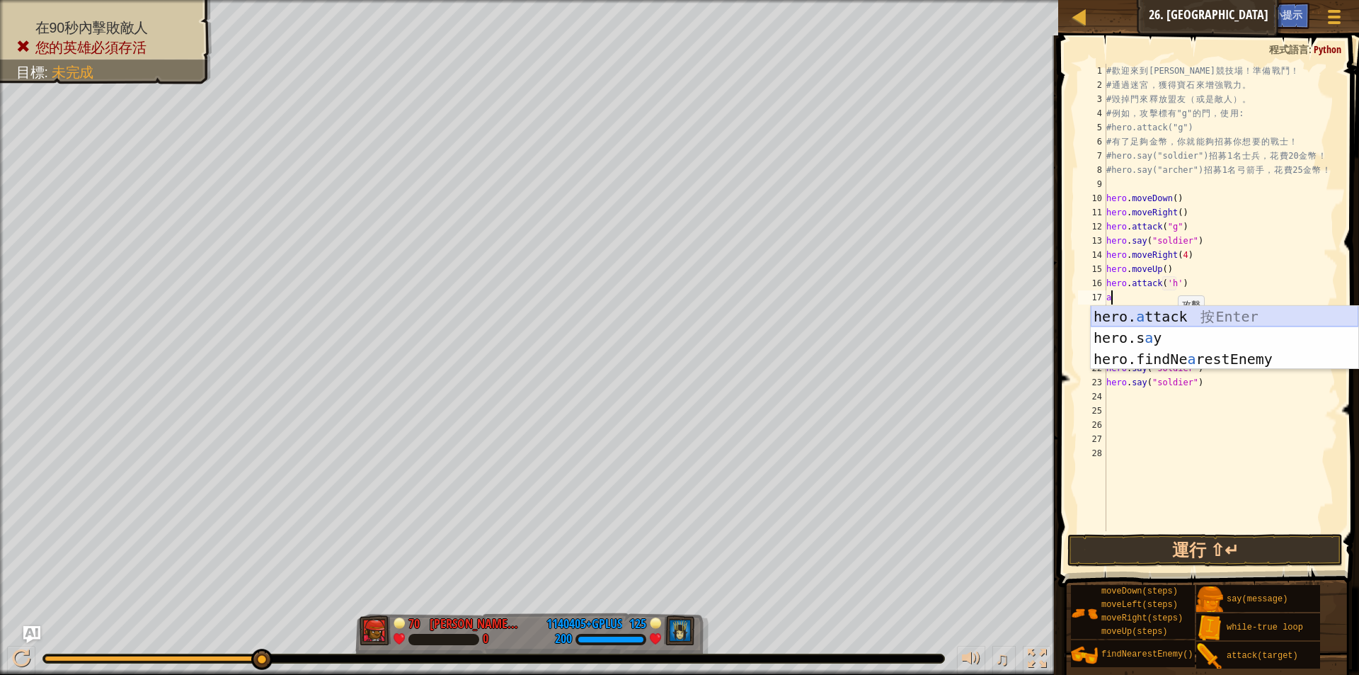
click at [1173, 314] on div "hero. a ttack 按 Enter hero.s a y 按 Enter hero.findNe a restEnemy 按 Enter" at bounding box center [1225, 359] width 268 height 106
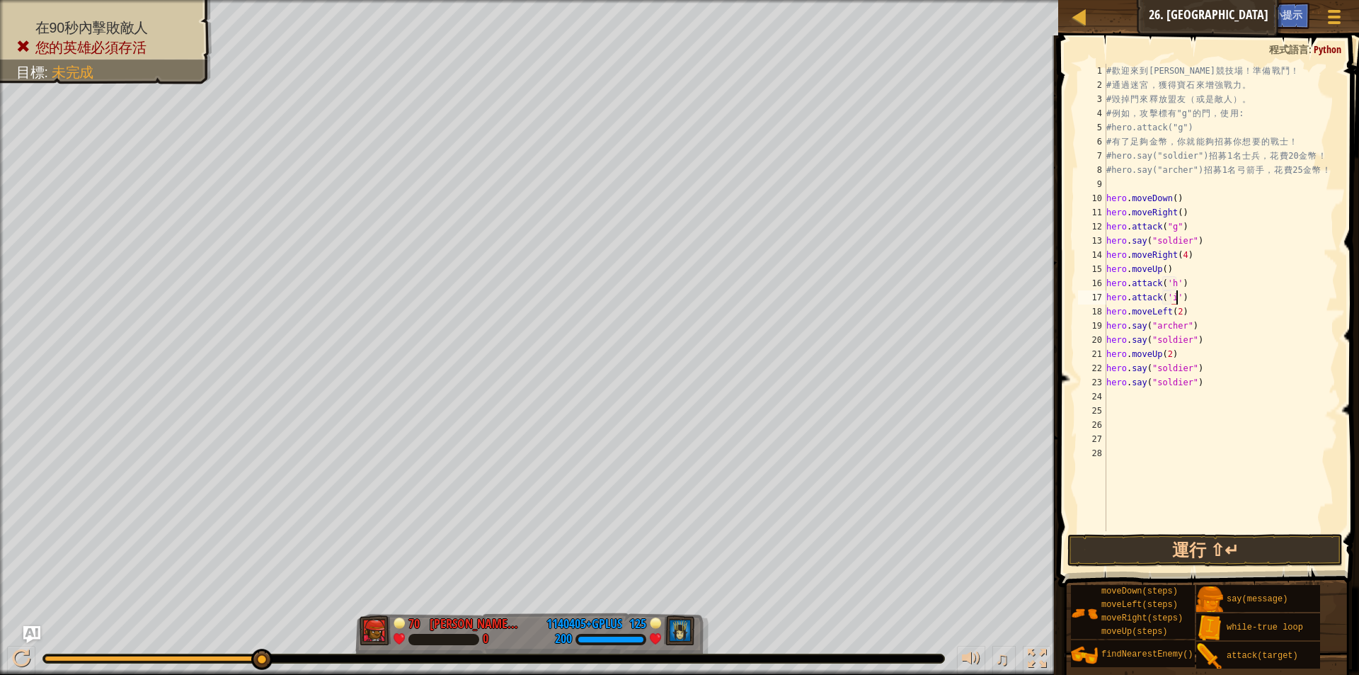
scroll to position [6, 6]
drag, startPoint x: 1182, startPoint y: 310, endPoint x: 1099, endPoint y: 310, distance: 82.8
click at [1099, 310] on div "hero.attack('i') 1 2 3 4 5 6 7 8 9 10 11 12 13 14 15 16 17 18 19 20 21 22 23 24…" at bounding box center [1206, 297] width 263 height 467
type textarea "m"
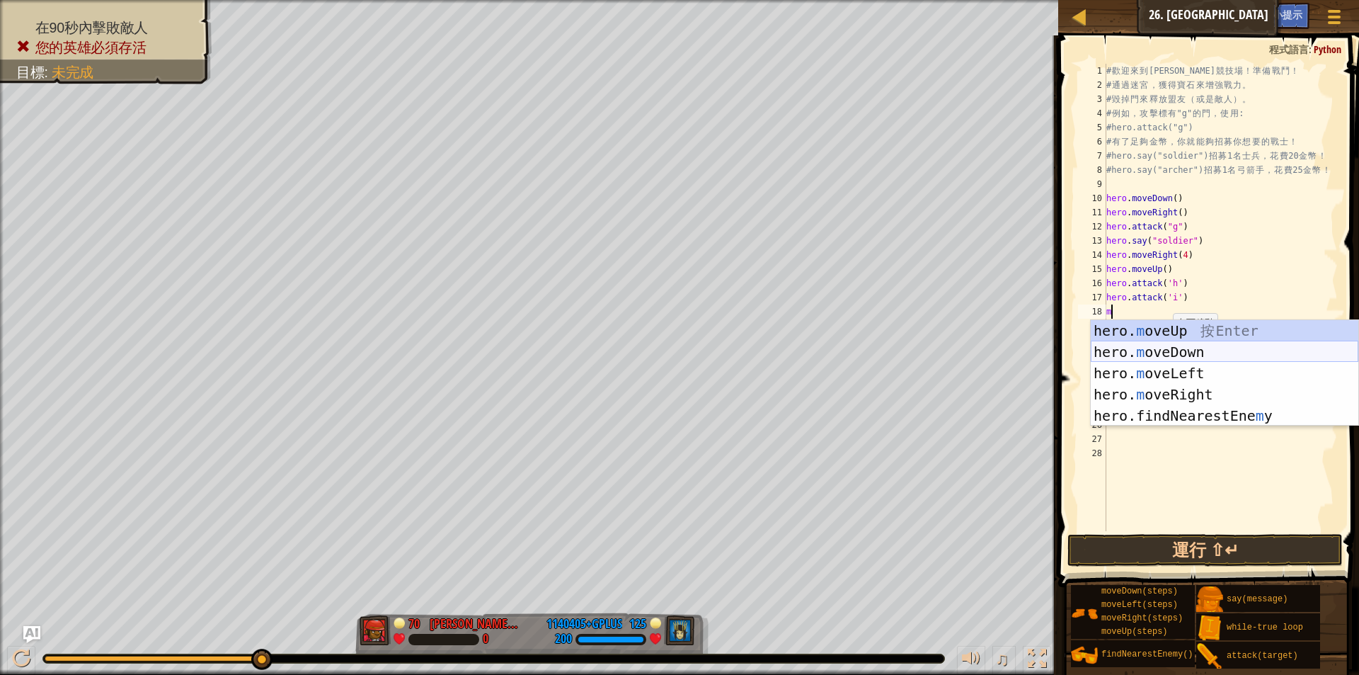
scroll to position [6, 0]
click at [1201, 331] on div "hero. m oveUp 按 Enter hero. m oveDown 按 Enter hero. m oveLeft 按 Enter hero. m o…" at bounding box center [1225, 394] width 268 height 149
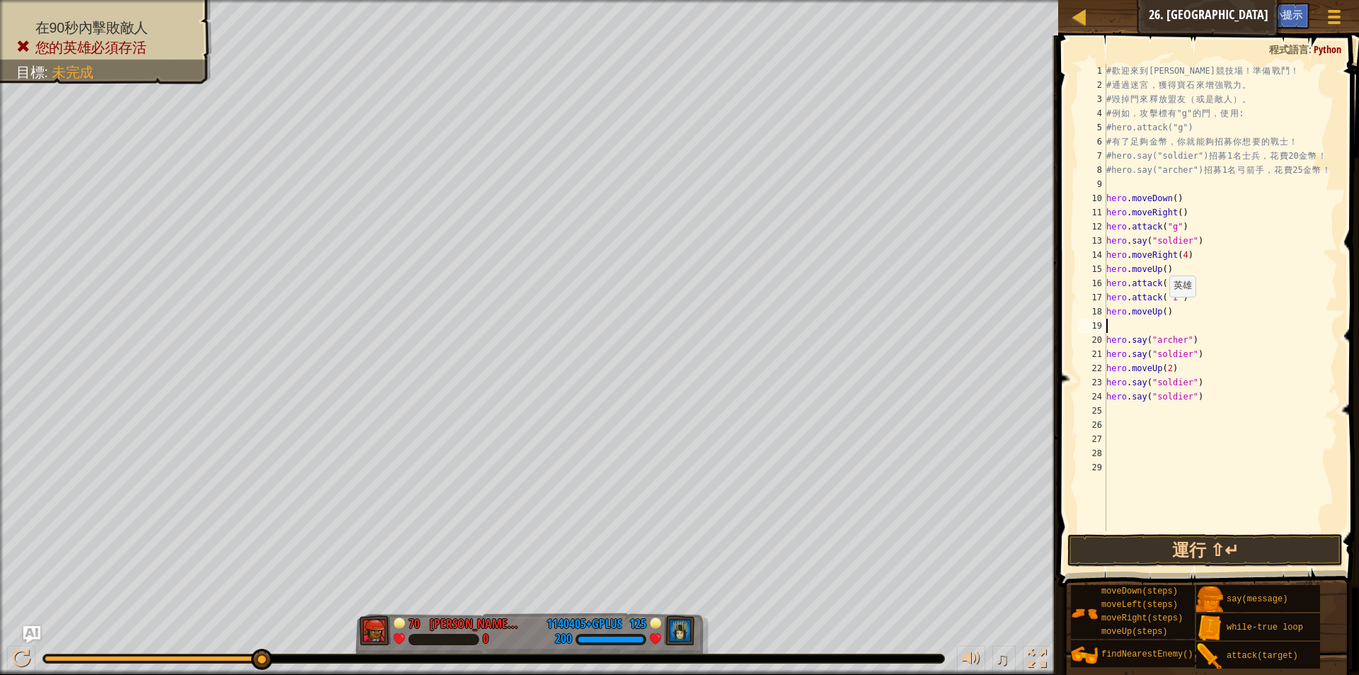
click at [1162, 311] on div "# 歡 迎 來 到 [GEOGRAPHIC_DATA] ！ 準 備 戰 鬥 ！ # 通 過 迷 宮 ， 獲 得 寶 石 來 增 強 戰 力 。 # 毀 掉 門…" at bounding box center [1221, 312] width 234 height 496
type textarea "hero.moveUp(3)"
click at [1107, 331] on div "# 歡 迎 來 到 [GEOGRAPHIC_DATA] ！ 準 備 戰 鬥 ！ # 通 過 迷 宮 ， 獲 得 寶 石 來 增 強 戰 力 。 # 毀 掉 門…" at bounding box center [1221, 312] width 234 height 496
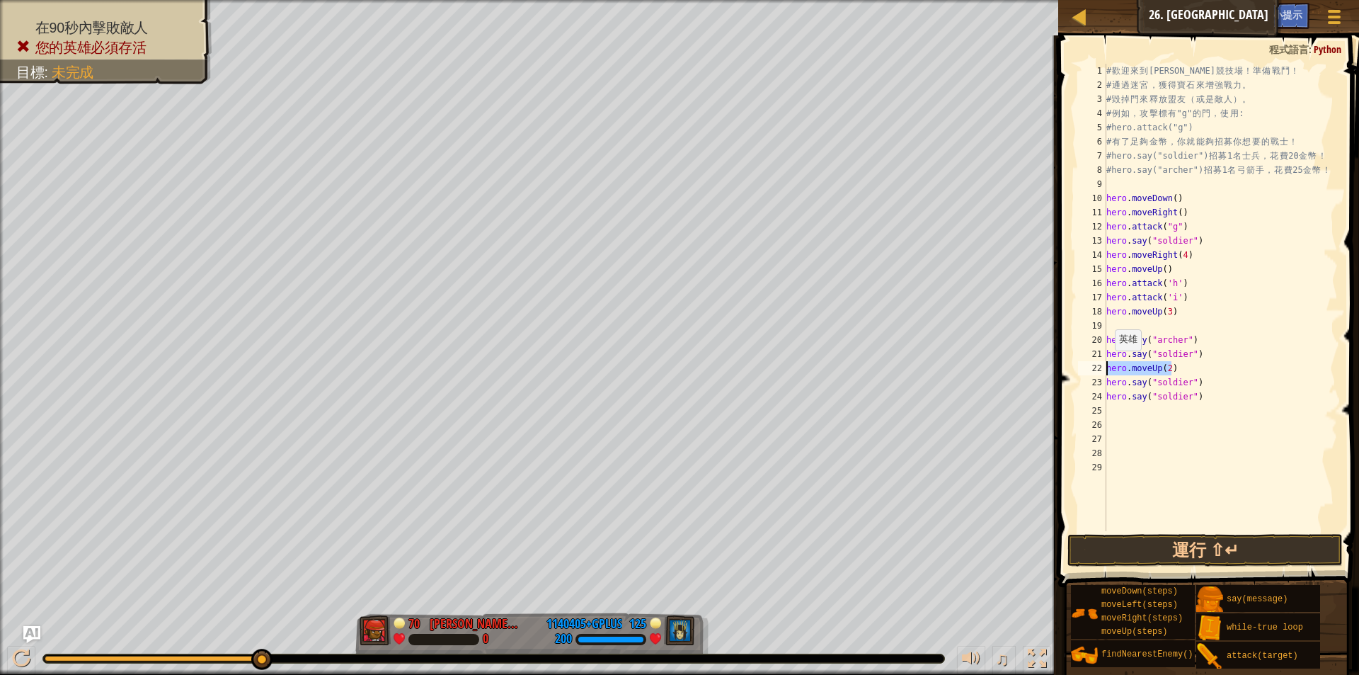
drag, startPoint x: 1171, startPoint y: 367, endPoint x: 1108, endPoint y: 365, distance: 63.0
click at [1108, 365] on div "# 歡 迎 來 到 [GEOGRAPHIC_DATA] ！ 準 備 戰 鬥 ！ # 通 過 迷 宮 ， 獲 得 寶 石 來 增 強 戰 力 。 # 毀 掉 門…" at bounding box center [1221, 312] width 234 height 496
type textarea "hero.moveUp(2)"
type textarea "hero.say("soldier")"
click at [1109, 328] on div "# 歡 迎 來 到 [GEOGRAPHIC_DATA] ！ 準 備 戰 鬥 ！ # 通 過 迷 宮 ， 獲 得 寶 石 來 增 強 戰 力 。 # 毀 掉 門…" at bounding box center [1221, 312] width 234 height 496
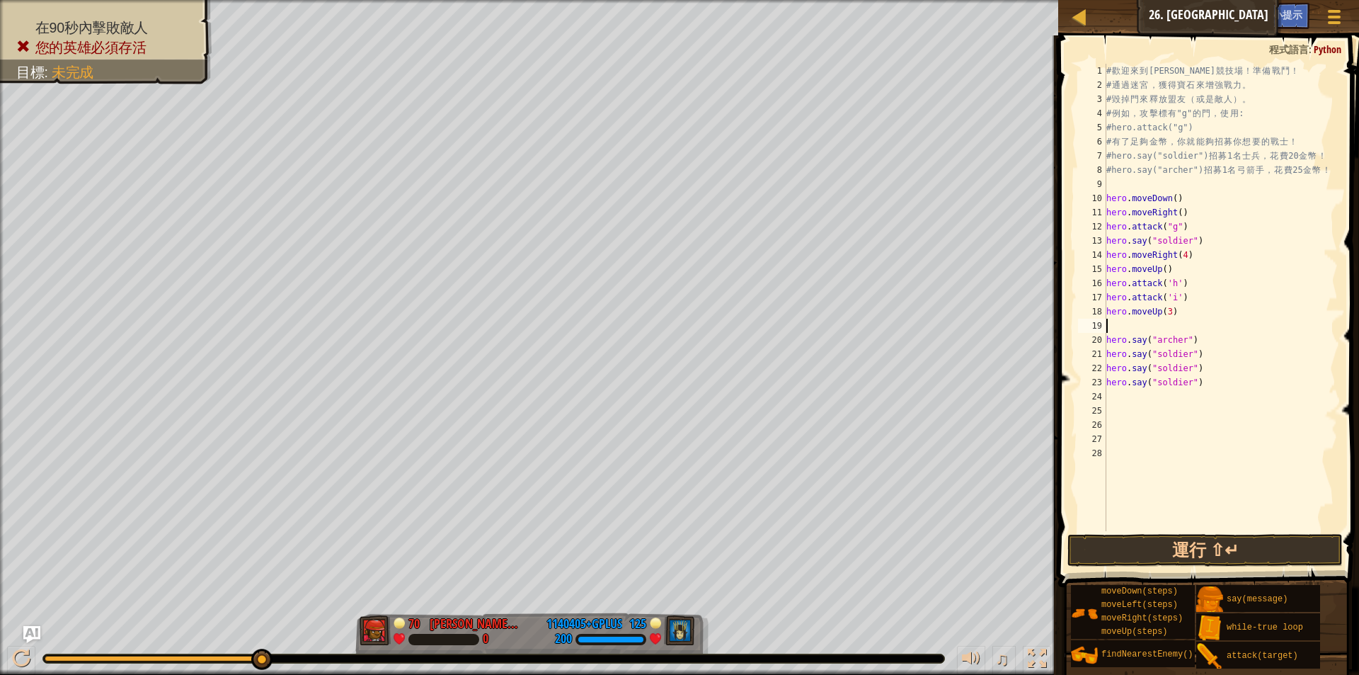
type textarea "hero.moveUp(3)"
click at [1107, 380] on div "# 歡 迎 來 到 [GEOGRAPHIC_DATA] ！ 準 備 戰 鬥 ！ # 通 過 迷 宮 ， 獲 得 寶 石 來 增 強 戰 力 。 # 毀 掉 門…" at bounding box center [1221, 312] width 234 height 496
paste textarea "hero.say("archer")"
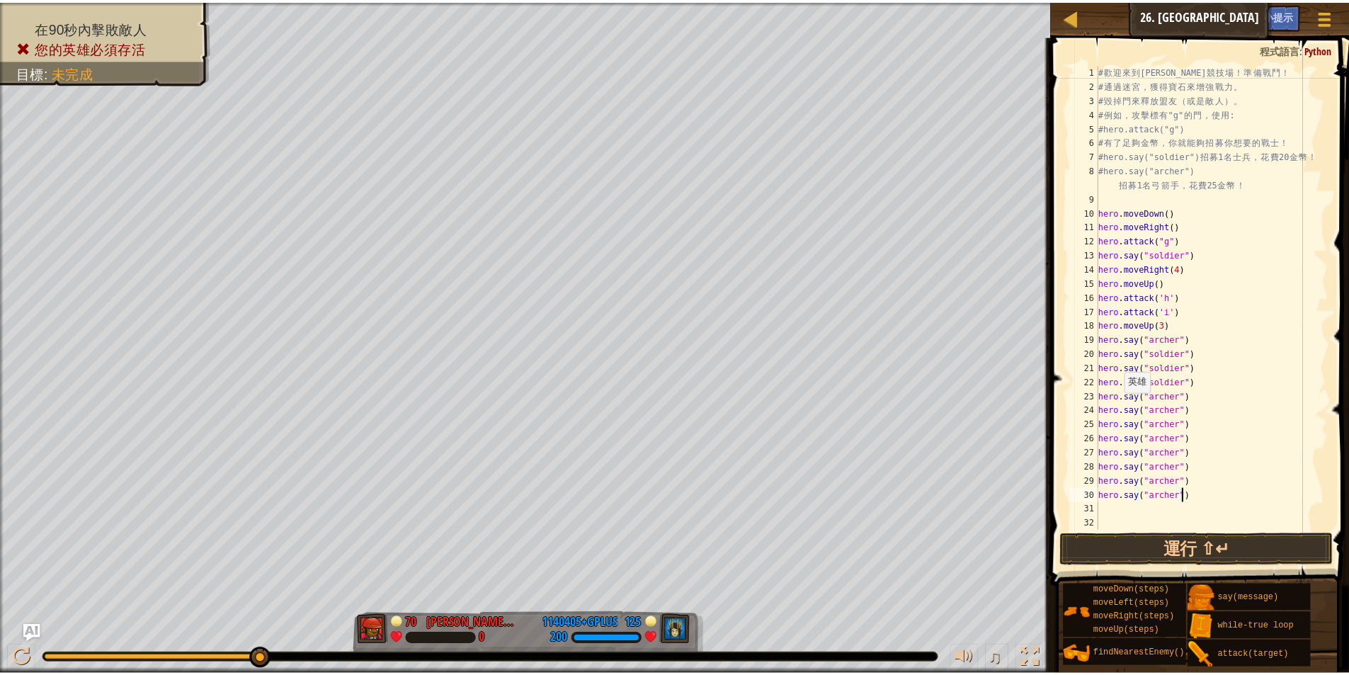
scroll to position [0, 0]
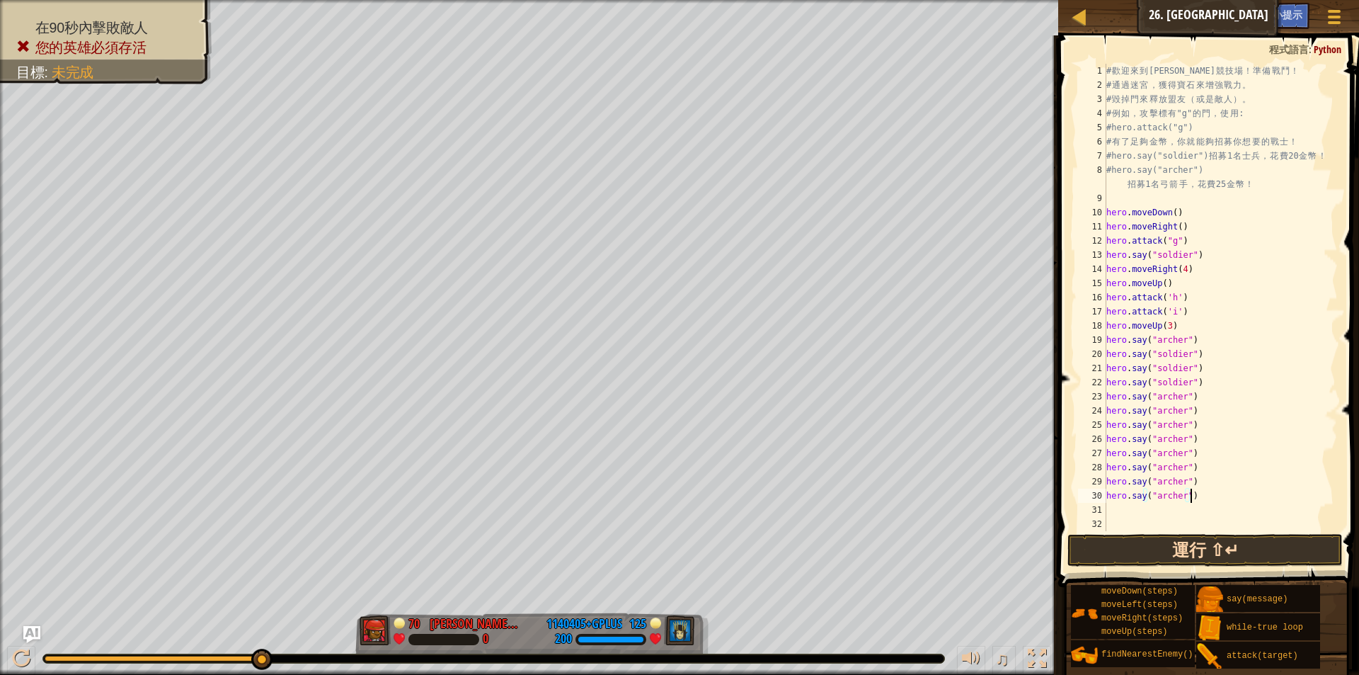
type textarea "hero.say("archer")"
click at [1141, 554] on button "運行 ⇧↵" at bounding box center [1205, 550] width 275 height 33
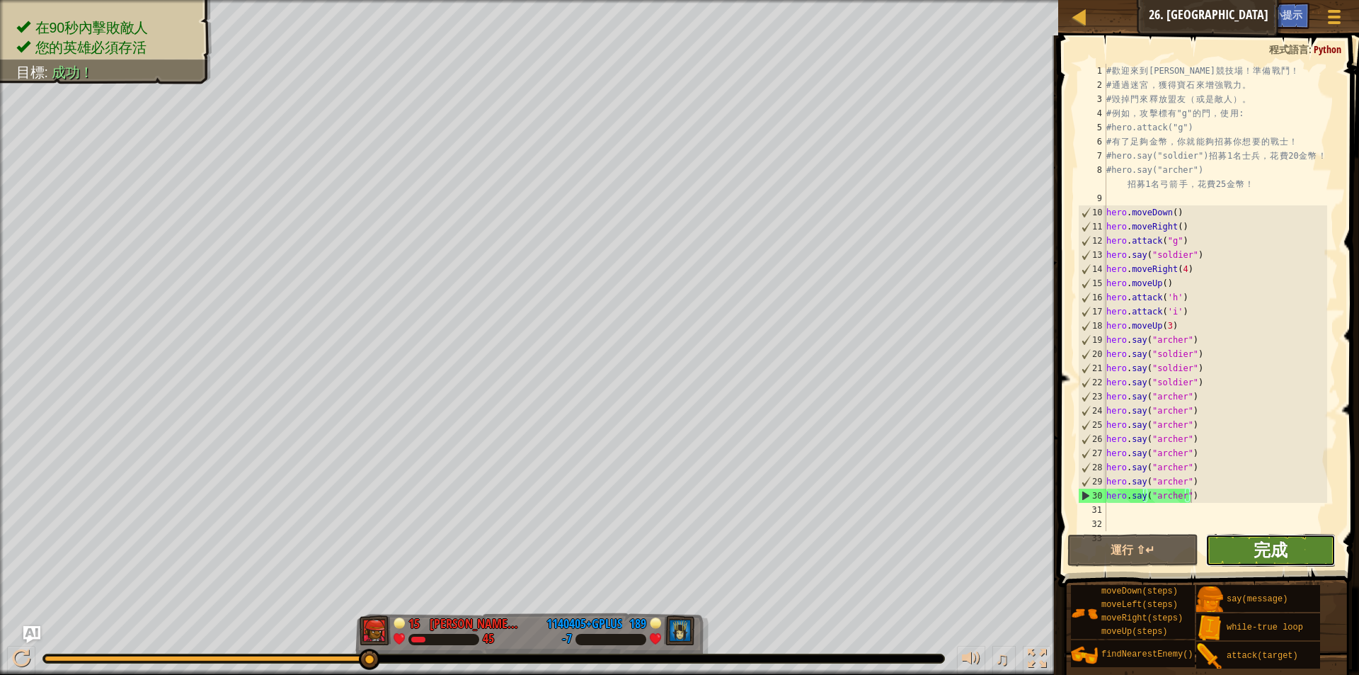
click at [1281, 541] on span "完成" at bounding box center [1271, 549] width 34 height 23
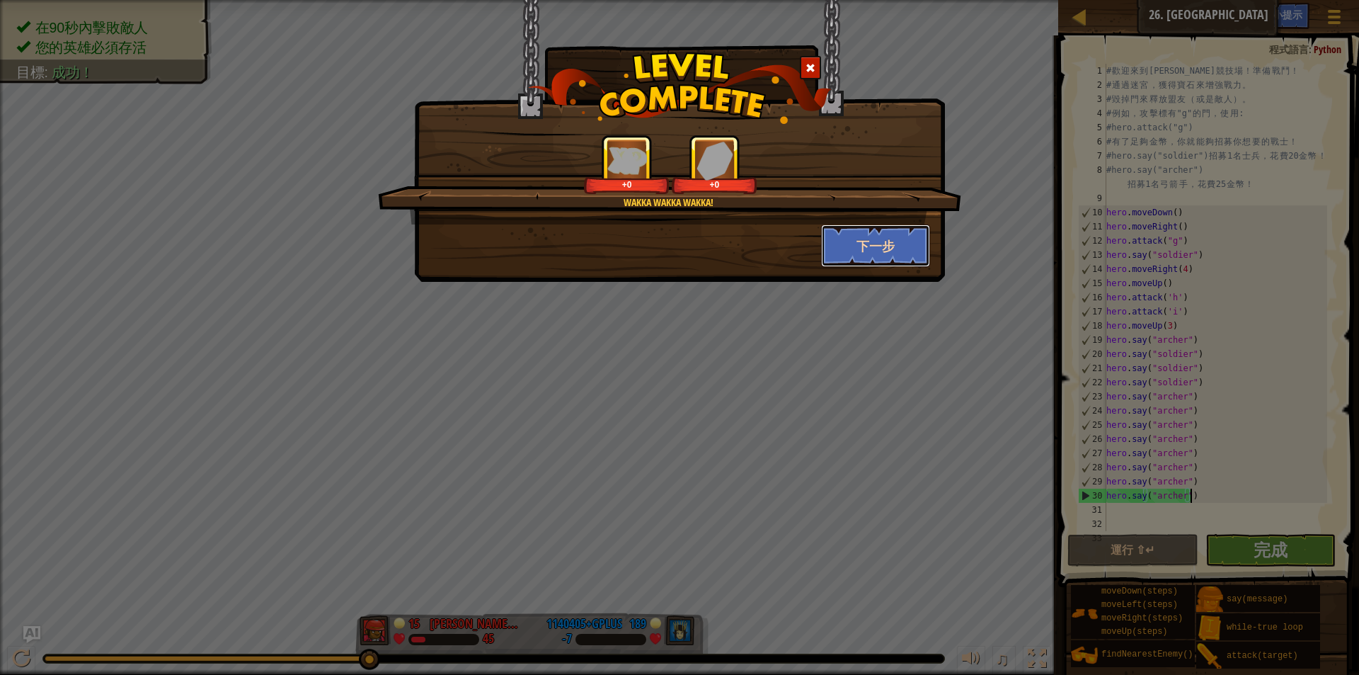
click at [854, 248] on button "下一步" at bounding box center [876, 245] width 110 height 42
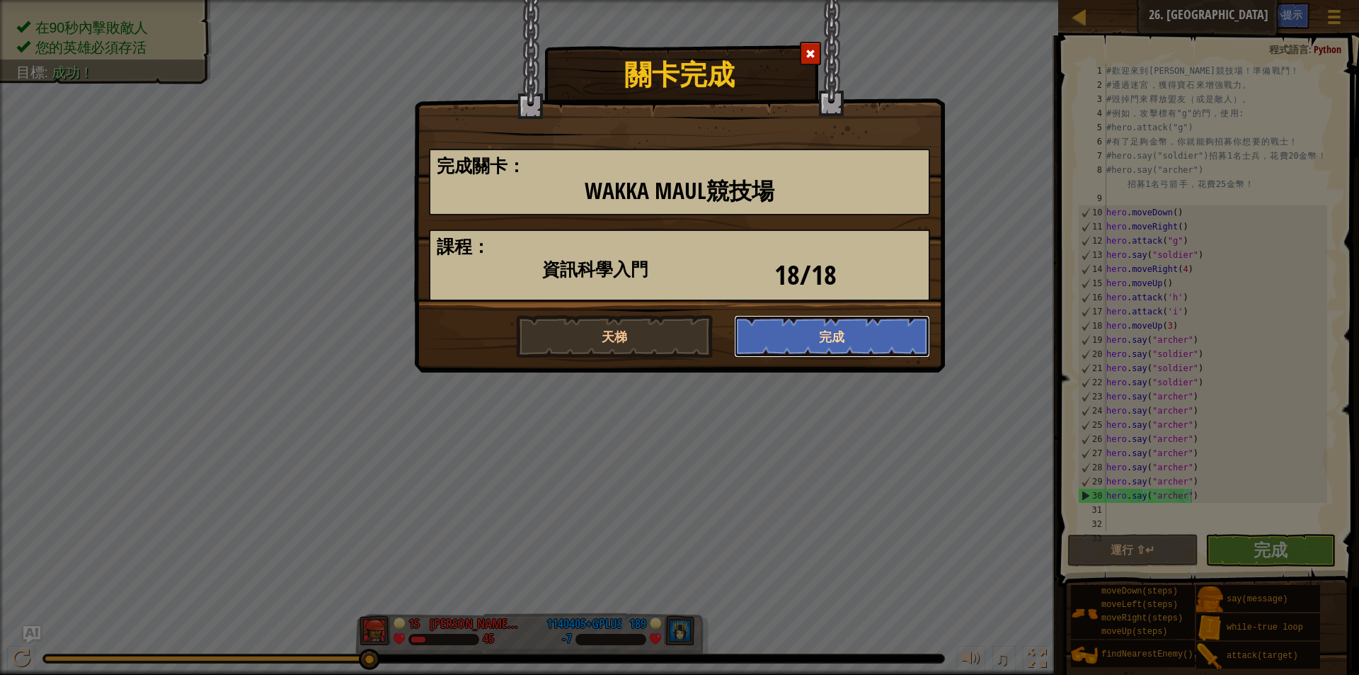
click at [792, 331] on button "完成" at bounding box center [832, 336] width 197 height 42
